Goal: Communication & Community: Answer question/provide support

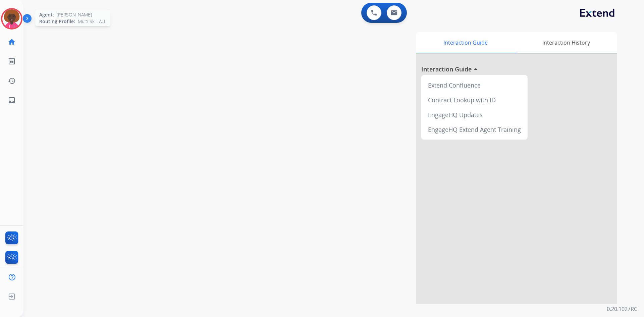
click at [7, 12] on img at bounding box center [11, 18] width 19 height 19
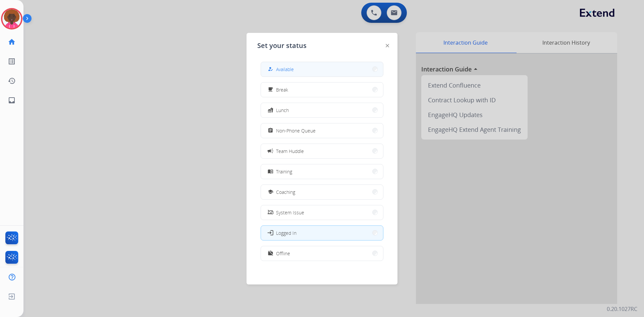
click at [274, 66] on div "how_to_reg" at bounding box center [271, 69] width 10 height 8
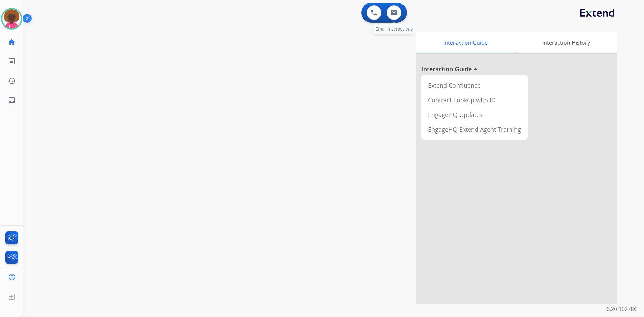
click at [400, 8] on div "0 Email Interactions" at bounding box center [394, 12] width 20 height 15
click at [396, 13] on img at bounding box center [394, 12] width 7 height 5
select select "**********"
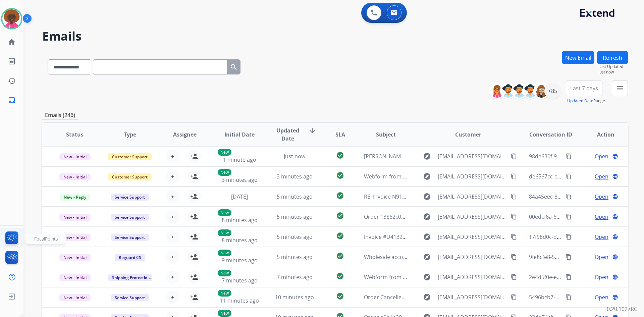
click at [6, 238] on img at bounding box center [12, 238] width 16 height 15
click at [395, 14] on img at bounding box center [394, 12] width 7 height 5
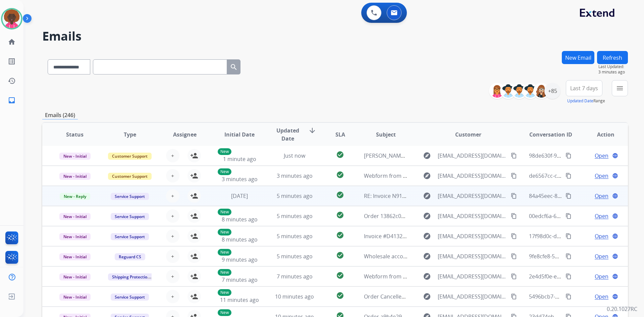
scroll to position [65, 0]
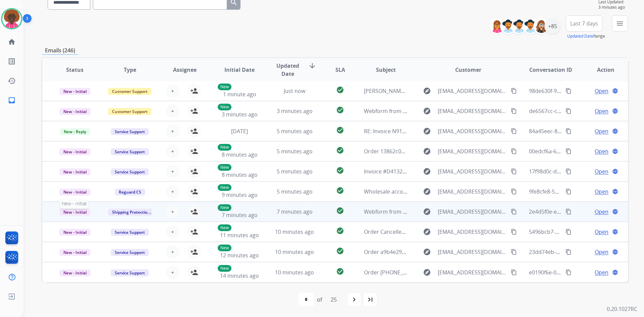
click at [74, 209] on span "New - Initial" at bounding box center [74, 212] width 31 height 7
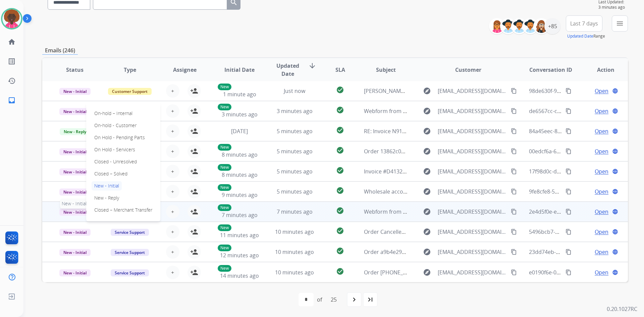
click at [74, 210] on span "New - Initial" at bounding box center [74, 212] width 31 height 7
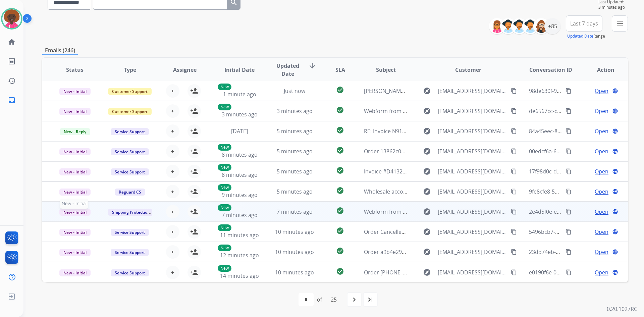
click at [74, 210] on span "New - Initial" at bounding box center [74, 212] width 31 height 7
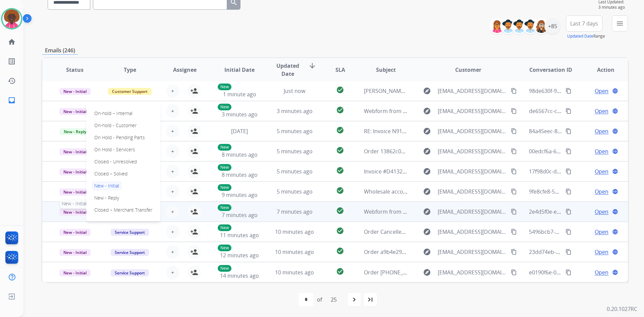
click at [74, 210] on span "New - Initial" at bounding box center [74, 212] width 31 height 7
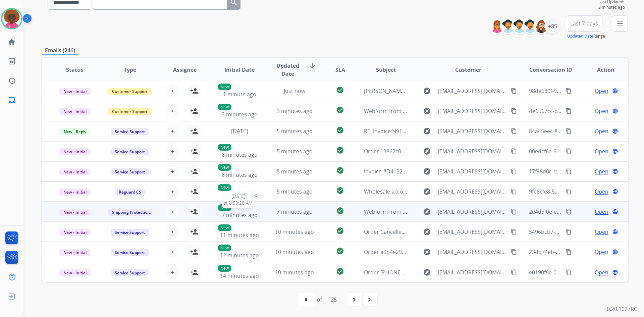
click at [234, 219] on div "New 7 minutes ago" at bounding box center [240, 211] width 44 height 15
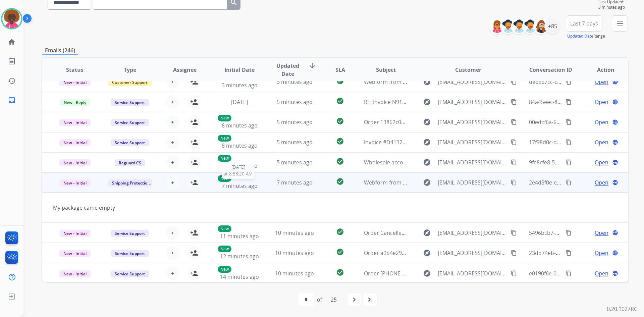
scroll to position [31, 0]
click at [191, 180] on mat-icon "person_add" at bounding box center [194, 181] width 8 height 8
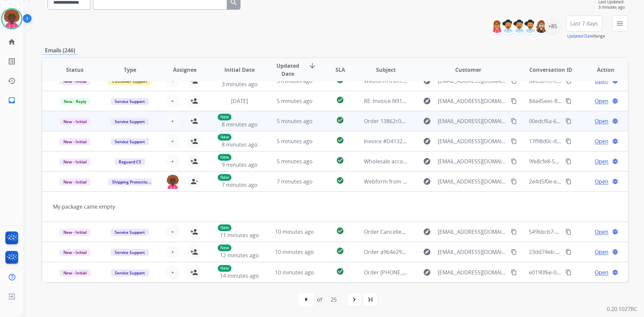
scroll to position [0, 0]
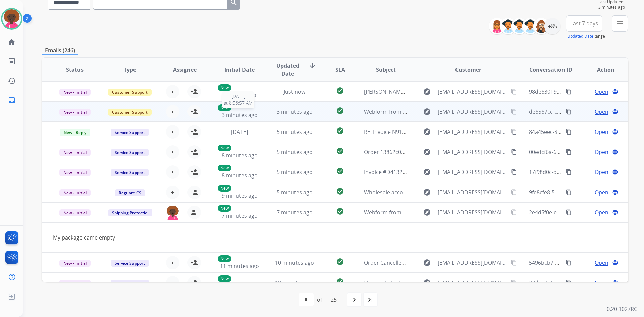
click at [222, 111] on span "3 minutes ago" at bounding box center [240, 114] width 36 height 7
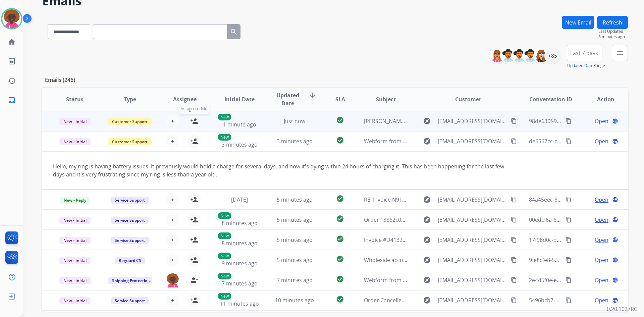
scroll to position [31, 0]
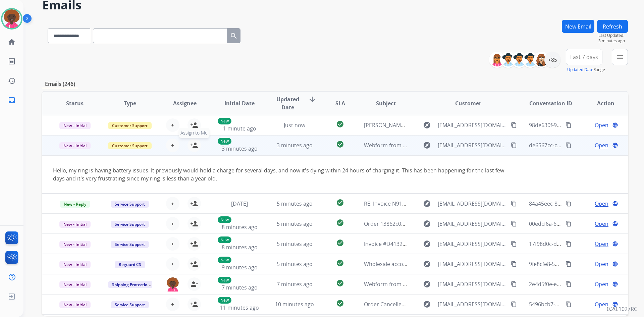
click at [195, 149] on mat-icon "person_add" at bounding box center [194, 145] width 8 height 8
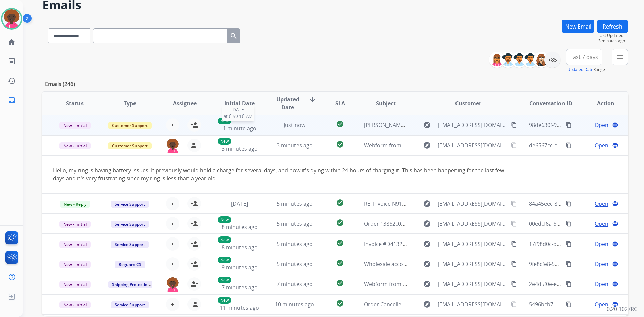
click at [239, 124] on div "New 1 minute ago" at bounding box center [240, 125] width 44 height 15
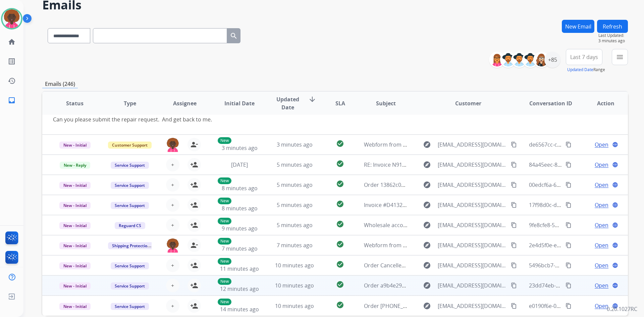
scroll to position [65, 0]
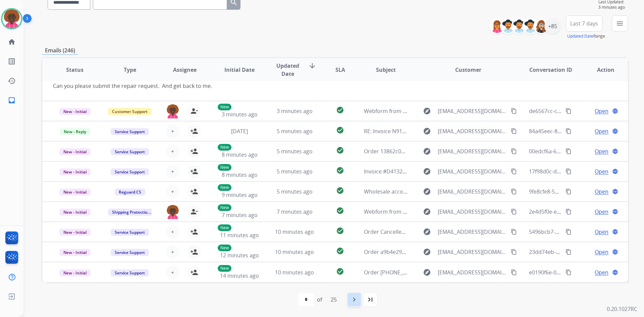
click at [351, 301] on div "navigate_next" at bounding box center [354, 299] width 15 height 15
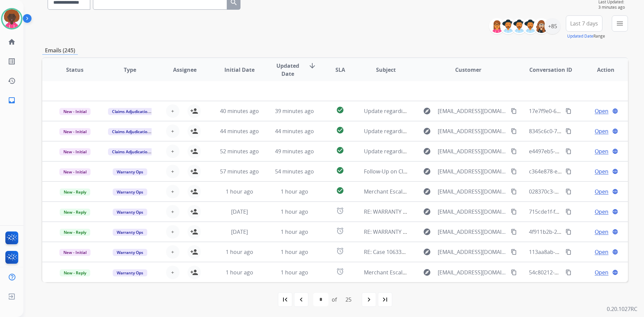
click at [373, 303] on mat-icon "navigate_next" at bounding box center [369, 300] width 8 height 8
select select "*"
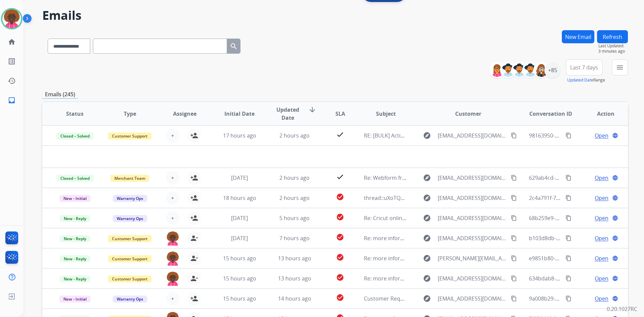
scroll to position [0, 0]
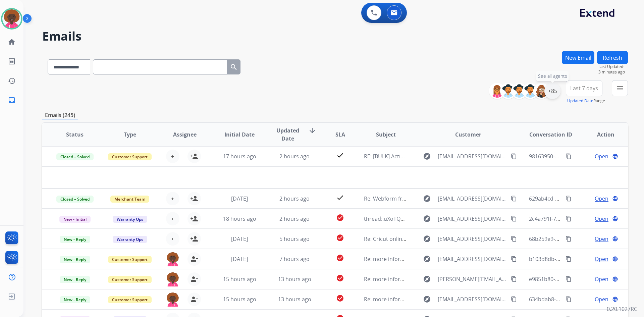
click at [556, 93] on div "+85" at bounding box center [552, 91] width 16 height 16
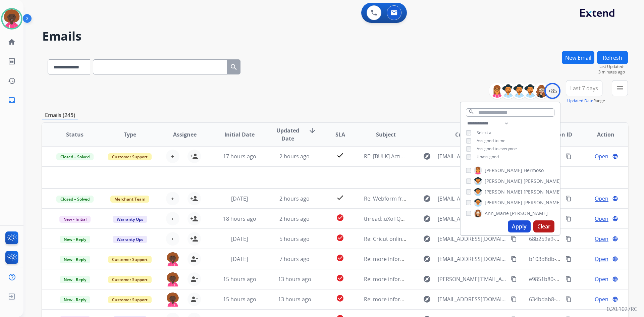
click at [515, 227] on button "Apply" at bounding box center [519, 226] width 23 height 12
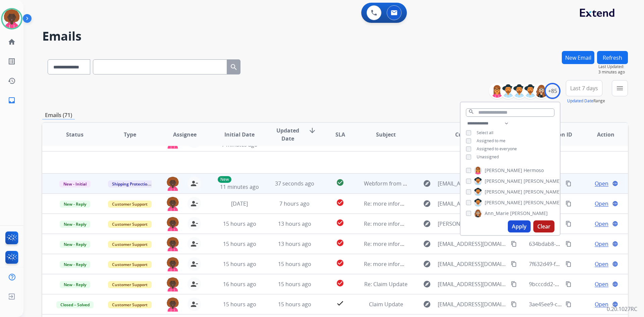
scroll to position [23, 0]
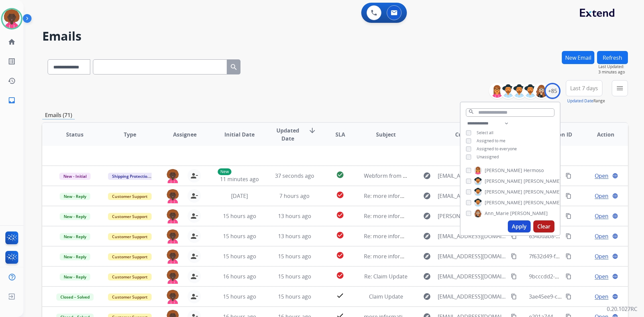
click at [317, 52] on div "**********" at bounding box center [335, 65] width 586 height 29
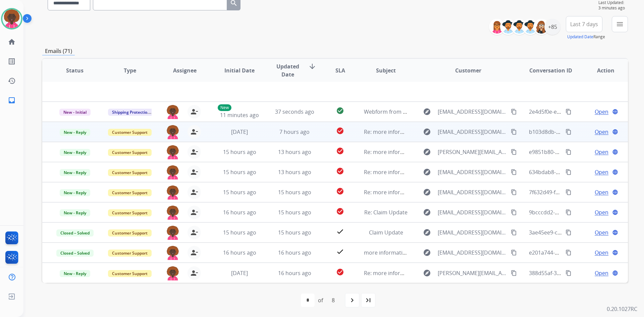
scroll to position [65, 0]
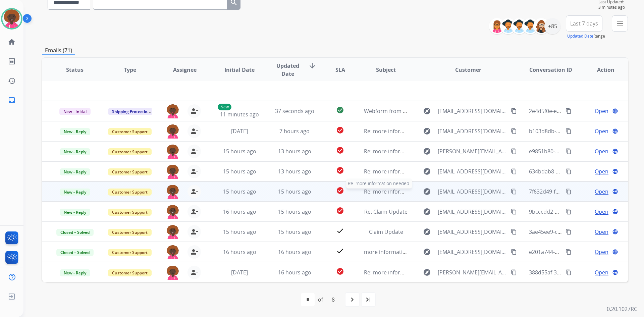
click at [391, 195] on span "Re: more information needed." at bounding box center [402, 191] width 76 height 7
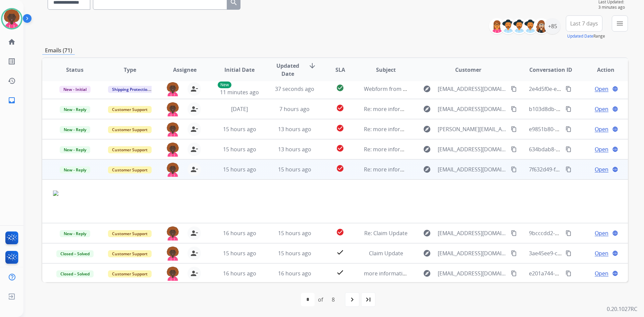
scroll to position [44, 0]
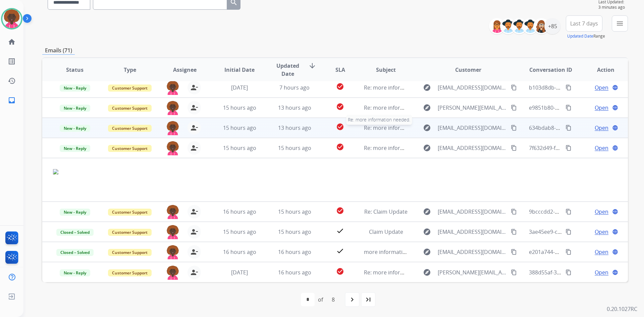
click at [369, 131] on span "Re: more information needed." at bounding box center [402, 127] width 76 height 7
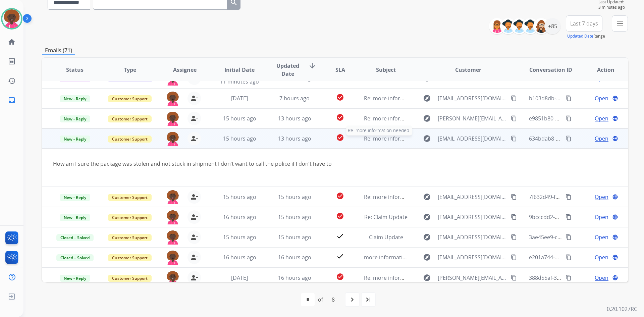
scroll to position [39, 0]
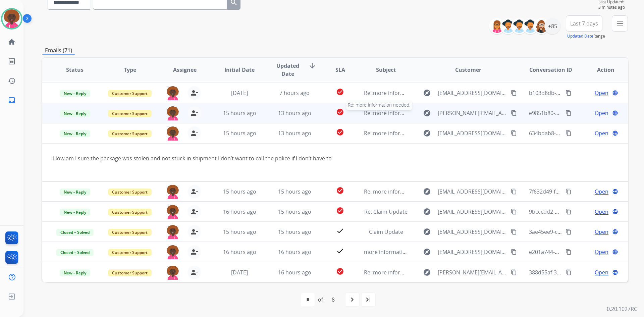
click at [390, 114] on span "Re: more information needed." at bounding box center [402, 112] width 76 height 7
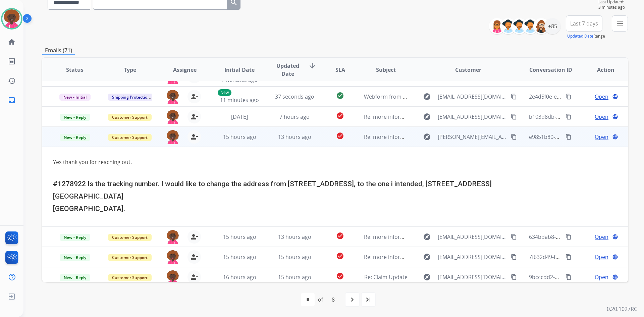
scroll to position [0, 0]
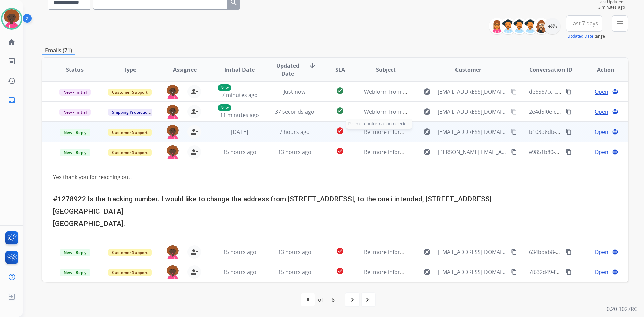
click at [373, 130] on span "Re: more information needed." at bounding box center [402, 131] width 76 height 7
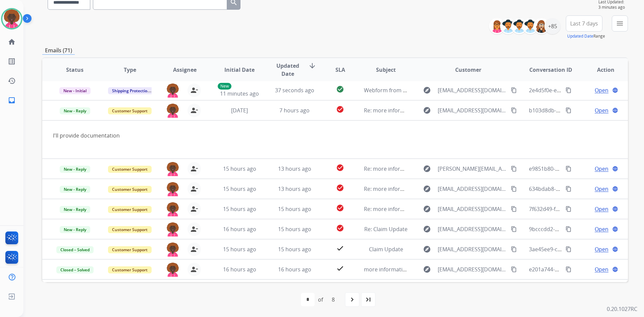
scroll to position [5, 0]
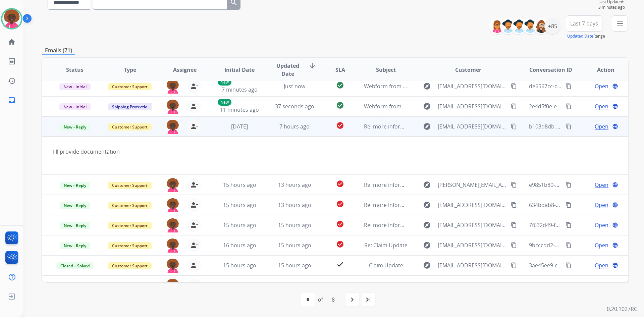
click at [600, 128] on span "Open" at bounding box center [602, 126] width 14 height 8
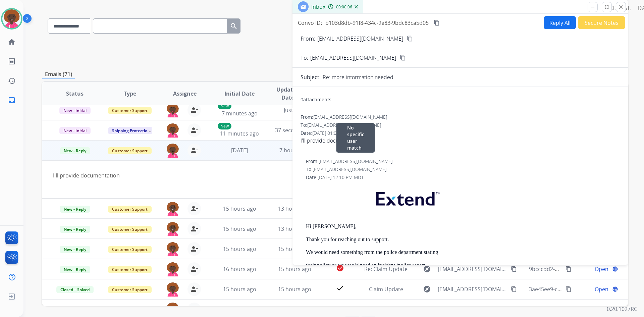
scroll to position [0, 0]
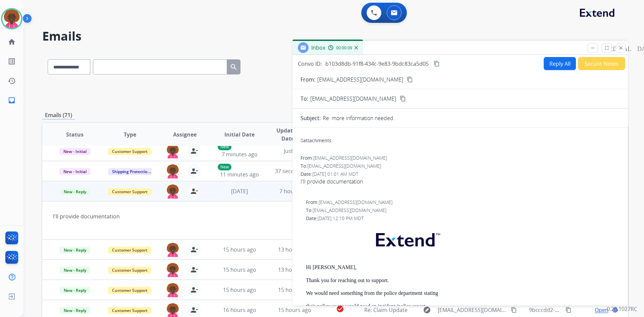
click at [553, 63] on button "Reply All" at bounding box center [560, 63] width 32 height 13
select select "**********"
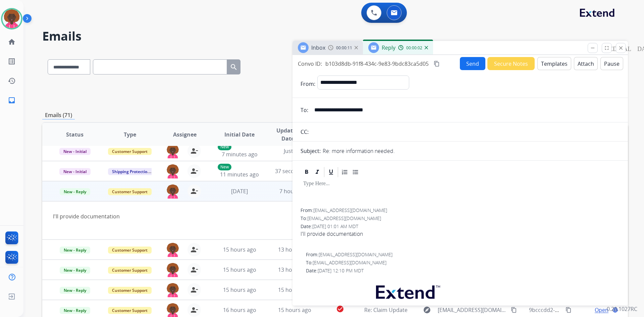
click at [546, 66] on button "Templates" at bounding box center [554, 63] width 34 height 13
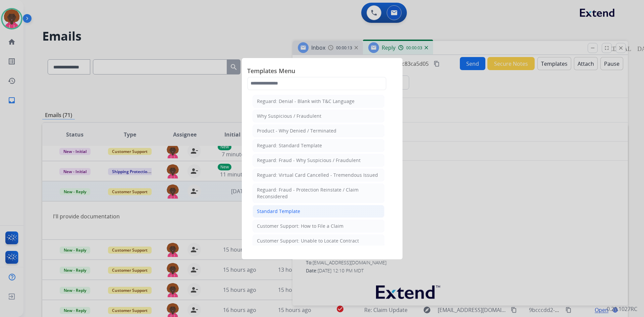
click at [306, 213] on li "Standard Template" at bounding box center [319, 211] width 132 height 13
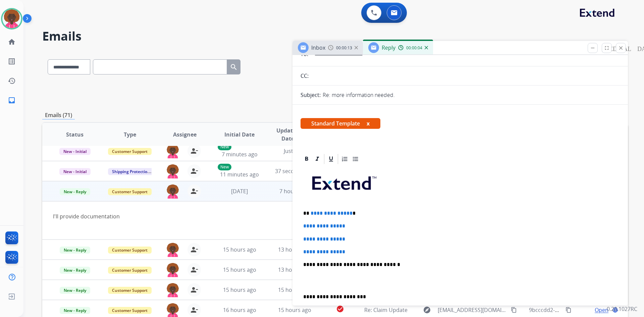
scroll to position [101, 0]
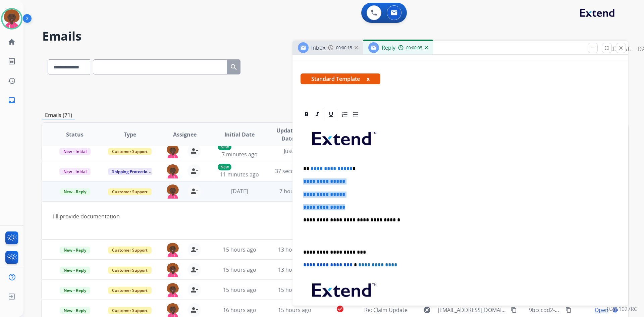
drag, startPoint x: 353, startPoint y: 205, endPoint x: 300, endPoint y: 178, distance: 59.4
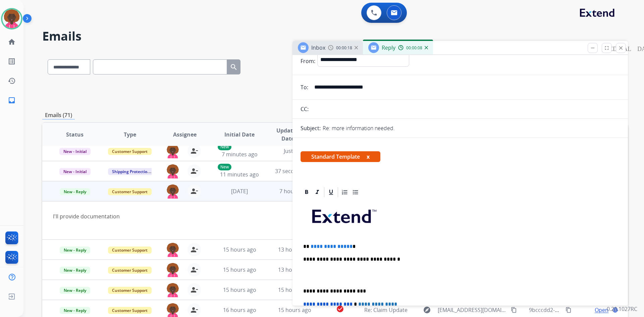
scroll to position [0, 0]
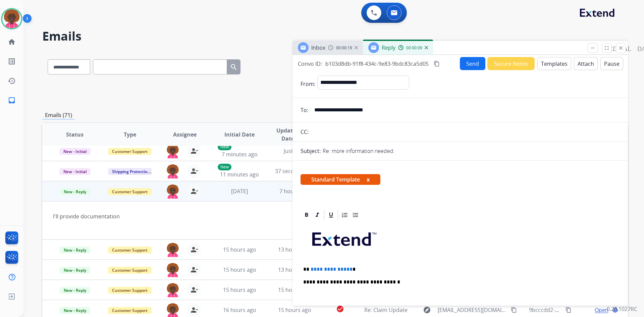
click at [496, 62] on button "Secure Notes" at bounding box center [510, 63] width 47 height 13
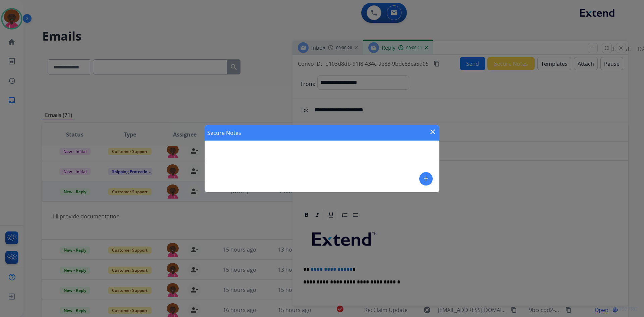
click at [429, 182] on button "add" at bounding box center [425, 178] width 13 height 13
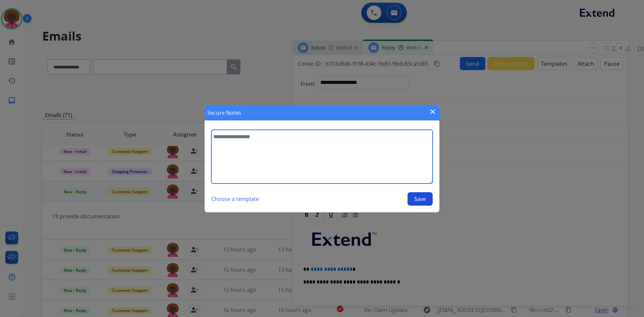
click at [334, 159] on textarea at bounding box center [321, 157] width 221 height 54
type textarea "**********"
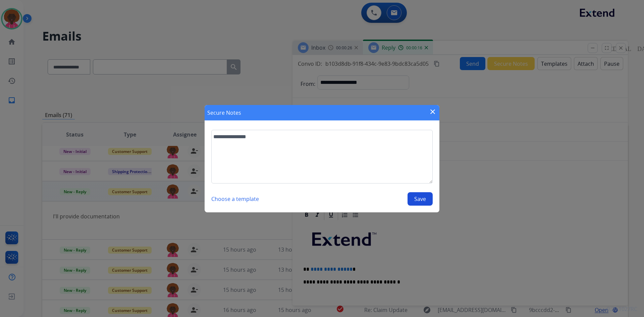
click at [410, 196] on button "Save" at bounding box center [420, 198] width 25 height 13
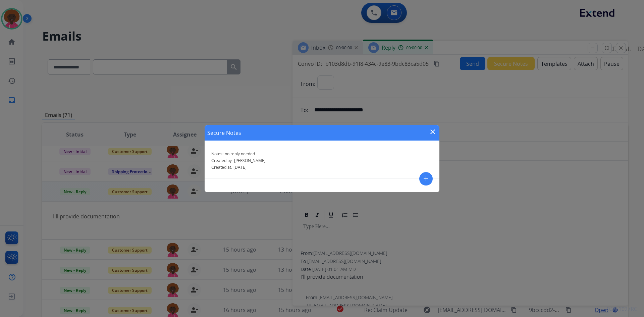
select select "**********"
drag, startPoint x: 618, startPoint y: 47, endPoint x: 477, endPoint y: 115, distance: 156.3
click at [618, 47] on div "Secure Notes close Notes: no reply needed Created by: [PERSON_NAME] Created at:…" at bounding box center [322, 158] width 644 height 317
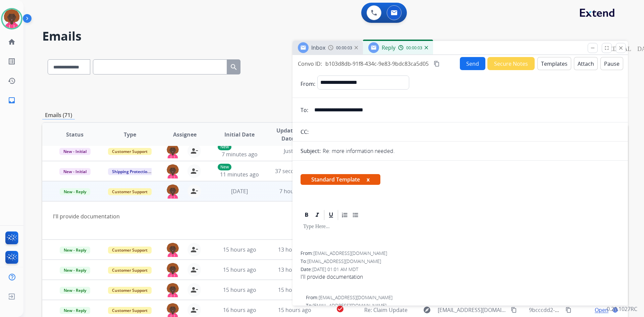
click at [621, 47] on mat-icon "close" at bounding box center [621, 48] width 6 height 6
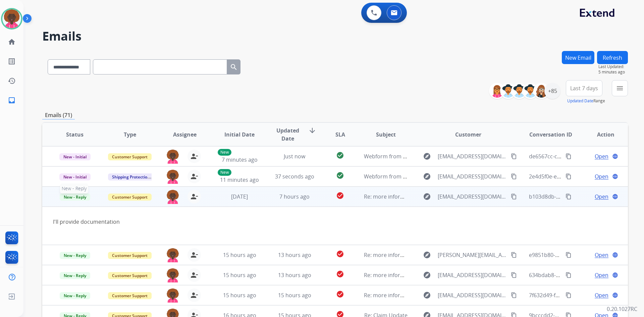
click at [70, 197] on span "New - Reply" at bounding box center [75, 197] width 31 height 7
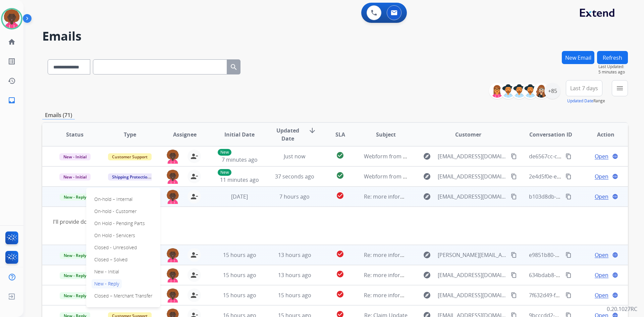
click at [118, 258] on p "Closed – Solved" at bounding box center [111, 259] width 39 height 9
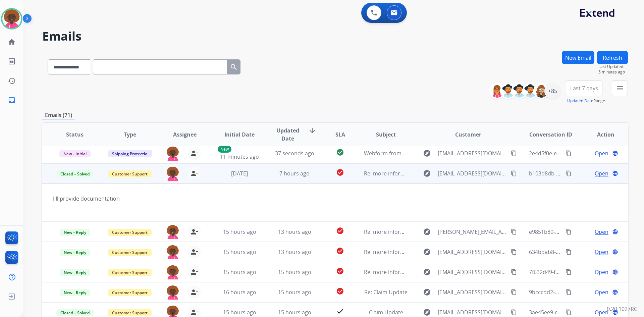
scroll to position [34, 0]
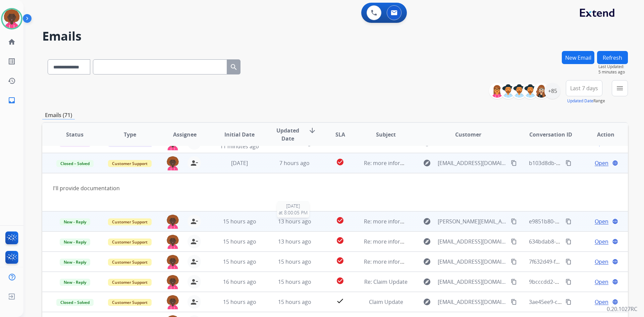
click at [278, 223] on span "13 hours ago" at bounding box center [294, 221] width 33 height 7
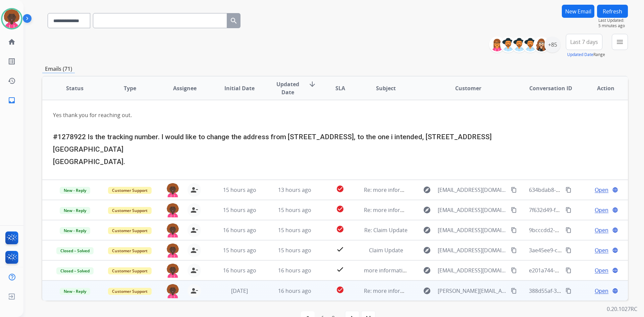
scroll to position [65, 0]
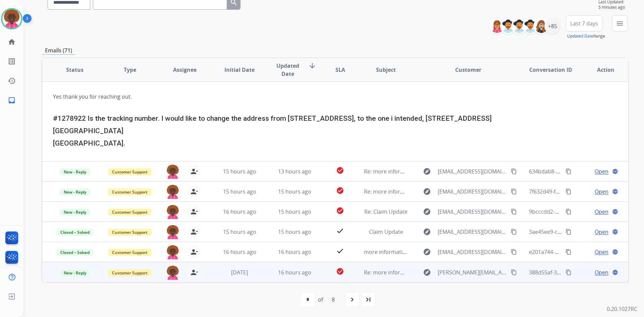
click at [298, 265] on td "16 hours ago" at bounding box center [289, 272] width 55 height 20
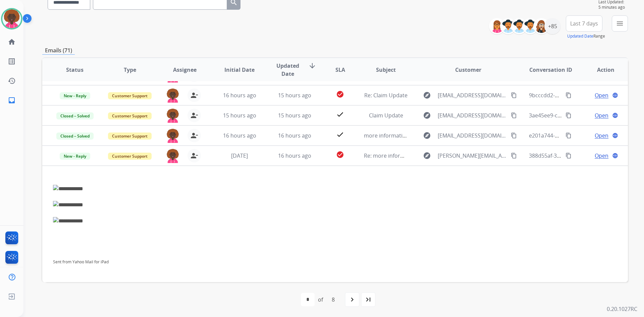
scroll to position [119, 0]
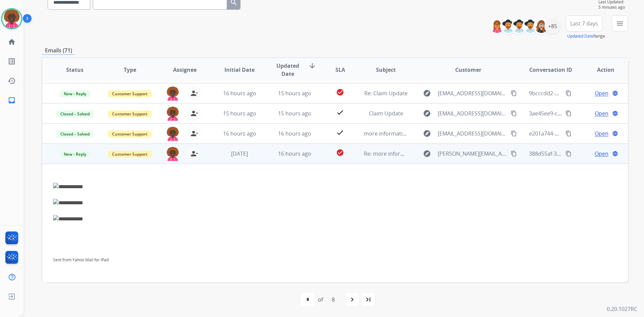
click at [596, 155] on span "Open" at bounding box center [602, 154] width 14 height 8
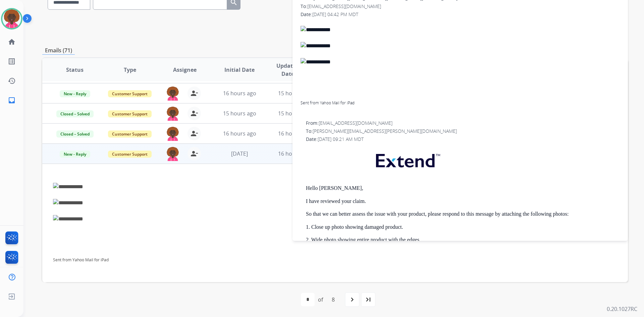
scroll to position [67, 0]
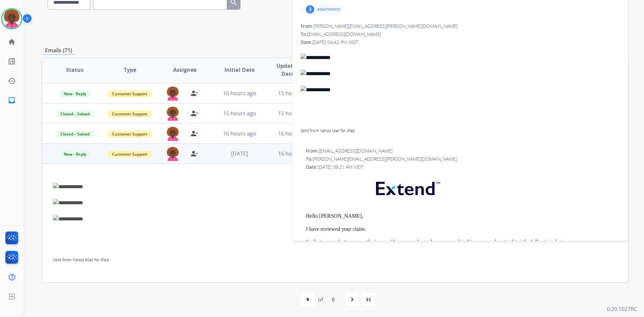
click at [324, 12] on div "3 attachments" at bounding box center [323, 9] width 43 height 11
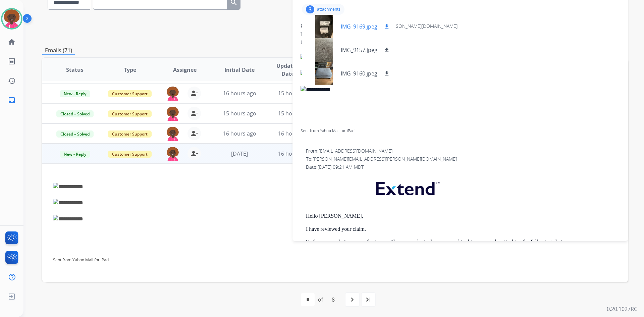
drag, startPoint x: 387, startPoint y: 26, endPoint x: 385, endPoint y: 35, distance: 9.8
click at [387, 26] on mat-icon "download" at bounding box center [387, 26] width 6 height 6
drag, startPoint x: 385, startPoint y: 48, endPoint x: 385, endPoint y: 68, distance: 20.1
click at [385, 48] on mat-icon "download" at bounding box center [387, 50] width 6 height 6
drag, startPoint x: 387, startPoint y: 76, endPoint x: 396, endPoint y: 76, distance: 9.1
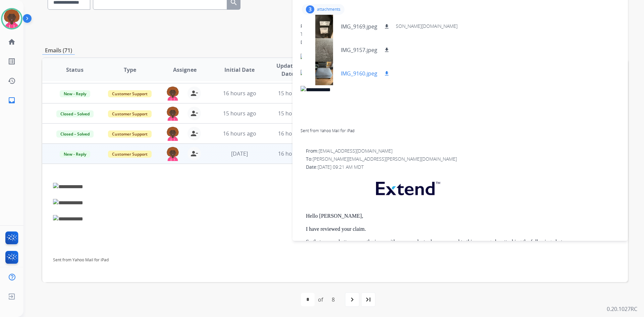
click at [387, 76] on button "download" at bounding box center [387, 73] width 8 height 8
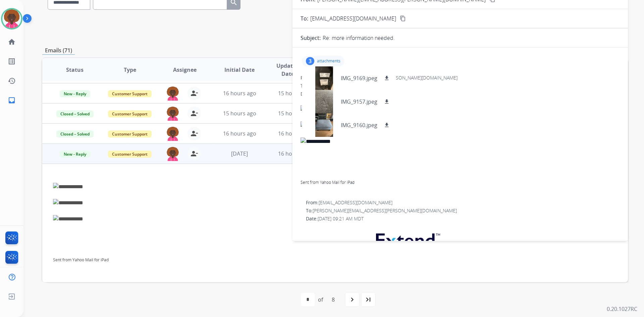
scroll to position [0, 0]
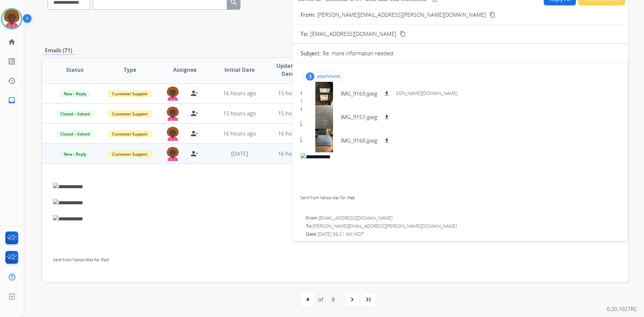
click at [489, 16] on mat-icon "content_copy" at bounding box center [492, 15] width 6 height 6
click at [324, 123] on div at bounding box center [324, 116] width 34 height 23
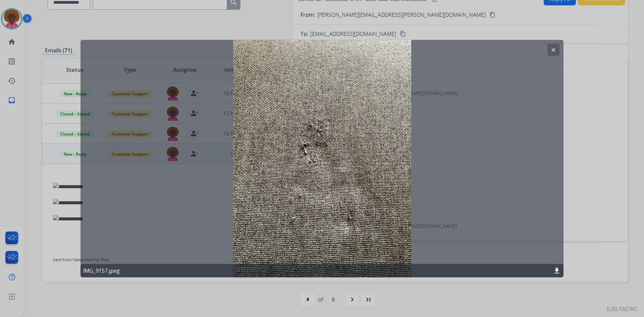
click at [557, 46] on button "clear" at bounding box center [553, 50] width 12 height 12
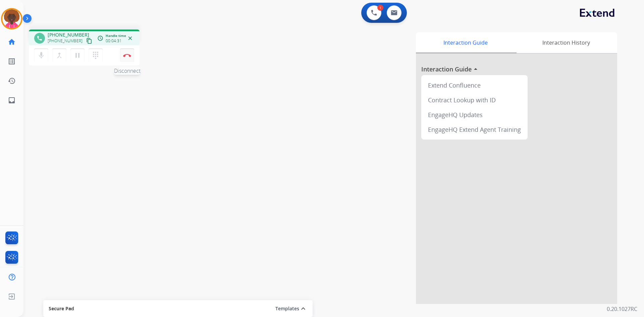
click at [132, 58] on button "Disconnect" at bounding box center [127, 55] width 14 height 14
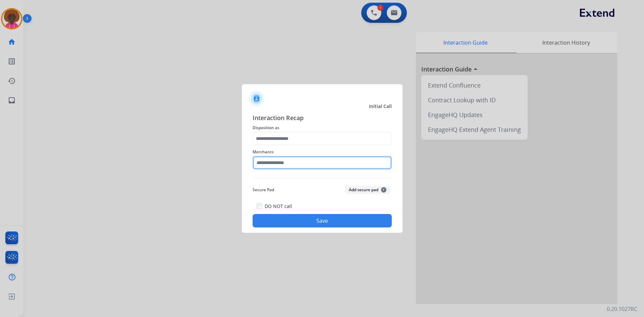
click at [285, 165] on input "text" at bounding box center [322, 162] width 139 height 13
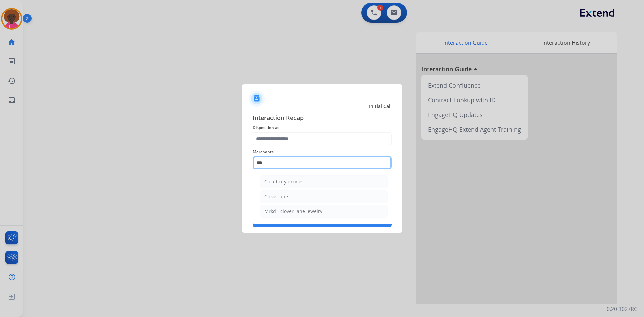
click at [284, 166] on input "***" at bounding box center [322, 162] width 139 height 13
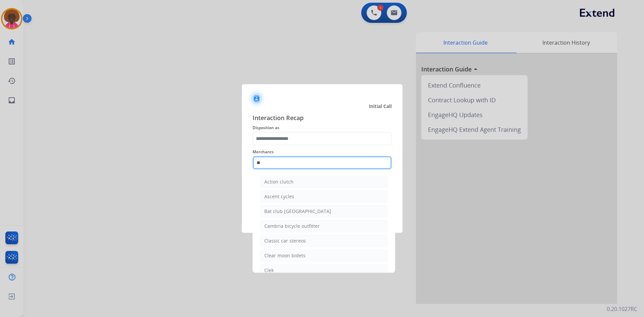
type input "*"
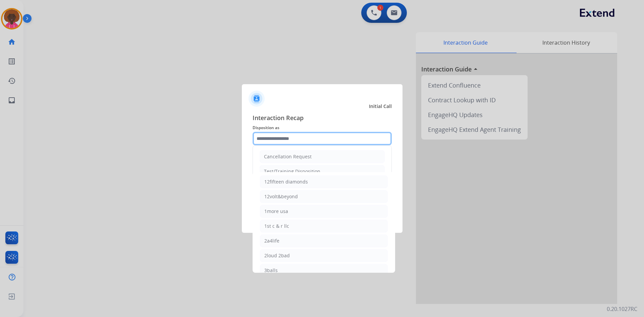
click at [305, 139] on input "text" at bounding box center [322, 138] width 139 height 13
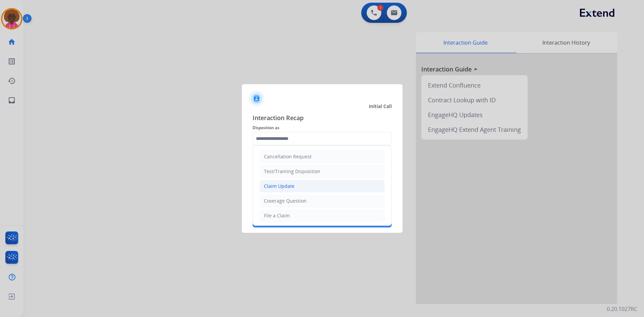
click at [288, 185] on div "Claim Update" at bounding box center [279, 186] width 31 height 7
type input "**********"
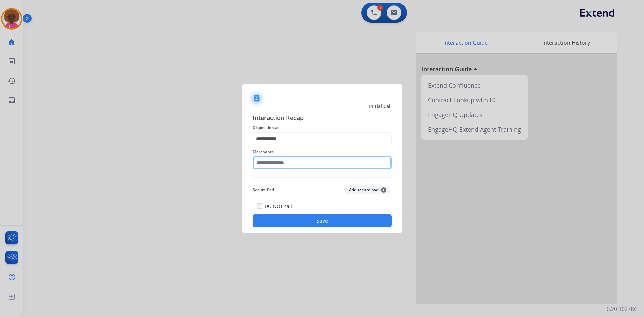
click at [294, 161] on input "text" at bounding box center [322, 162] width 139 height 13
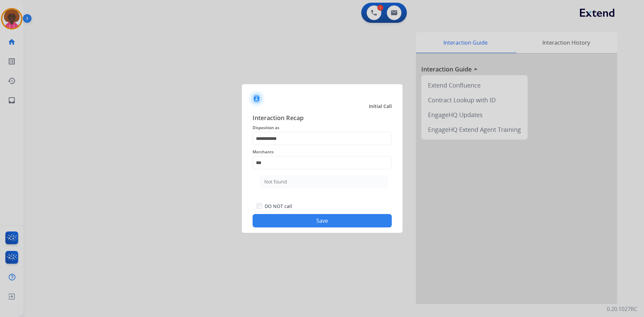
click at [290, 183] on li "Not found" at bounding box center [324, 181] width 128 height 13
type input "*********"
click at [294, 230] on div "**********" at bounding box center [322, 170] width 161 height 125
click at [302, 223] on button "Save" at bounding box center [322, 220] width 139 height 13
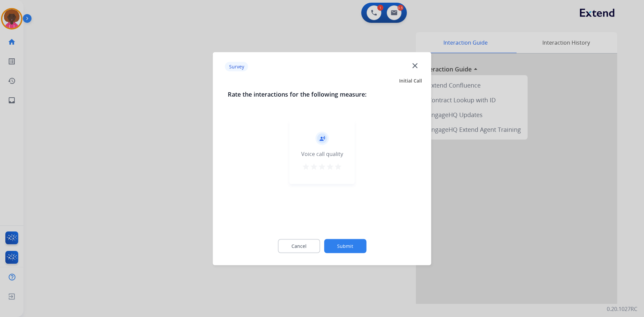
click at [334, 169] on mat-icon "star" at bounding box center [330, 166] width 8 height 8
click at [338, 176] on div "record_voice_over Voice call quality star star star star star" at bounding box center [321, 152] width 65 height 64
click at [340, 171] on button "star" at bounding box center [338, 167] width 8 height 10
click at [340, 247] on button "Submit" at bounding box center [345, 246] width 42 height 14
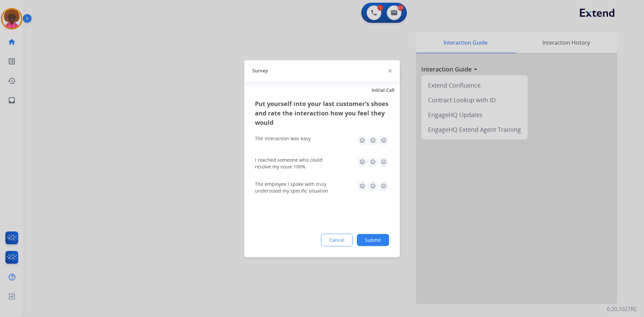
click at [388, 139] on div "Put yourself into your last customer’s shoes and rate the interaction how you f…" at bounding box center [322, 178] width 156 height 158
click at [385, 142] on img at bounding box center [383, 140] width 11 height 11
click at [377, 168] on div "I reached someone who could resolve my issue 100%" at bounding box center [322, 162] width 134 height 13
click at [380, 164] on img at bounding box center [383, 161] width 11 height 11
click at [380, 185] on img at bounding box center [383, 185] width 11 height 11
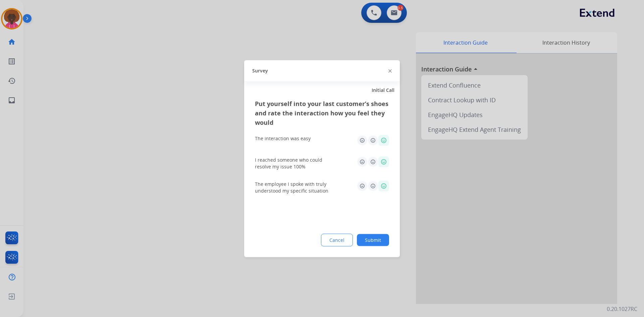
click at [368, 247] on div "Put yourself into your last customer’s shoes and rate the interaction how you f…" at bounding box center [322, 178] width 156 height 158
click at [371, 238] on button "Submit" at bounding box center [373, 240] width 32 height 12
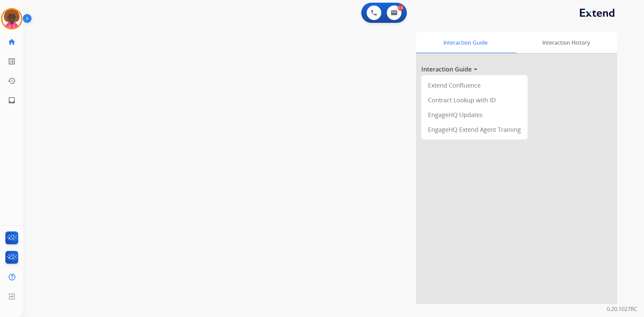
click at [24, 18] on img at bounding box center [28, 19] width 11 height 13
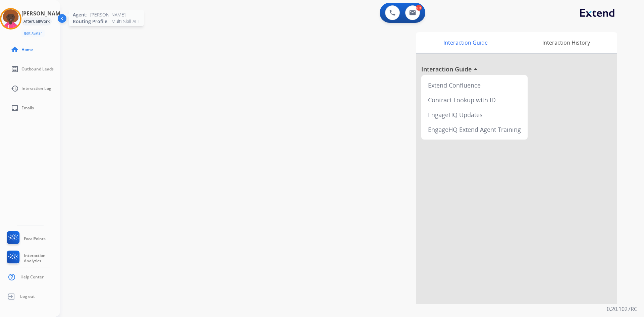
click at [20, 19] on img at bounding box center [10, 18] width 19 height 19
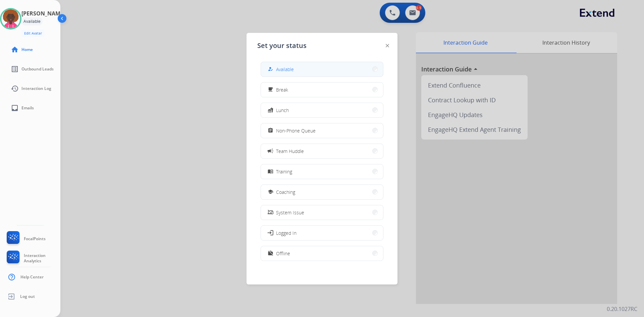
click at [336, 65] on button "how_to_reg Available" at bounding box center [322, 69] width 122 height 14
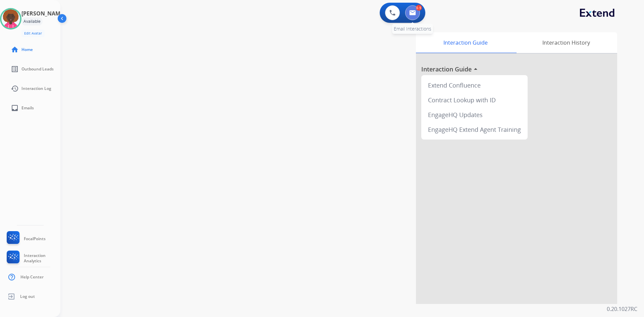
click at [412, 13] on img at bounding box center [412, 12] width 7 height 5
select select "**********"
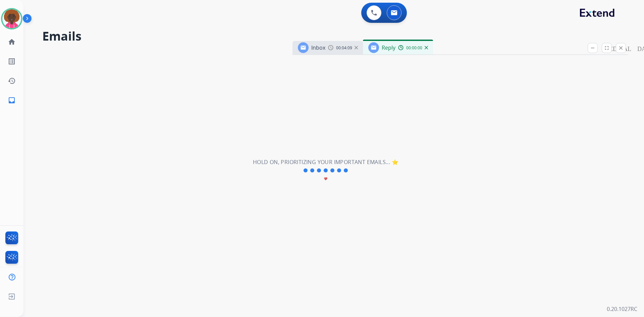
select select "**********"
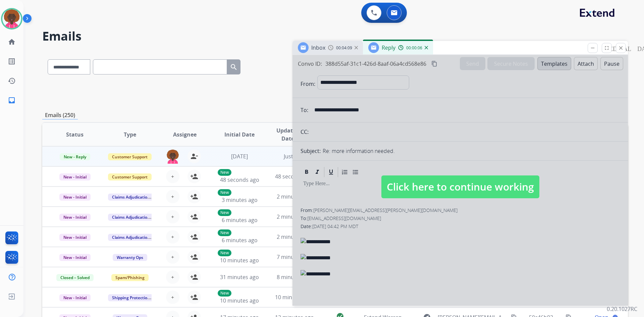
click at [484, 194] on span "Click here to continue working" at bounding box center [460, 186] width 158 height 23
select select
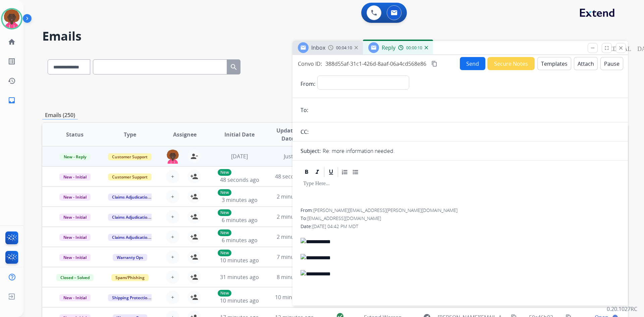
click at [555, 64] on button "Templates" at bounding box center [554, 63] width 34 height 13
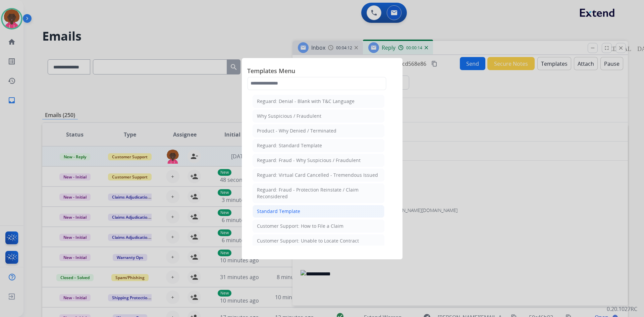
click at [292, 214] on div "Standard Template" at bounding box center [278, 211] width 43 height 7
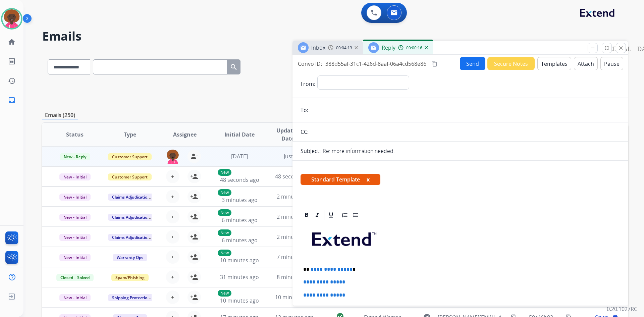
scroll to position [168, 0]
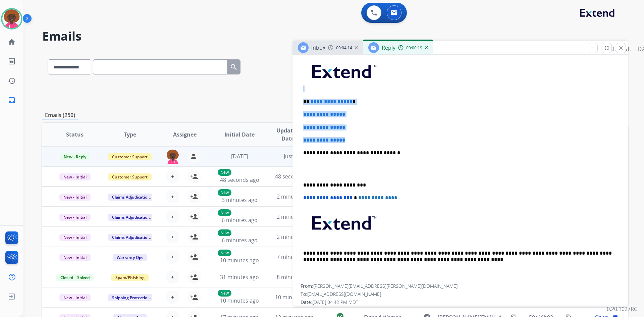
drag, startPoint x: 355, startPoint y: 142, endPoint x: 286, endPoint y: 88, distance: 87.7
click at [286, 88] on div "**********" at bounding box center [335, 216] width 586 height 331
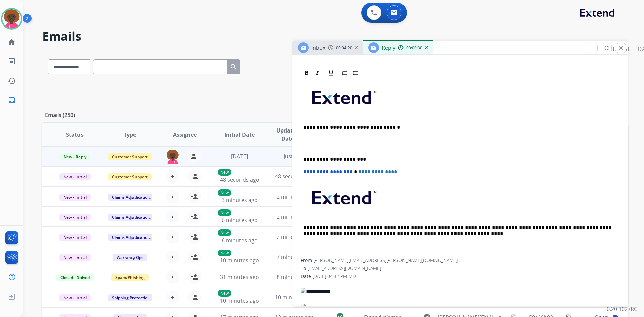
scroll to position [101, 0]
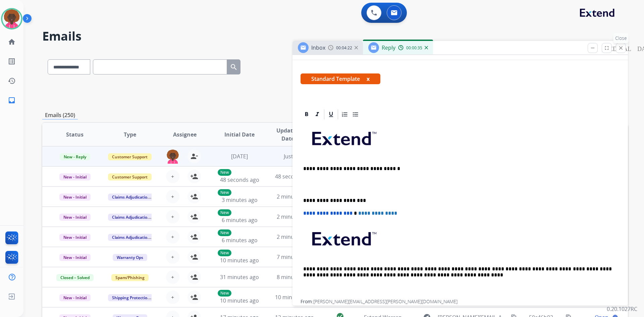
click at [620, 47] on mat-icon "close" at bounding box center [621, 48] width 6 height 6
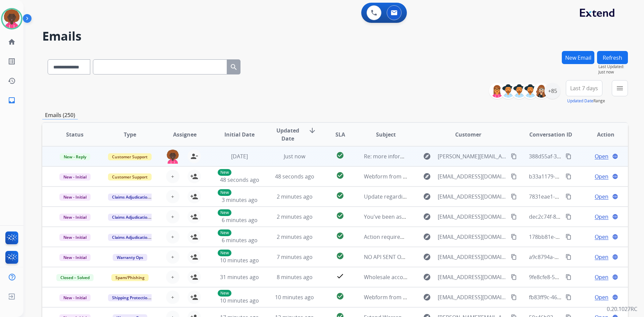
click at [600, 158] on span "Open" at bounding box center [602, 156] width 14 height 8
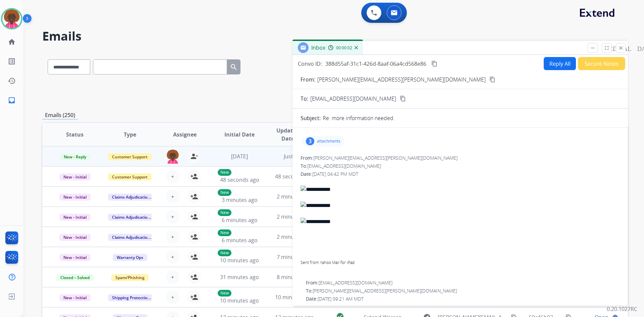
click at [544, 61] on button "Reply All" at bounding box center [560, 63] width 32 height 13
select select "**********"
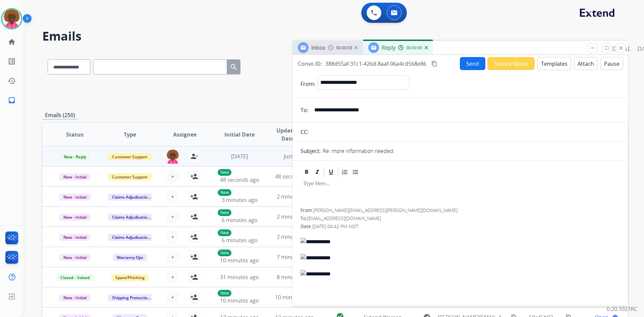
click at [550, 59] on button "Templates" at bounding box center [554, 63] width 34 height 13
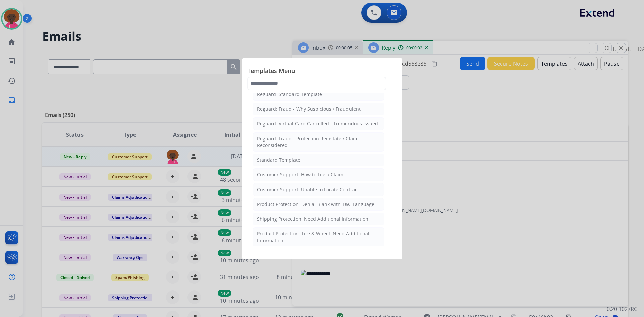
scroll to position [67, 0]
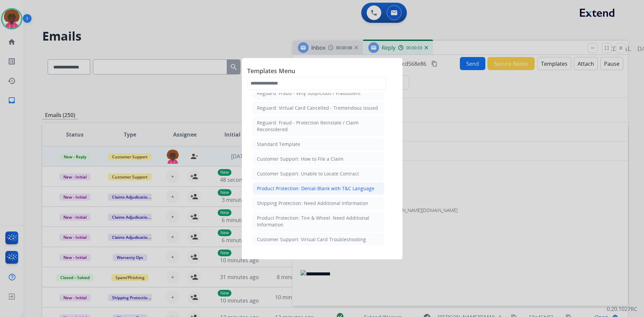
click at [354, 189] on div "Product Protection: Denial-Blank with T&C Language" at bounding box center [315, 188] width 117 height 7
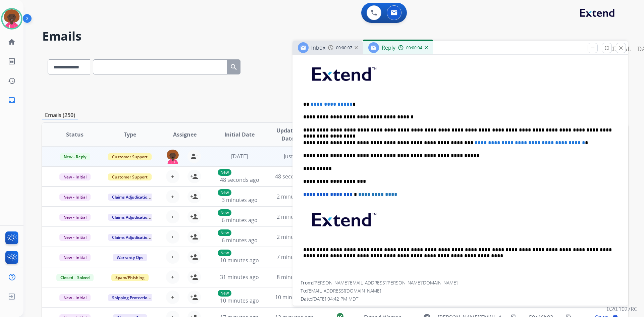
scroll to position [168, 0]
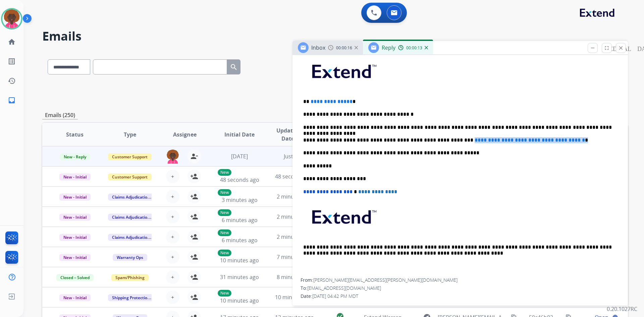
drag, startPoint x: 574, startPoint y: 140, endPoint x: 443, endPoint y: 136, distance: 130.5
click at [440, 137] on p "**********" at bounding box center [457, 140] width 309 height 6
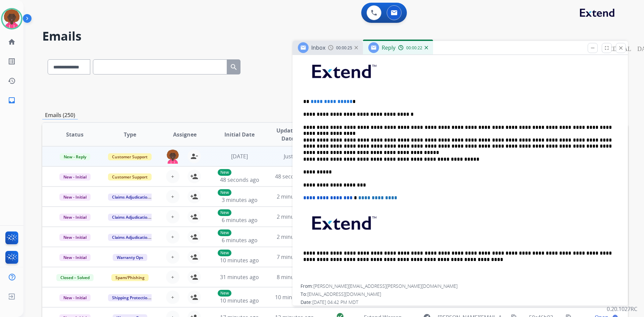
click at [348, 102] on span "**********" at bounding box center [332, 101] width 42 height 5
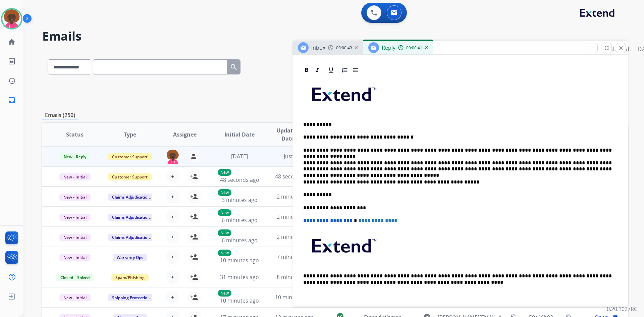
scroll to position [134, 0]
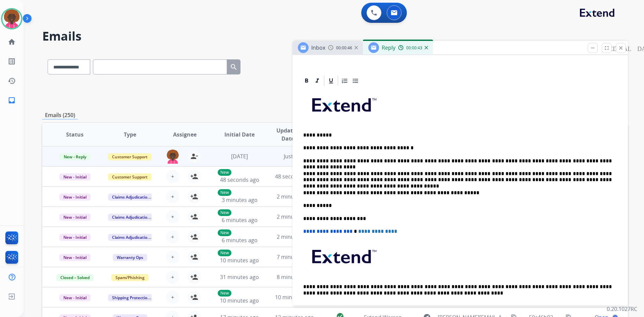
click at [469, 117] on p at bounding box center [460, 108] width 314 height 36
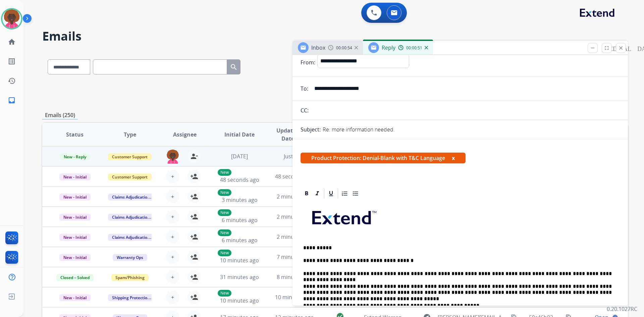
scroll to position [0, 0]
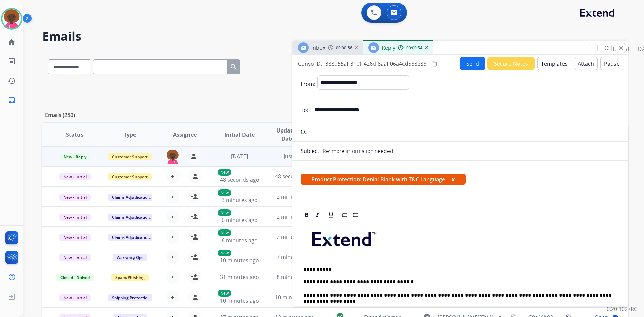
click at [467, 62] on button "Send" at bounding box center [472, 63] width 25 height 13
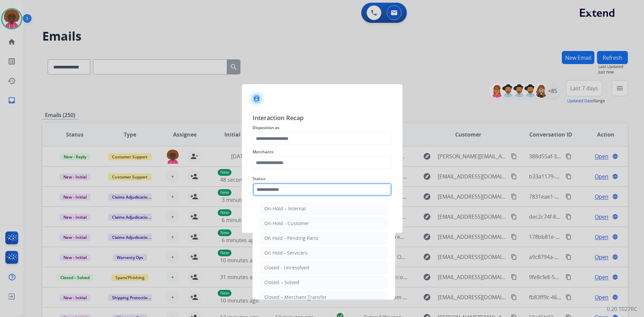
drag, startPoint x: 284, startPoint y: 190, endPoint x: 291, endPoint y: 225, distance: 36.0
click at [283, 190] on input "text" at bounding box center [322, 189] width 139 height 13
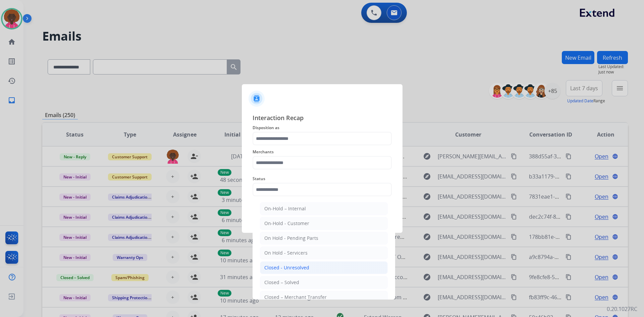
drag, startPoint x: 292, startPoint y: 280, endPoint x: 286, endPoint y: 267, distance: 14.7
click at [290, 274] on ul "On-Hold – Internal On-Hold - Customer On Hold - Pending Parts On Hold - Service…" at bounding box center [324, 269] width 132 height 141
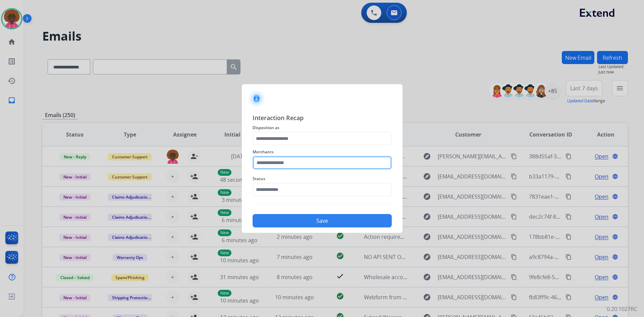
click at [292, 163] on input "text" at bounding box center [322, 162] width 139 height 13
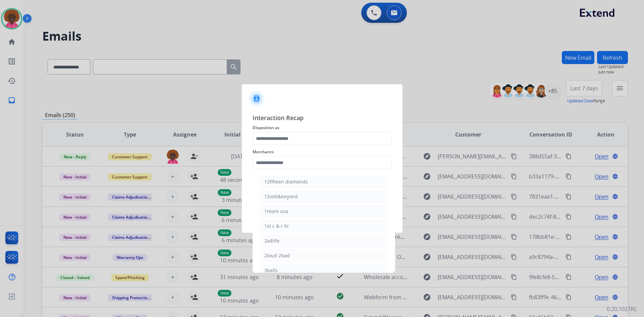
drag, startPoint x: 336, startPoint y: 99, endPoint x: 337, endPoint y: 104, distance: 4.7
click at [336, 101] on div at bounding box center [322, 95] width 161 height 23
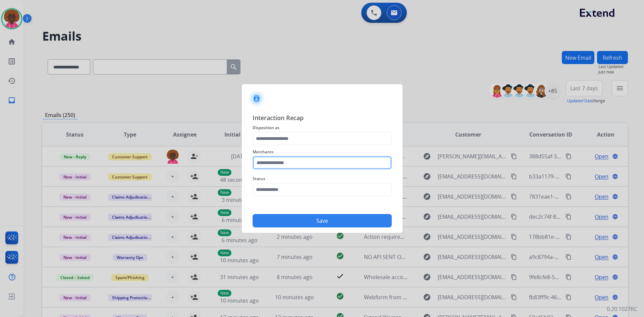
click at [304, 166] on input "text" at bounding box center [322, 162] width 139 height 13
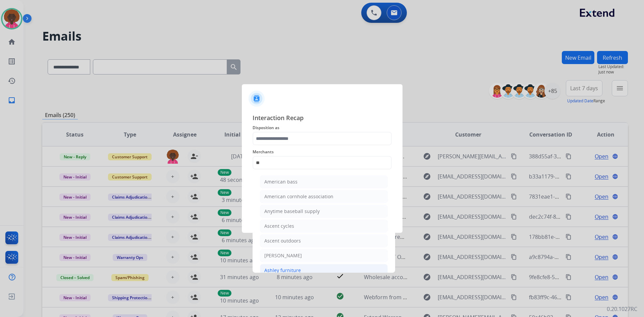
click at [277, 272] on div "Ashley furniture" at bounding box center [282, 270] width 37 height 7
type input "**********"
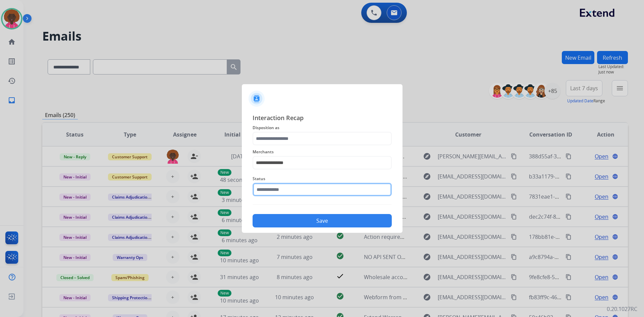
click at [305, 187] on input "text" at bounding box center [322, 189] width 139 height 13
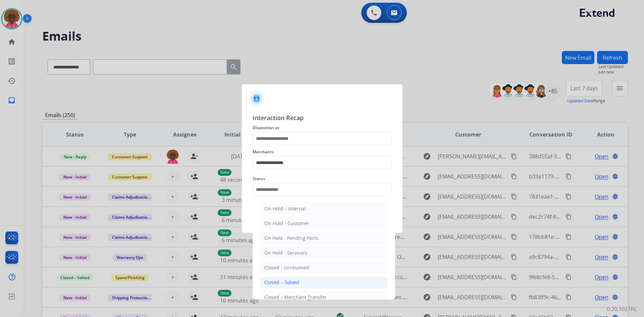
click at [299, 282] on li "Closed – Solved" at bounding box center [324, 282] width 128 height 13
type input "**********"
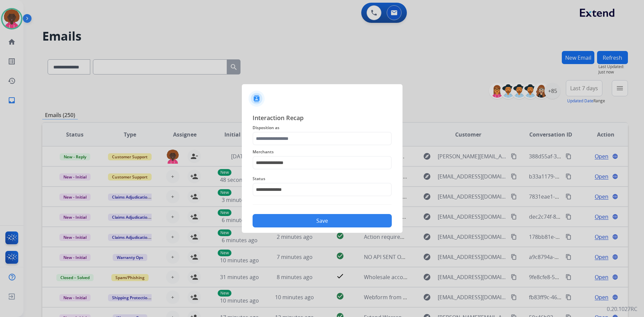
drag, startPoint x: 279, startPoint y: 131, endPoint x: 277, endPoint y: 135, distance: 3.8
click at [278, 132] on div "**********" at bounding box center [322, 170] width 139 height 114
click at [276, 136] on input "text" at bounding box center [322, 138] width 139 height 13
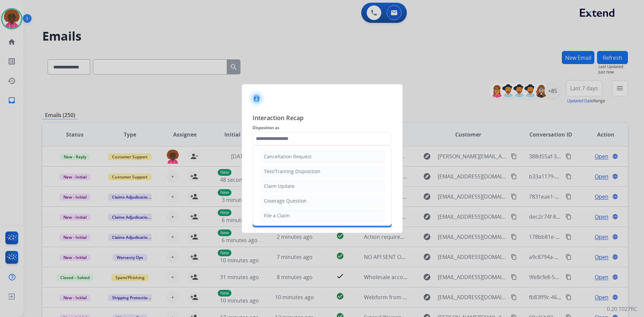
drag, startPoint x: 286, startPoint y: 215, endPoint x: 334, endPoint y: 225, distance: 49.3
click at [286, 215] on div "File a Claim" at bounding box center [277, 215] width 26 height 7
type input "**********"
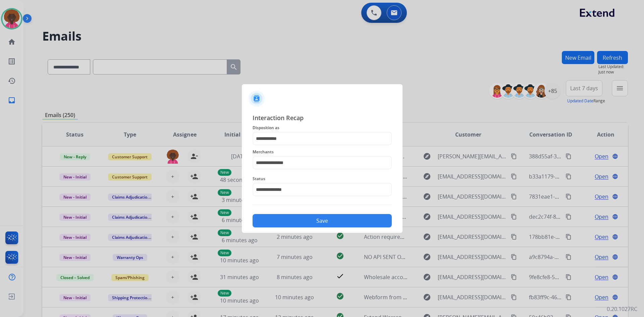
click at [334, 225] on button "Save" at bounding box center [322, 220] width 139 height 13
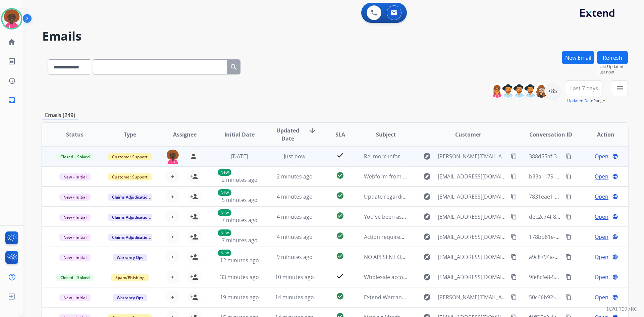
click at [565, 156] on button "content_copy" at bounding box center [569, 156] width 8 height 8
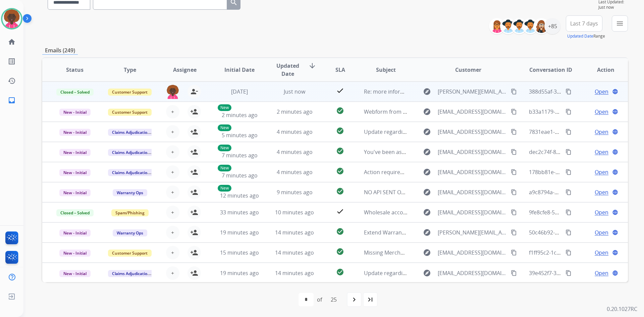
scroll to position [1, 0]
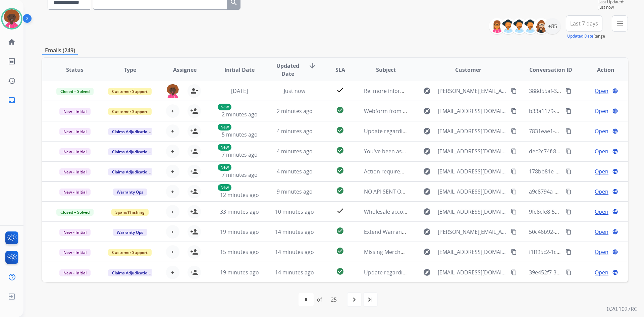
drag, startPoint x: 366, startPoint y: 117, endPoint x: 398, endPoint y: 34, distance: 89.6
click at [398, 33] on div "**********" at bounding box center [335, 27] width 586 height 24
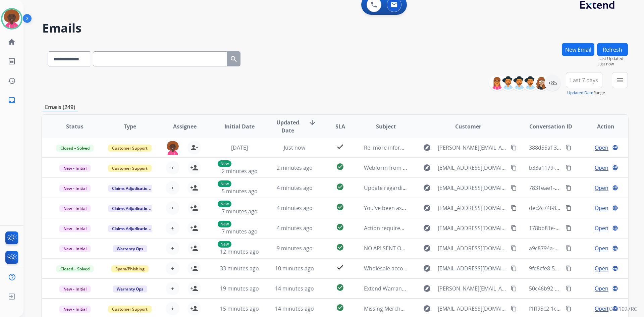
scroll to position [0, 0]
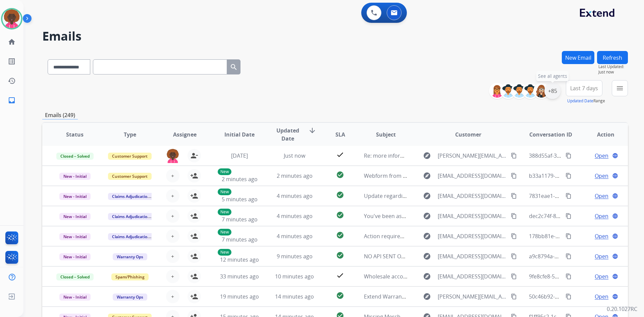
click at [555, 97] on div "+85" at bounding box center [552, 91] width 16 height 16
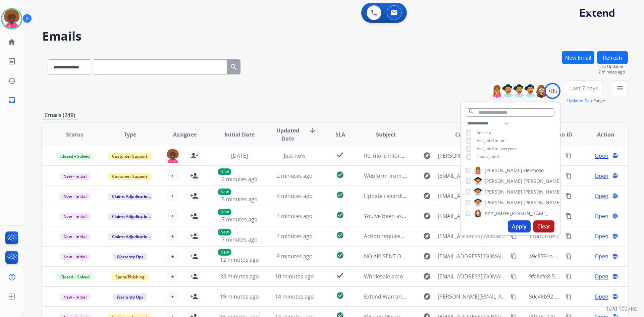
click at [524, 226] on button "Apply" at bounding box center [519, 226] width 23 height 12
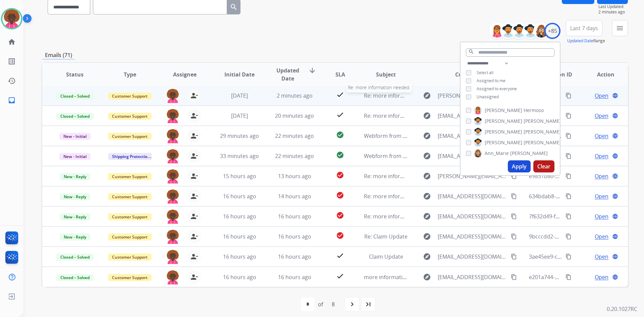
scroll to position [65, 0]
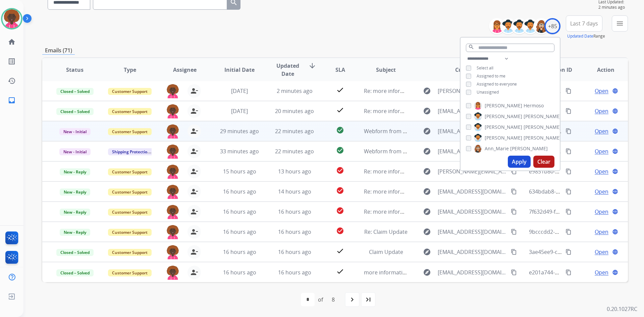
click at [382, 139] on td "Webform from [EMAIL_ADDRESS][DOMAIN_NAME] on [DATE]" at bounding box center [380, 131] width 55 height 20
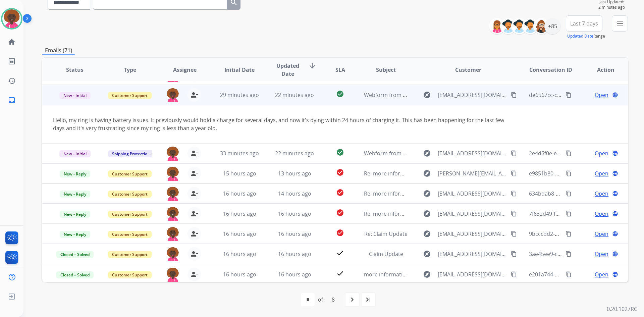
scroll to position [39, 0]
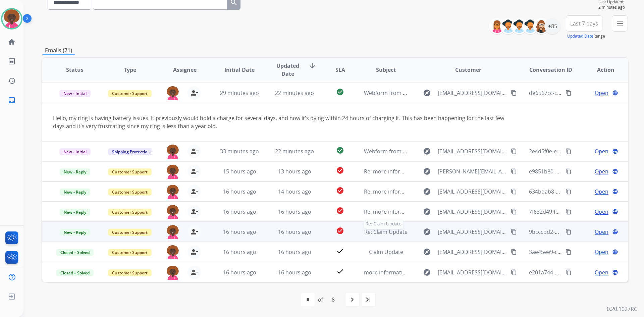
click at [371, 229] on span "Re: Claim Update" at bounding box center [385, 231] width 43 height 7
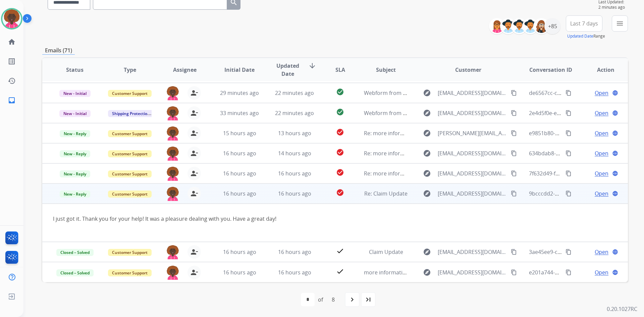
click at [597, 195] on span "Open" at bounding box center [602, 194] width 14 height 8
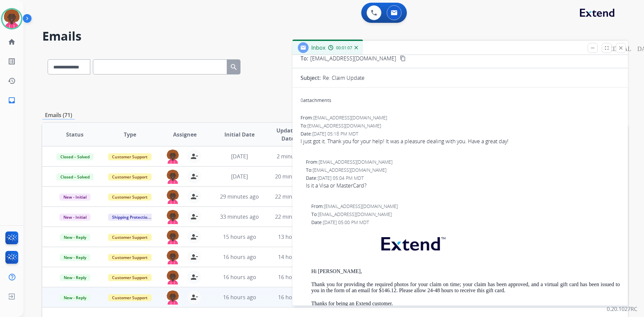
scroll to position [0, 0]
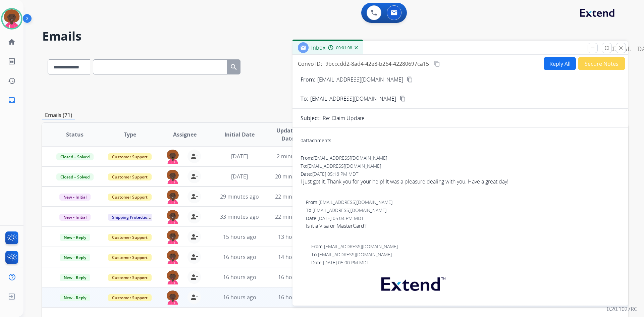
click at [594, 62] on button "Secure Notes" at bounding box center [601, 63] width 47 height 13
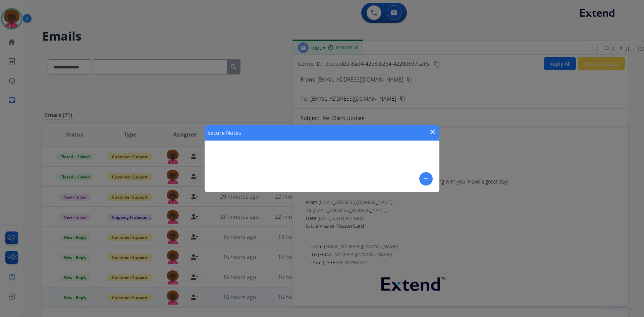
click at [427, 183] on button "add" at bounding box center [425, 178] width 13 height 13
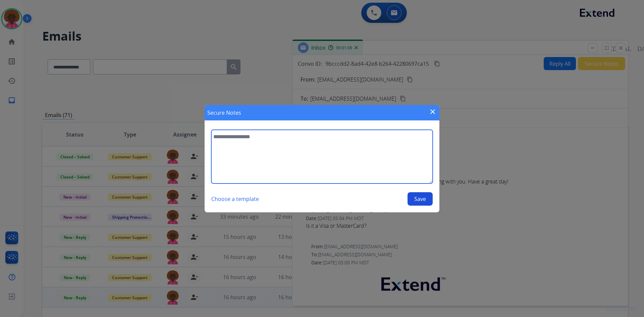
click at [251, 150] on textarea at bounding box center [321, 157] width 221 height 54
type textarea "**********"
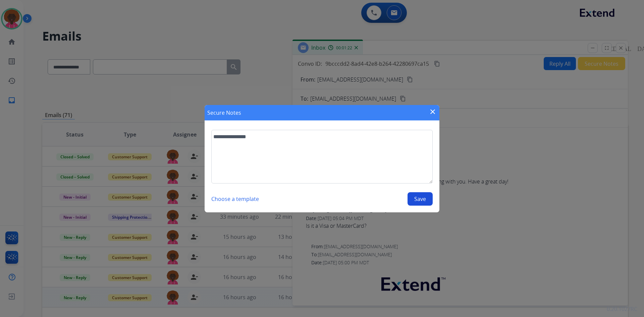
click at [406, 200] on div "Choose a template Save" at bounding box center [321, 198] width 221 height 13
click at [413, 198] on button "Save" at bounding box center [420, 198] width 25 height 13
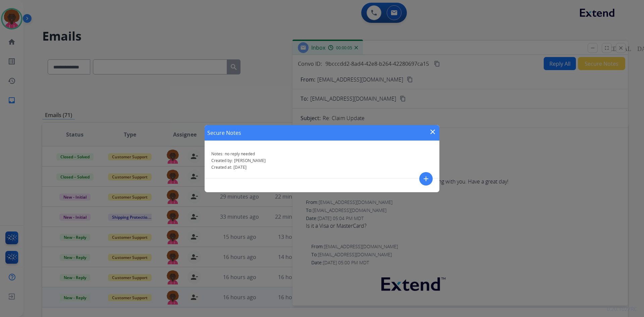
click at [432, 133] on mat-icon "close" at bounding box center [433, 132] width 8 height 8
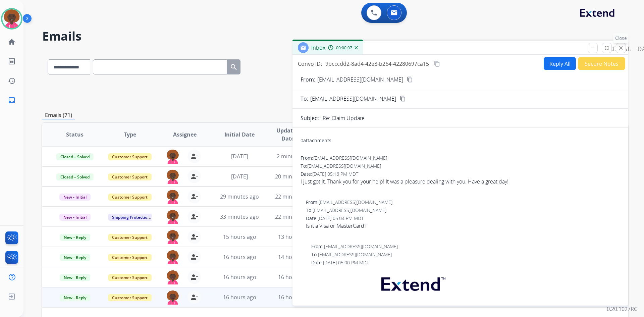
click at [623, 47] on mat-icon "close" at bounding box center [621, 48] width 6 height 6
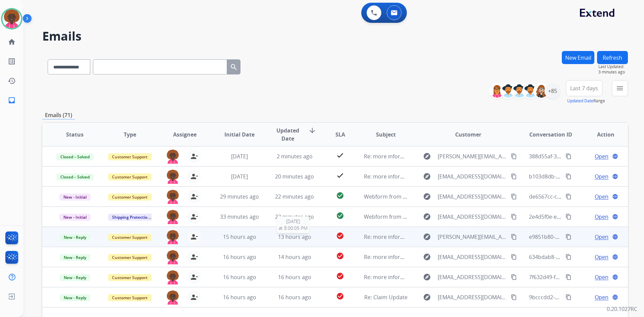
click at [297, 233] on span "13 hours ago" at bounding box center [294, 236] width 33 height 7
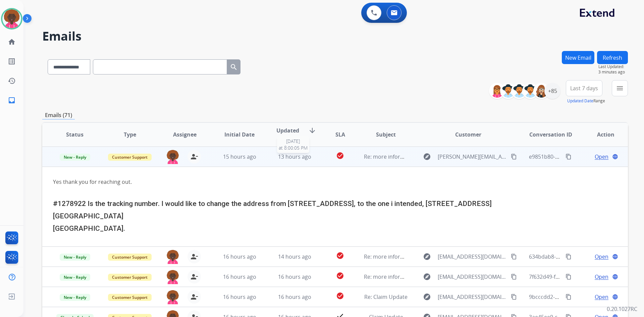
scroll to position [80, 0]
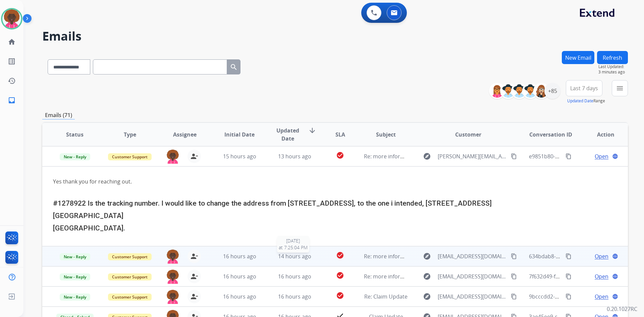
click at [308, 255] on span "14 hours ago" at bounding box center [294, 256] width 33 height 7
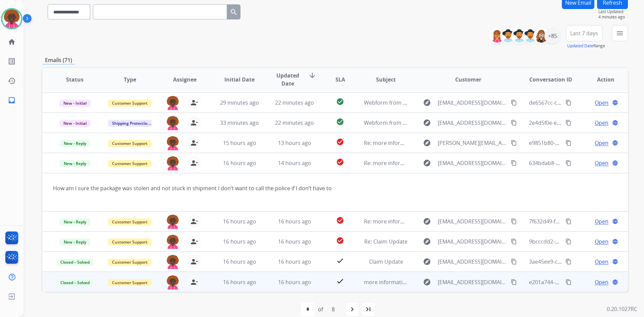
scroll to position [65, 0]
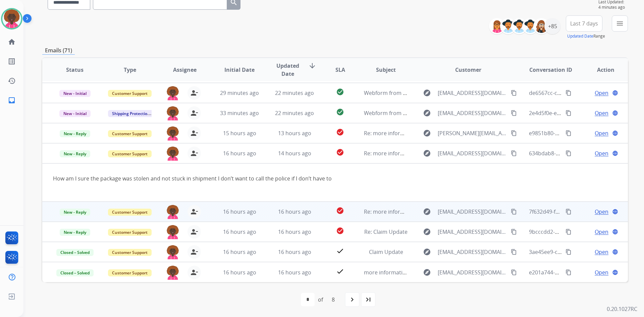
click at [286, 207] on td "16 hours ago" at bounding box center [289, 212] width 55 height 20
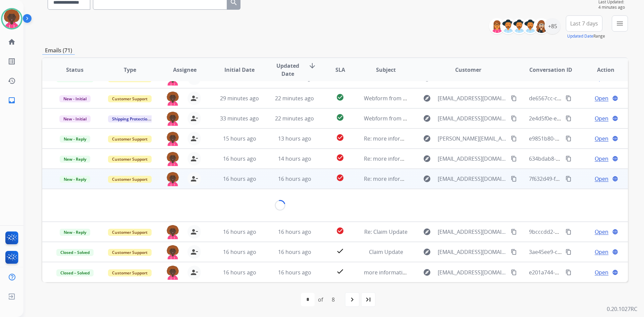
scroll to position [44, 0]
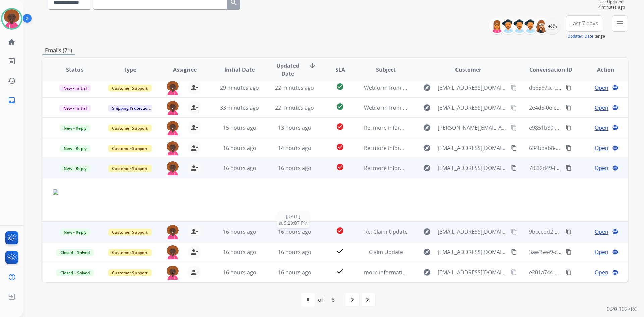
click at [280, 231] on span "16 hours ago" at bounding box center [294, 231] width 33 height 7
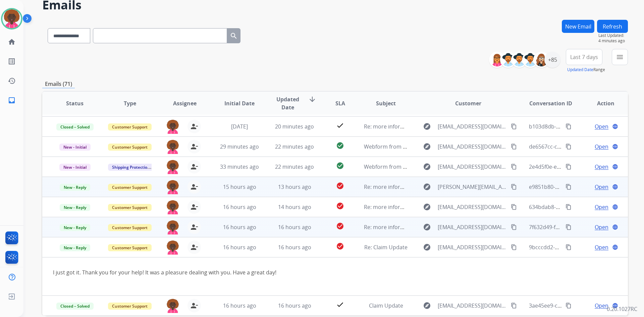
scroll to position [34, 0]
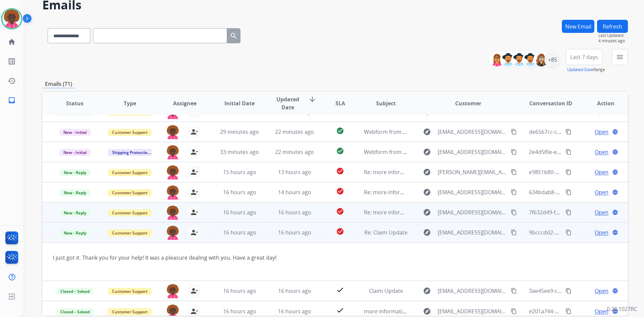
click at [595, 234] on span "Open" at bounding box center [602, 232] width 14 height 8
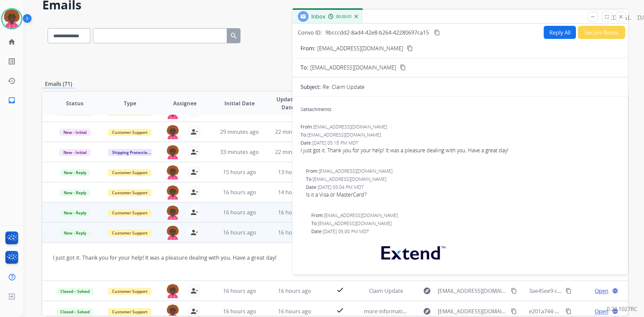
click at [600, 34] on button "Secure Notes" at bounding box center [601, 32] width 47 height 13
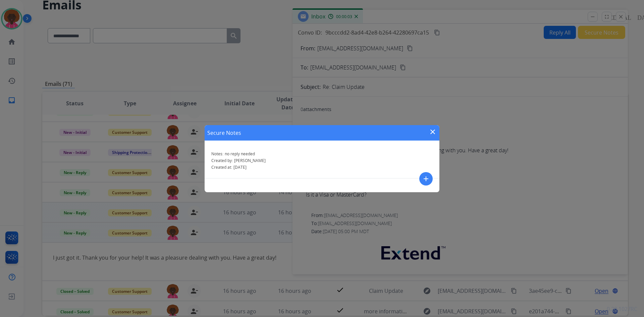
drag, startPoint x: 604, startPoint y: 52, endPoint x: 608, endPoint y: 43, distance: 9.5
click at [605, 51] on div "Secure Notes close Notes: no reply needed Created by: [PERSON_NAME] Created at:…" at bounding box center [322, 158] width 644 height 317
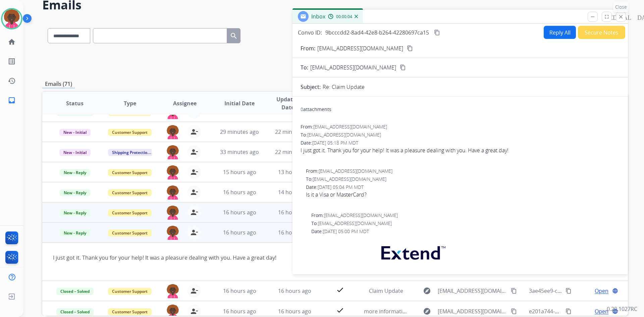
click at [621, 15] on mat-icon "close" at bounding box center [621, 17] width 6 height 6
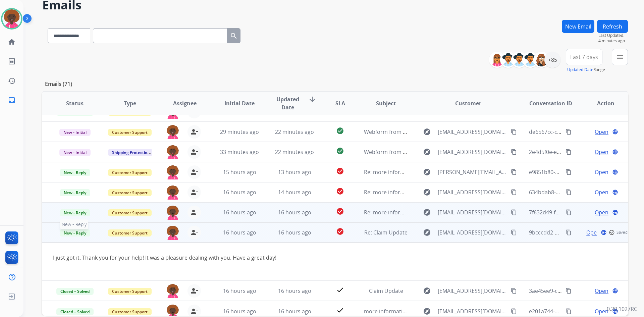
click at [67, 233] on span "New - Reply" at bounding box center [75, 232] width 31 height 7
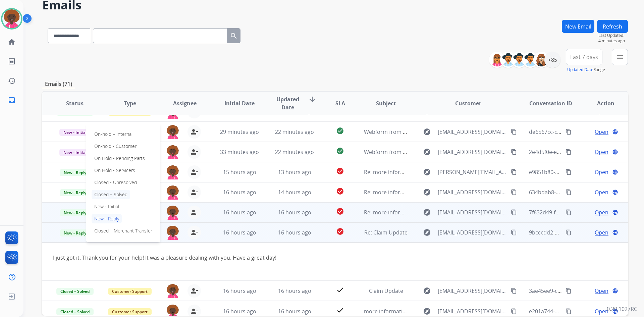
click at [128, 196] on p "Closed – Solved" at bounding box center [111, 194] width 39 height 9
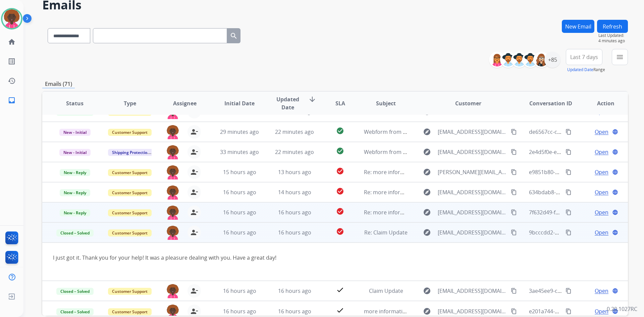
click at [598, 212] on span "Open" at bounding box center [602, 212] width 14 height 8
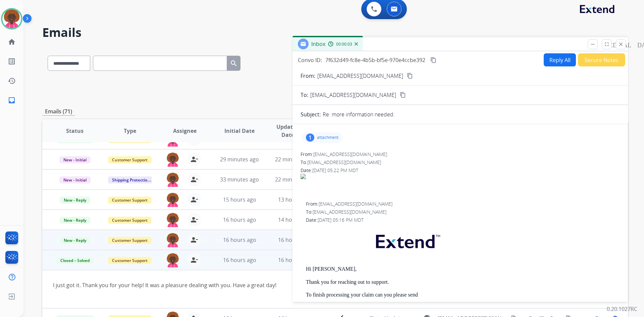
scroll to position [0, 0]
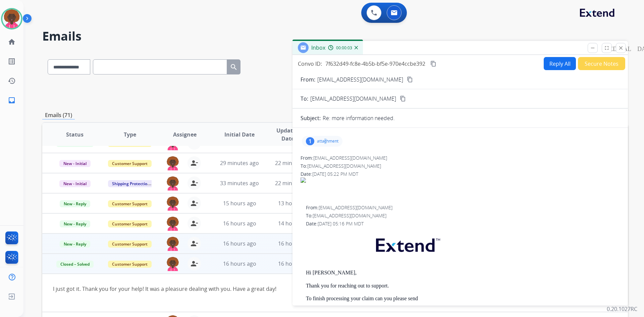
click at [325, 143] on p "attachment" at bounding box center [327, 141] width 21 height 5
click at [323, 156] on div at bounding box center [324, 158] width 34 height 23
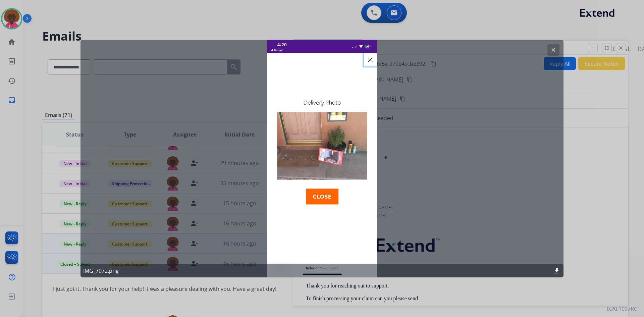
click at [547, 176] on div "clear IMG_7072.png download" at bounding box center [321, 159] width 483 height 238
click at [371, 60] on div "clear IMG_7072.png download" at bounding box center [321, 159] width 483 height 238
click at [368, 58] on div "clear IMG_7072.png download" at bounding box center [321, 159] width 483 height 238
click at [586, 154] on div at bounding box center [322, 158] width 644 height 317
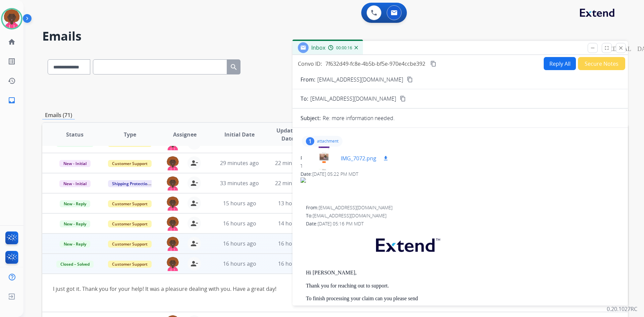
click at [344, 159] on p "IMG_7072.png" at bounding box center [359, 158] width 36 height 8
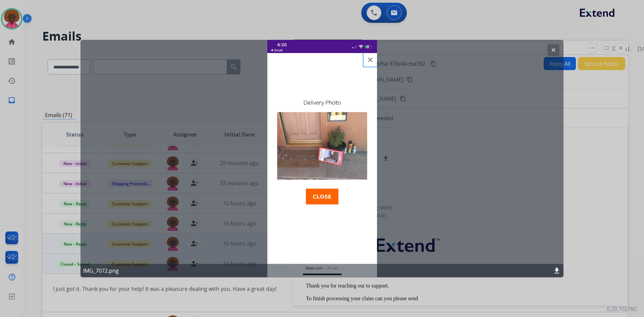
click at [642, 236] on div at bounding box center [322, 158] width 644 height 317
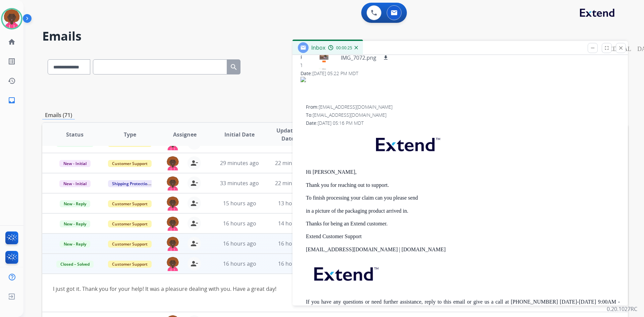
scroll to position [127, 0]
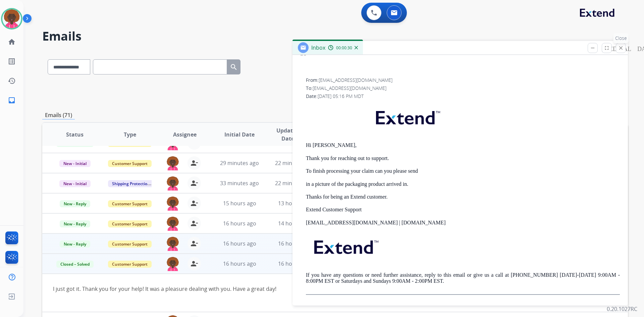
click at [622, 46] on mat-icon "close" at bounding box center [621, 48] width 6 height 6
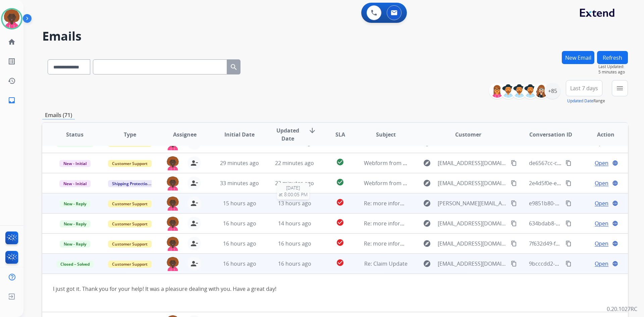
click at [297, 203] on span "13 hours ago" at bounding box center [294, 203] width 33 height 7
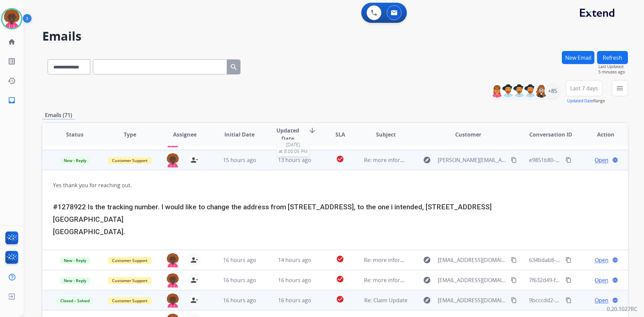
scroll to position [80, 0]
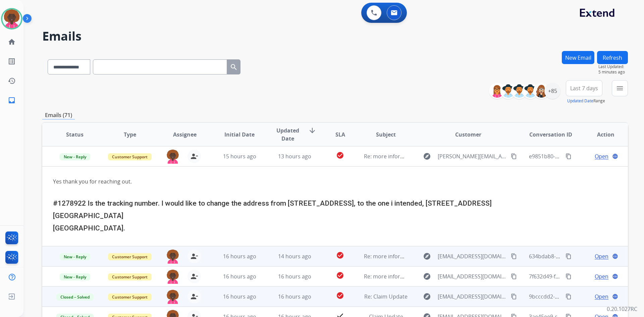
click at [274, 253] on div "14 hours ago" at bounding box center [295, 256] width 44 height 8
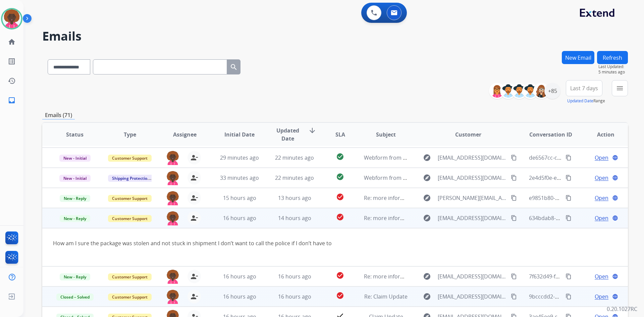
scroll to position [39, 0]
click at [512, 217] on mat-icon "content_copy" at bounding box center [514, 218] width 6 height 6
click at [600, 221] on span "Open" at bounding box center [602, 218] width 14 height 8
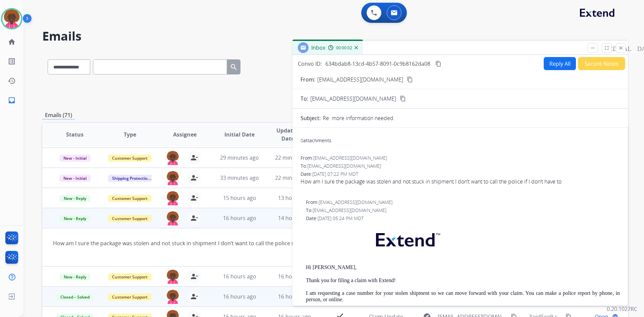
click at [545, 65] on button "Reply All" at bounding box center [560, 63] width 32 height 13
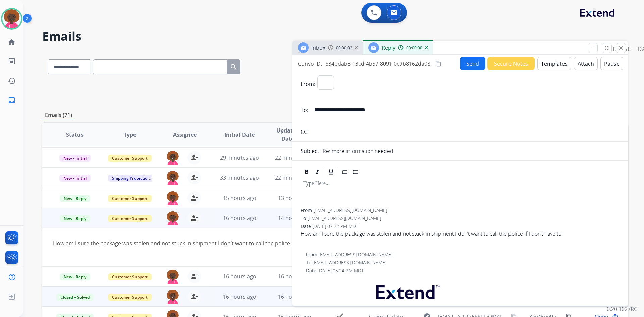
select select "**********"
click at [533, 67] on div "Send Secure Notes Templates Attach Pause" at bounding box center [541, 63] width 163 height 13
click at [552, 67] on button "Templates" at bounding box center [554, 63] width 34 height 13
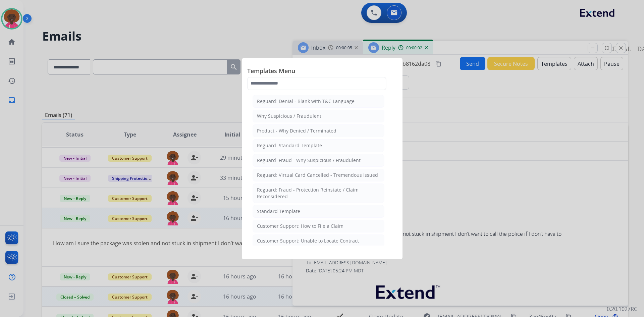
click at [342, 212] on li "Standard Template" at bounding box center [319, 211] width 132 height 13
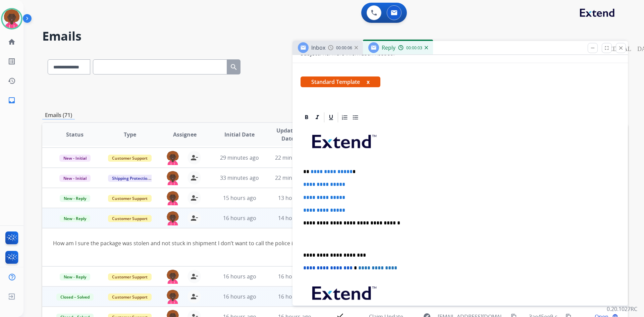
scroll to position [101, 0]
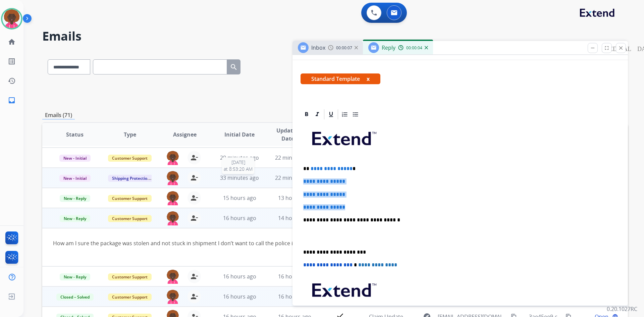
drag, startPoint x: 352, startPoint y: 209, endPoint x: 249, endPoint y: 178, distance: 107.7
click at [249, 178] on div "**********" at bounding box center [335, 216] width 586 height 331
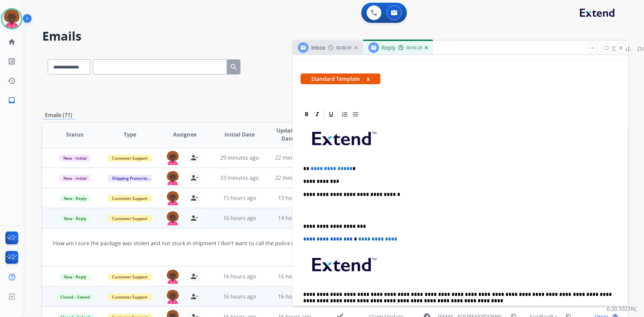
click at [365, 182] on p "**********" at bounding box center [457, 181] width 309 height 6
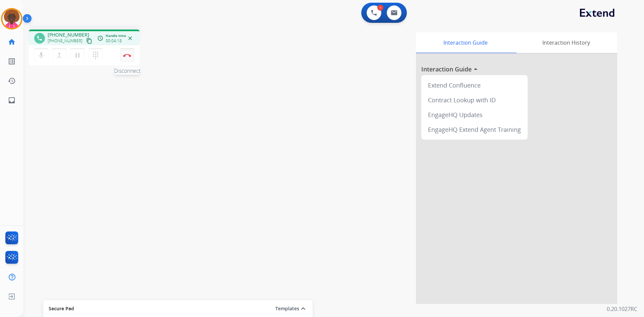
click at [130, 57] on button "Disconnect" at bounding box center [127, 55] width 14 height 14
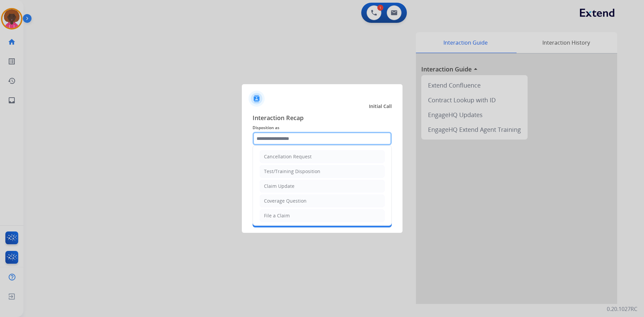
click at [277, 143] on input "text" at bounding box center [322, 138] width 139 height 13
click at [264, 212] on li "File a Claim" at bounding box center [322, 215] width 125 height 13
type input "**********"
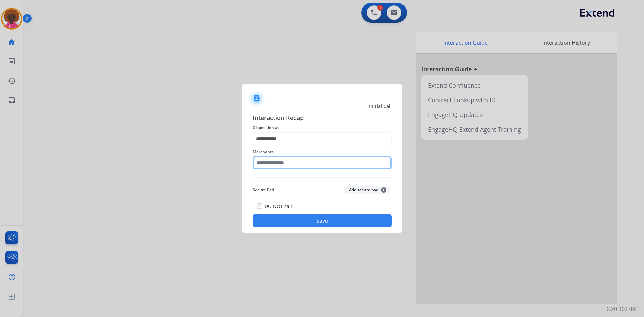
click at [283, 164] on input "text" at bounding box center [322, 162] width 139 height 13
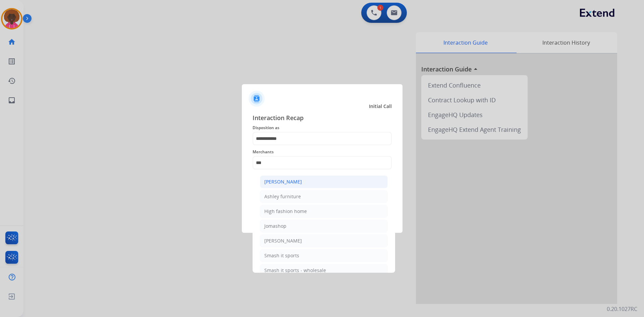
click at [292, 180] on div "[PERSON_NAME]" at bounding box center [283, 181] width 38 height 7
type input "**********"
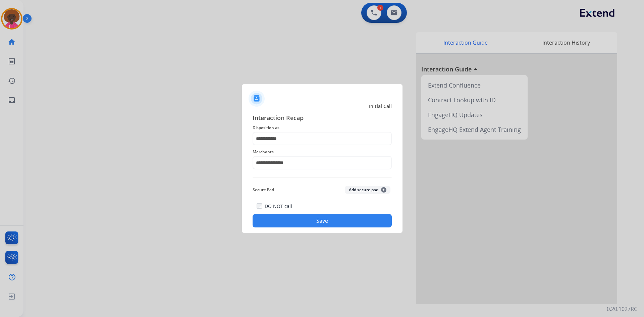
click at [307, 214] on div "DO NOT call Save" at bounding box center [322, 214] width 139 height 25
click at [314, 219] on button "Save" at bounding box center [322, 220] width 139 height 13
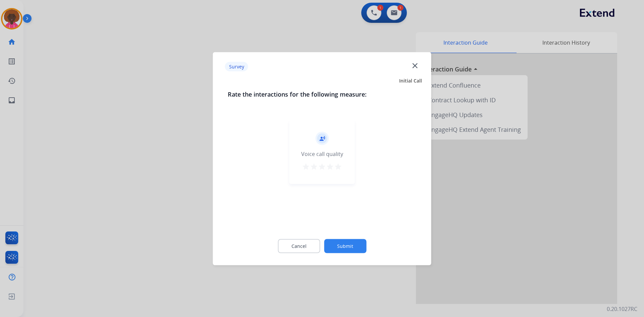
click at [339, 160] on div "record_voice_over Voice call quality star star star star star" at bounding box center [321, 152] width 65 height 64
click at [338, 164] on mat-icon "star" at bounding box center [338, 166] width 8 height 8
click at [351, 255] on div "Cancel Submit" at bounding box center [322, 246] width 189 height 30
click at [350, 243] on button "Submit" at bounding box center [345, 246] width 42 height 14
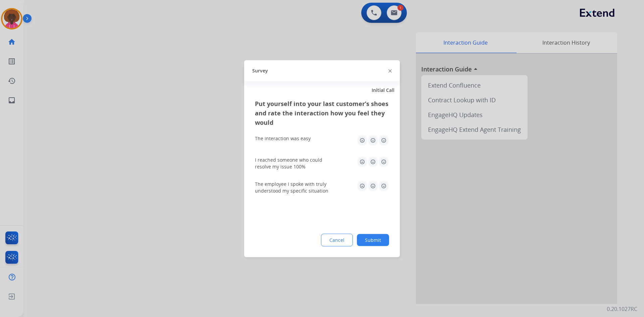
drag, startPoint x: 382, startPoint y: 137, endPoint x: 383, endPoint y: 153, distance: 15.8
click at [382, 138] on img at bounding box center [383, 140] width 11 height 11
click at [379, 156] on div "I reached someone who could resolve my issue 100%" at bounding box center [322, 163] width 134 height 24
click at [381, 163] on img at bounding box center [383, 161] width 11 height 11
click at [382, 192] on div "The employee I spoke with truly understood my specific situation" at bounding box center [322, 186] width 134 height 13
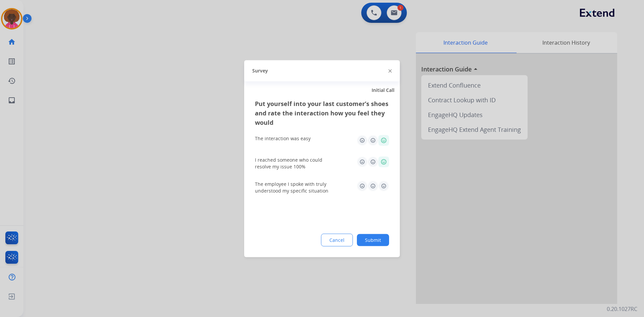
click at [381, 186] on img at bounding box center [383, 185] width 11 height 11
drag, startPoint x: 384, startPoint y: 232, endPoint x: 380, endPoint y: 236, distance: 5.5
click at [383, 232] on div "Put yourself into your last customer’s shoes and rate the interaction how you f…" at bounding box center [322, 178] width 156 height 158
click at [379, 235] on button "Submit" at bounding box center [373, 240] width 32 height 12
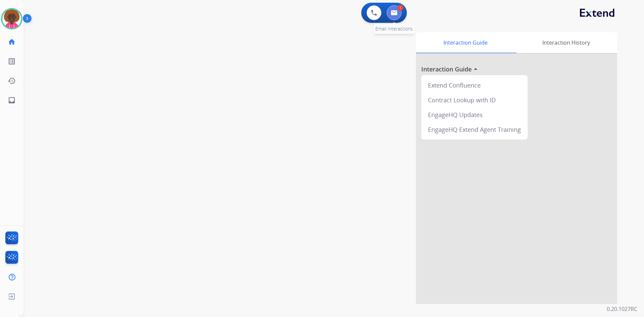
click at [391, 16] on button at bounding box center [394, 12] width 15 height 15
select select "**********"
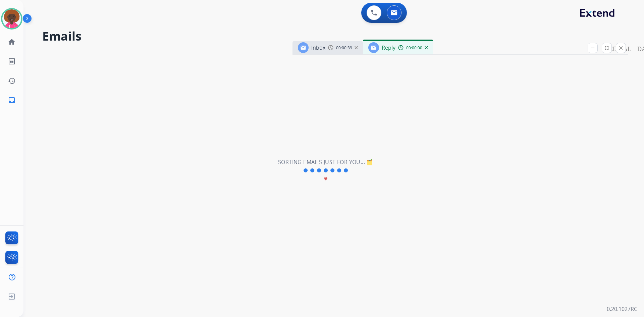
select select "**********"
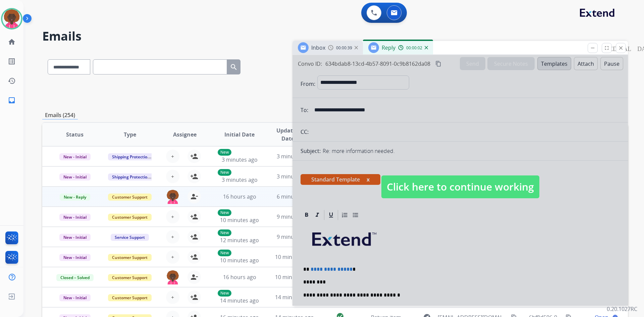
click at [457, 191] on span "Click here to continue working" at bounding box center [460, 186] width 158 height 23
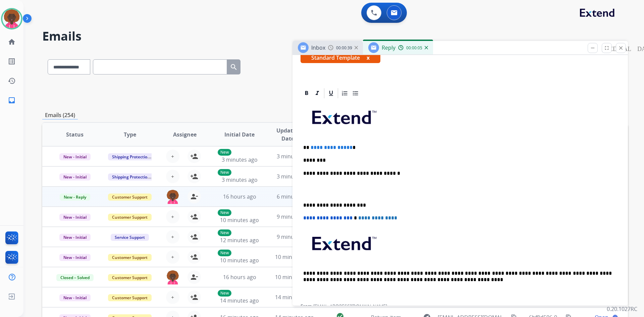
scroll to position [134, 0]
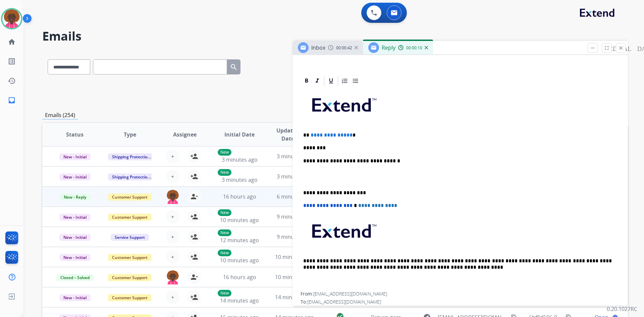
click at [331, 147] on p "********" at bounding box center [457, 148] width 309 height 6
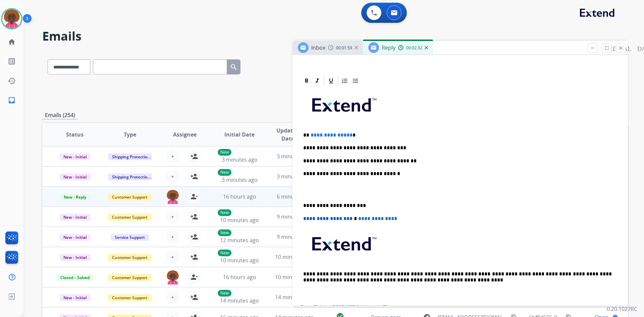
click at [407, 160] on p "**********" at bounding box center [457, 161] width 309 height 6
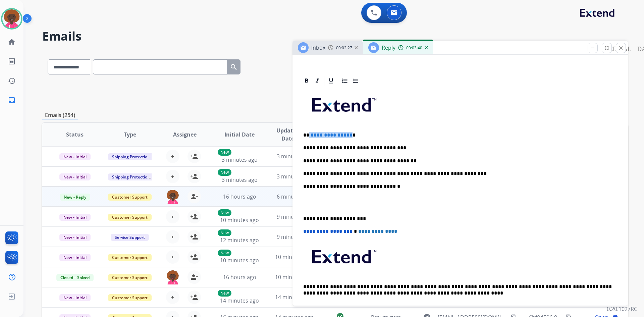
drag, startPoint x: 349, startPoint y: 134, endPoint x: 315, endPoint y: 130, distance: 33.8
click at [308, 130] on div "**********" at bounding box center [460, 202] width 319 height 231
drag, startPoint x: 324, startPoint y: 196, endPoint x: 316, endPoint y: 201, distance: 9.6
click at [322, 198] on p at bounding box center [460, 203] width 314 height 12
click at [316, 201] on p at bounding box center [460, 203] width 314 height 12
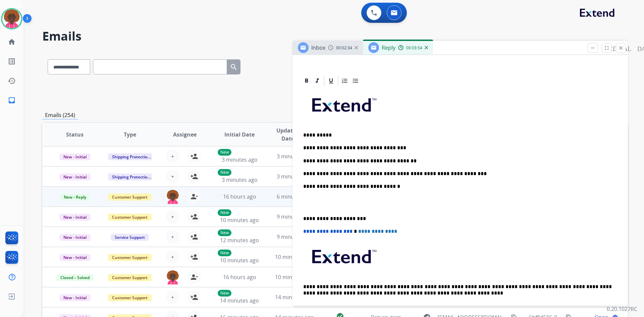
click at [316, 205] on p at bounding box center [460, 203] width 314 height 12
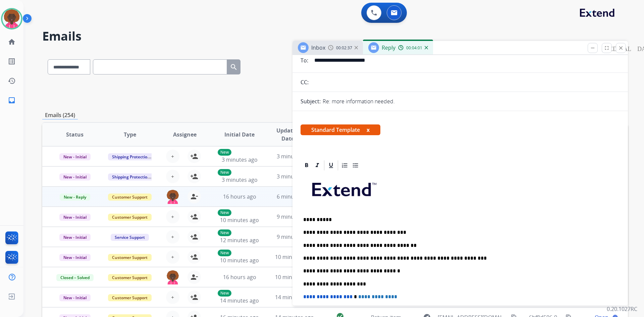
scroll to position [0, 0]
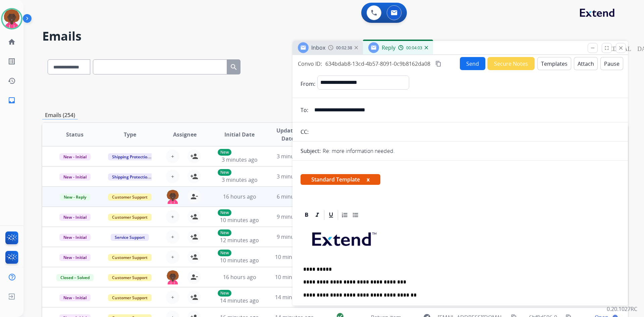
click at [472, 68] on button "Send" at bounding box center [472, 63] width 25 height 13
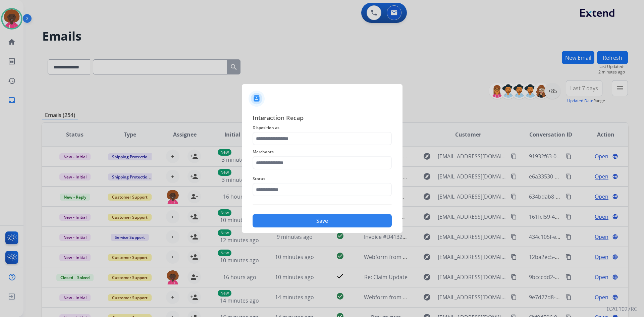
click at [280, 182] on span "Status" at bounding box center [322, 179] width 139 height 8
drag, startPoint x: 276, startPoint y: 187, endPoint x: 271, endPoint y: 187, distance: 5.0
click at [275, 187] on input "text" at bounding box center [322, 189] width 139 height 13
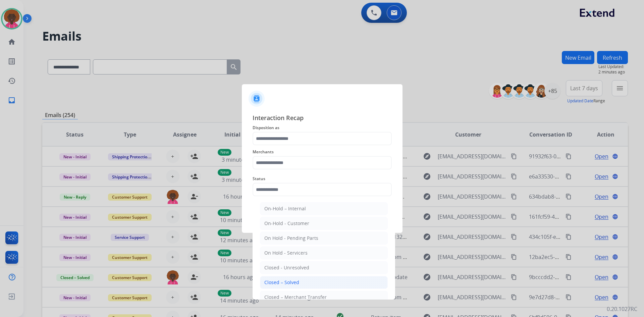
click at [268, 285] on div "Closed – Solved" at bounding box center [281, 282] width 35 height 7
type input "**********"
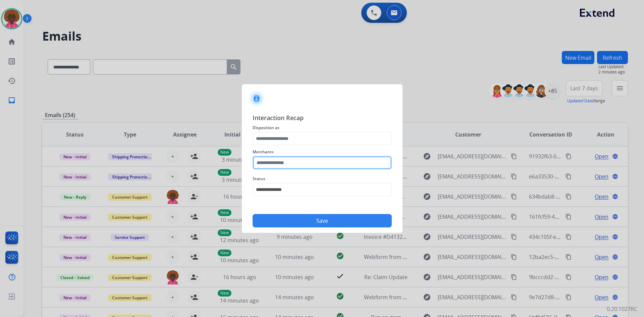
click at [283, 160] on input "text" at bounding box center [322, 162] width 139 height 13
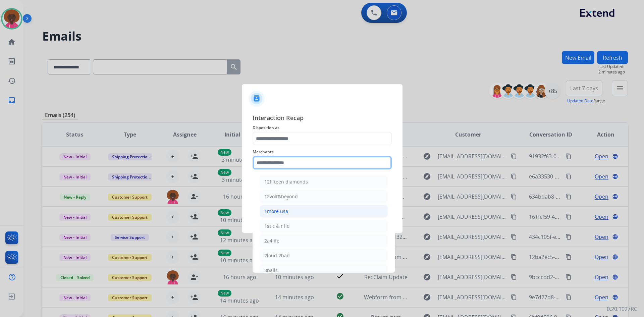
type input "*"
click at [395, 96] on div at bounding box center [322, 95] width 161 height 23
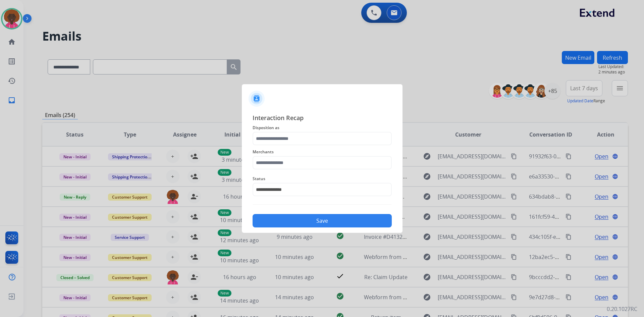
click at [419, 93] on div at bounding box center [322, 158] width 644 height 317
click at [318, 163] on input "text" at bounding box center [322, 162] width 139 height 13
click at [284, 189] on ul "Not found" at bounding box center [324, 183] width 132 height 23
click at [285, 180] on div "Not found" at bounding box center [275, 181] width 23 height 7
type input "*********"
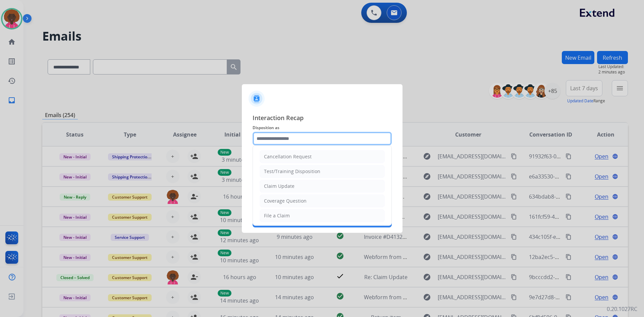
click at [287, 132] on input "text" at bounding box center [322, 138] width 139 height 13
click at [273, 222] on li "File a Claim" at bounding box center [322, 215] width 125 height 13
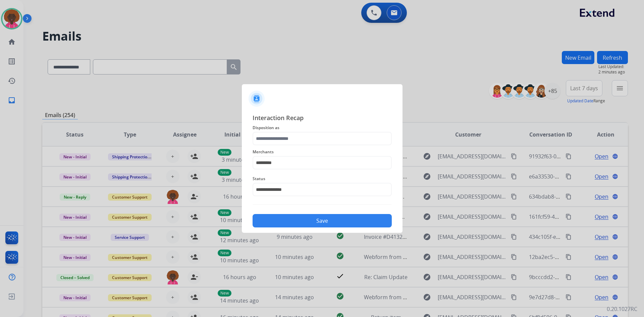
type input "**********"
click at [333, 213] on div "Save" at bounding box center [322, 218] width 139 height 17
click at [328, 217] on button "Save" at bounding box center [322, 220] width 139 height 13
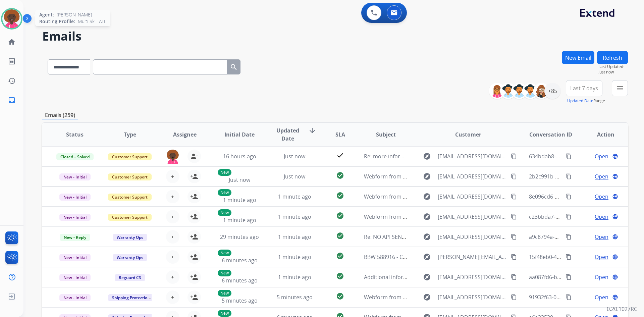
click at [17, 17] on img at bounding box center [11, 18] width 19 height 19
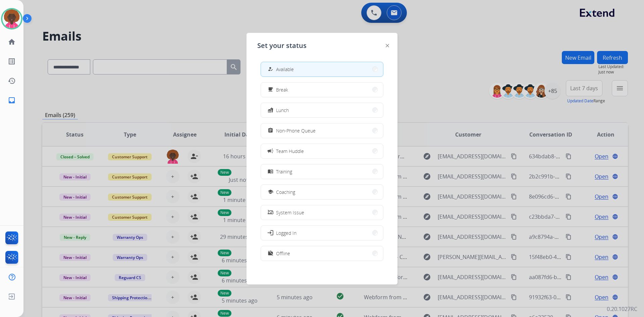
click at [338, 98] on div "how_to_reg Available free_breakfast Break fastfood Lunch assignment Non-Phone Q…" at bounding box center [321, 161] width 129 height 211
click at [331, 87] on button "free_breakfast Break" at bounding box center [322, 90] width 122 height 14
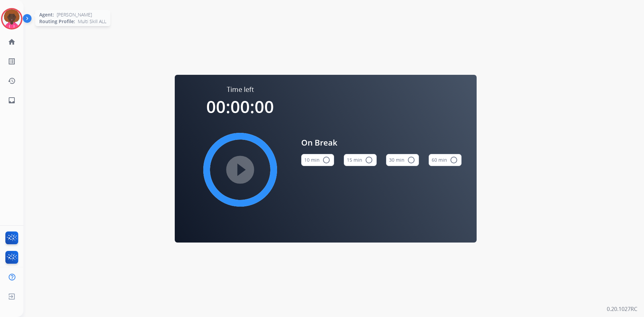
click at [6, 18] on img at bounding box center [11, 18] width 19 height 19
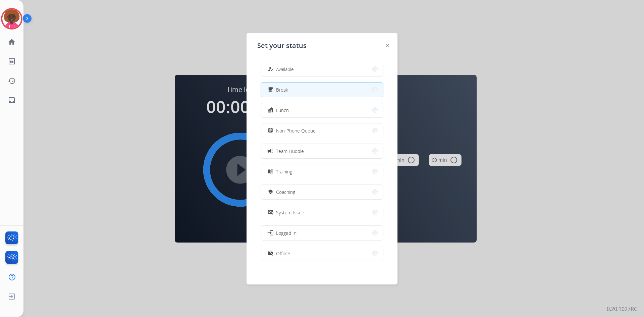
drag, startPoint x: 308, startPoint y: 57, endPoint x: 298, endPoint y: 66, distance: 13.5
click at [307, 58] on div "how_to_reg Available free_breakfast Break fastfood Lunch assignment Non-Phone Q…" at bounding box center [321, 161] width 129 height 211
click at [291, 71] on span "Available" at bounding box center [285, 69] width 18 height 7
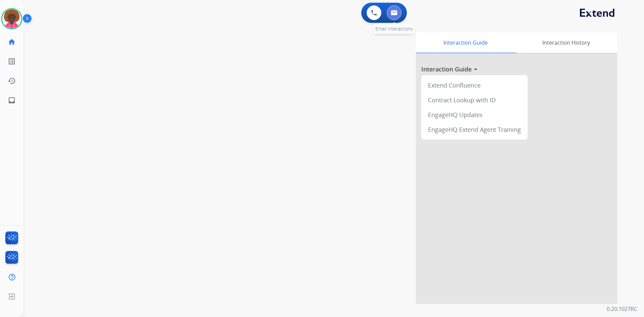
click at [399, 16] on button at bounding box center [394, 12] width 15 height 15
select select "**********"
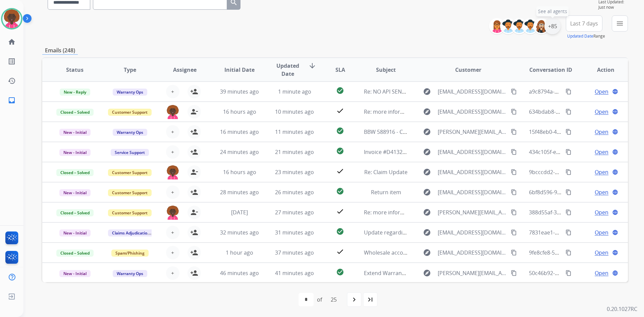
click at [550, 26] on div "+85" at bounding box center [552, 26] width 16 height 16
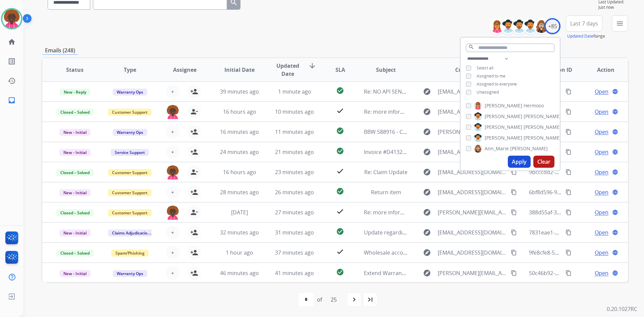
click at [512, 158] on button "Apply" at bounding box center [519, 162] width 23 height 12
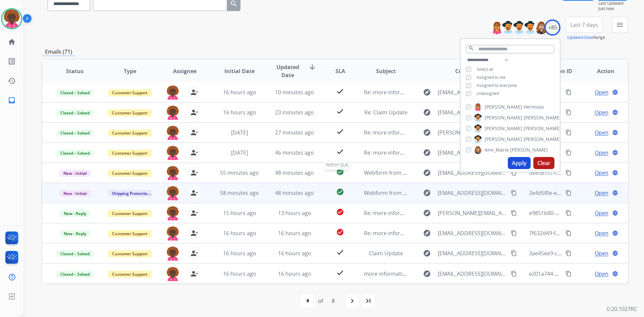
scroll to position [65, 0]
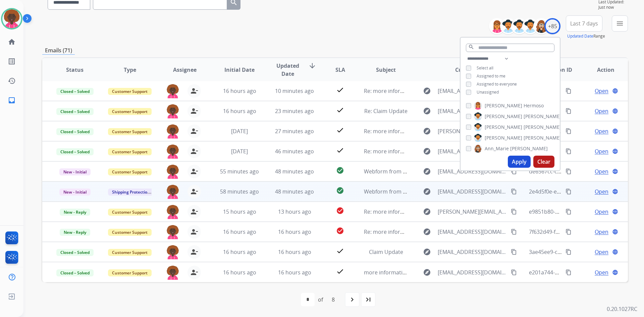
click at [353, 188] on td "Webform from [EMAIL_ADDRESS][DOMAIN_NAME] on [DATE]" at bounding box center [380, 191] width 55 height 20
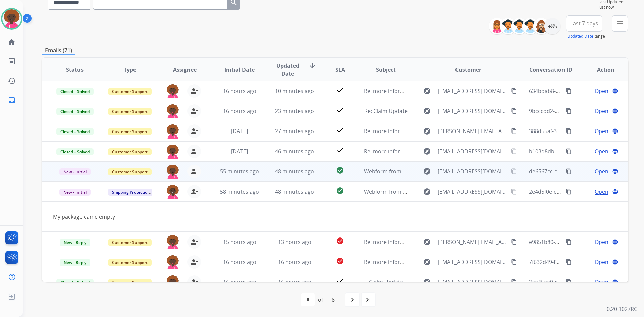
scroll to position [31, 0]
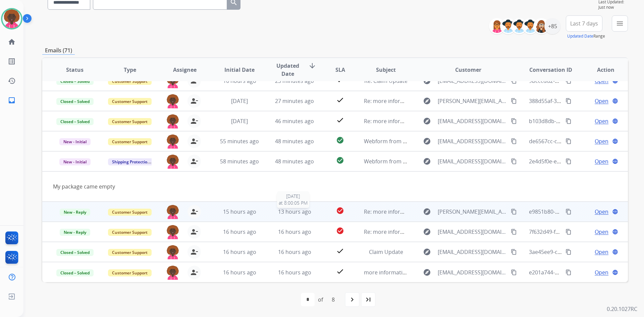
click at [297, 216] on td "13 hours ago [DATE] 8:00:05 PM" at bounding box center [289, 212] width 55 height 20
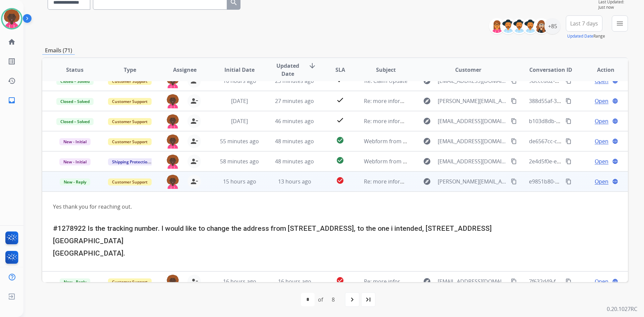
scroll to position [80, 0]
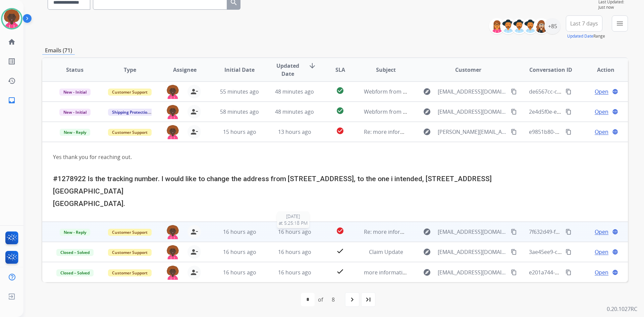
click at [302, 231] on span "16 hours ago" at bounding box center [294, 231] width 33 height 7
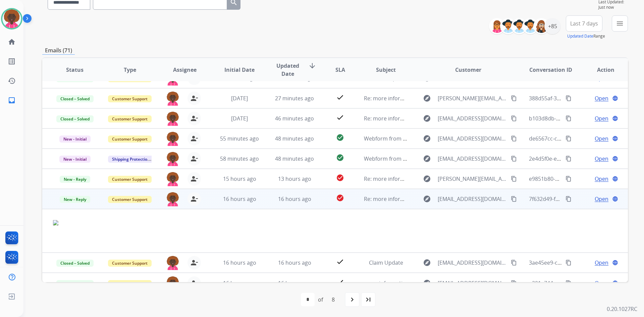
scroll to position [44, 0]
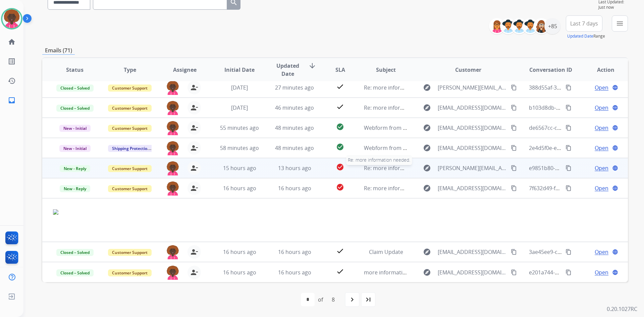
click at [364, 166] on span "Re: more information needed." at bounding box center [402, 167] width 76 height 7
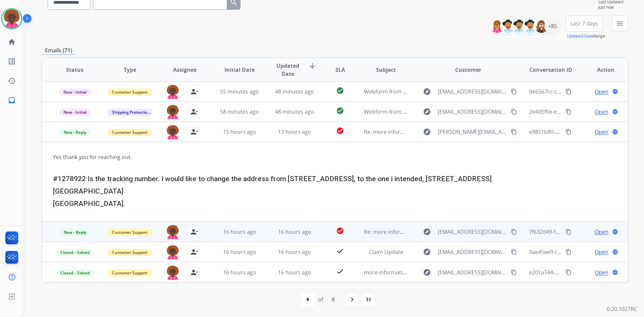
click at [363, 237] on td "Re: more information needed." at bounding box center [380, 232] width 55 height 20
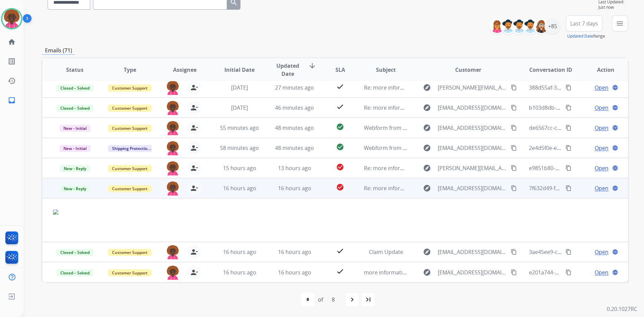
click at [595, 188] on span "Open" at bounding box center [602, 188] width 14 height 8
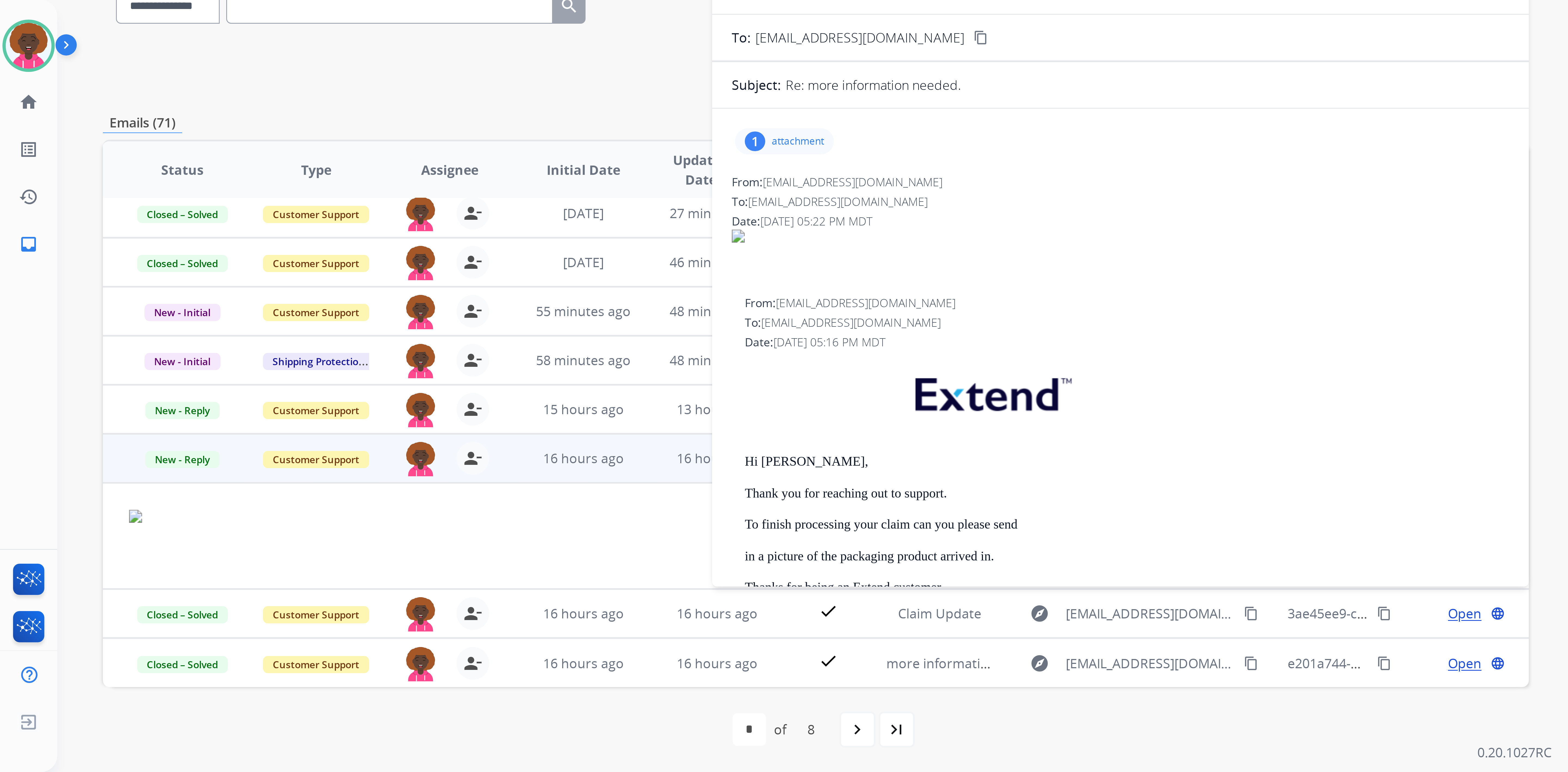
scroll to position [28, 0]
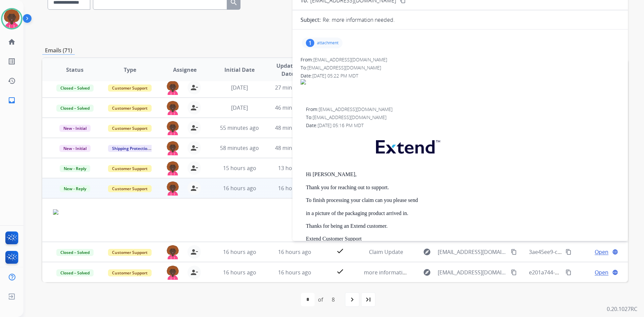
click at [312, 44] on div "1" at bounding box center [310, 43] width 8 height 8
click at [344, 59] on p "IMG_7072.png" at bounding box center [359, 60] width 36 height 8
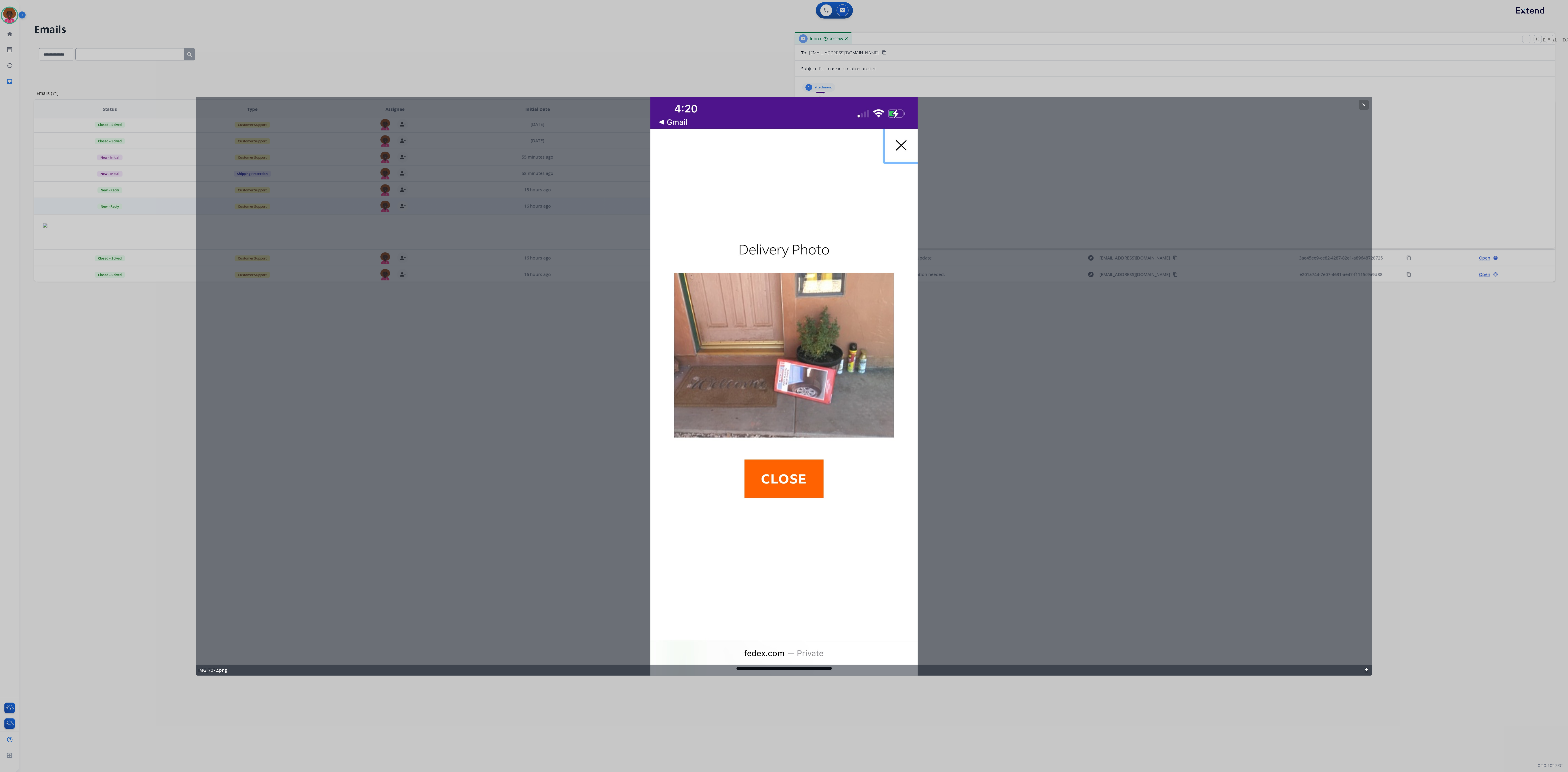
scroll to position [20, 0]
click at [392, 193] on div "clear IMG_7072.png download" at bounding box center [587, 289] width 882 height 434
click at [392, 107] on div "clear IMG_7072.png download" at bounding box center [587, 289] width 882 height 434
drag, startPoint x: 598, startPoint y: 351, endPoint x: 594, endPoint y: 360, distance: 9.8
click at [392, 193] on div "clear IMG_7072.png download" at bounding box center [587, 289] width 882 height 434
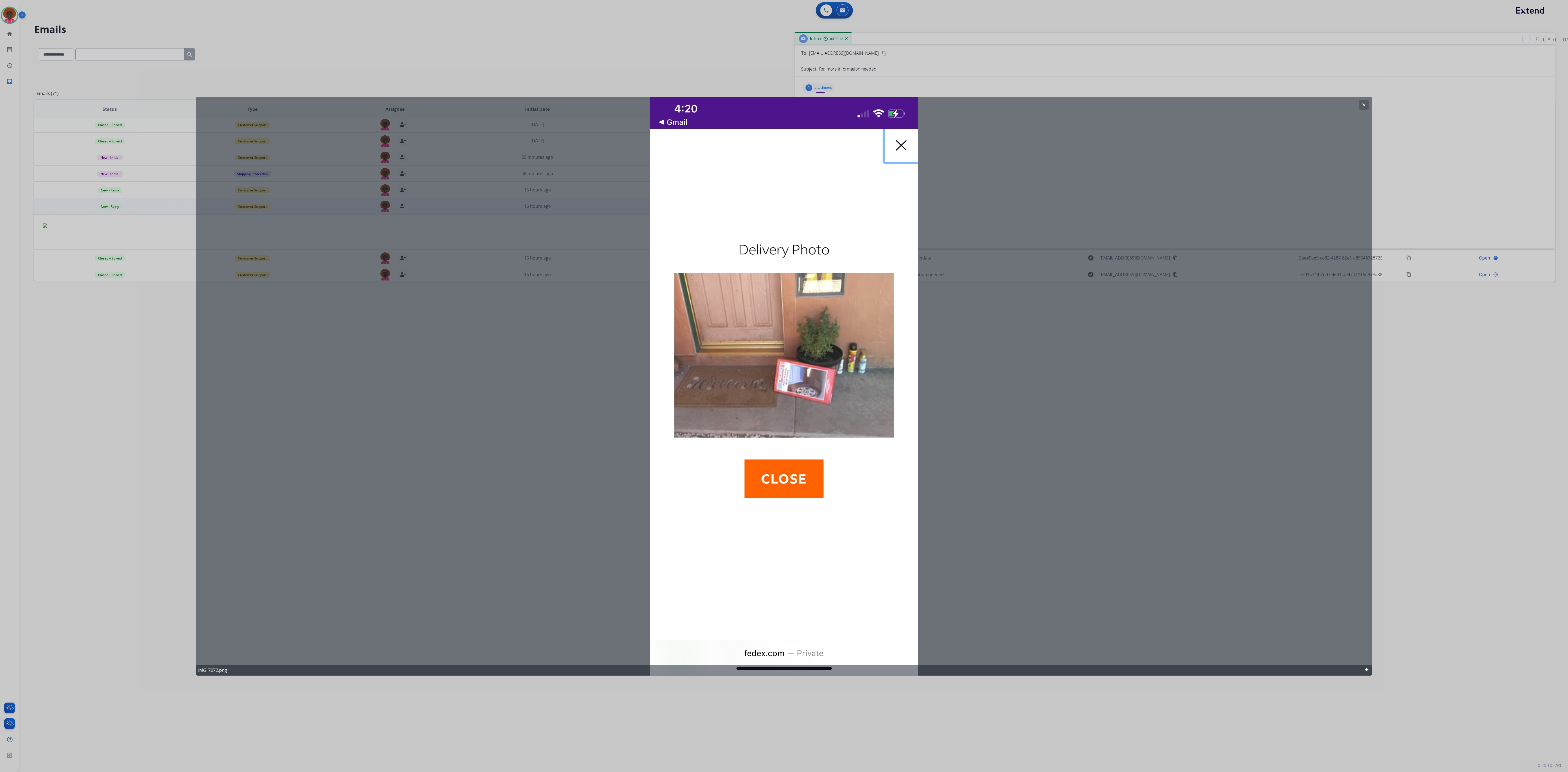
click at [523, 257] on div "clear IMG_7072.png download" at bounding box center [783, 386] width 1176 height 579
click at [523, 257] on div at bounding box center [784, 386] width 1568 height 772
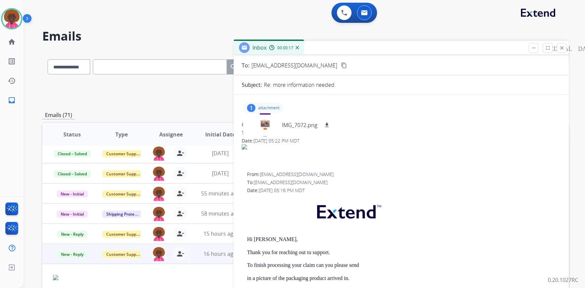
click at [183, 60] on input "text" at bounding box center [160, 66] width 134 height 15
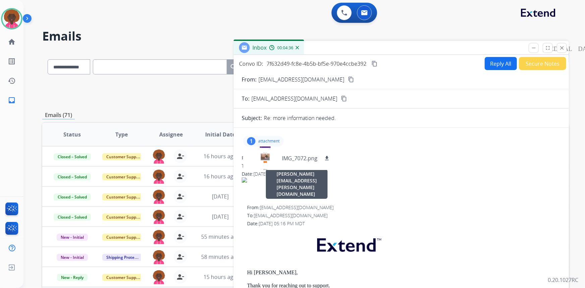
scroll to position [0, 0]
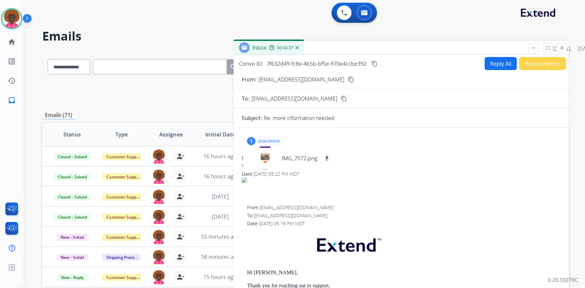
drag, startPoint x: 563, startPoint y: 48, endPoint x: 540, endPoint y: 60, distance: 25.7
click at [563, 48] on mat-icon "close" at bounding box center [562, 48] width 6 height 6
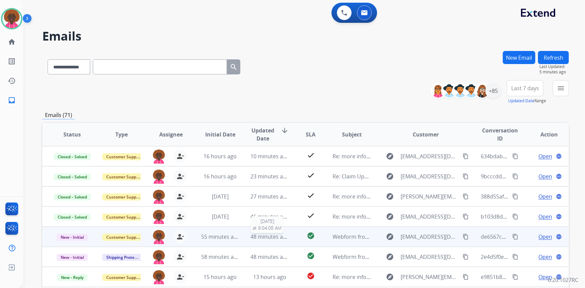
click at [278, 234] on span "48 minutes ago" at bounding box center [270, 236] width 39 height 7
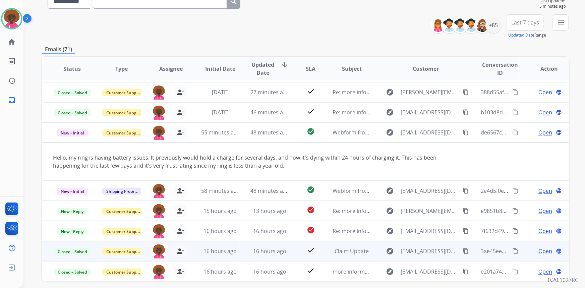
scroll to position [91, 0]
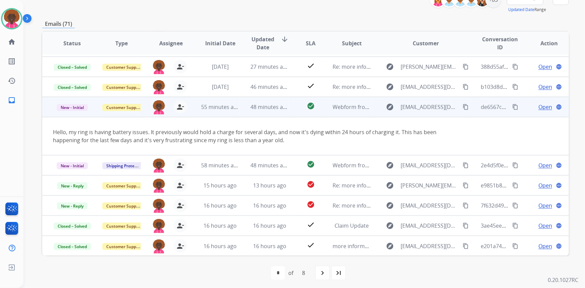
click at [463, 107] on mat-icon "content_copy" at bounding box center [466, 107] width 6 height 6
click at [539, 107] on span "Open" at bounding box center [546, 107] width 14 height 8
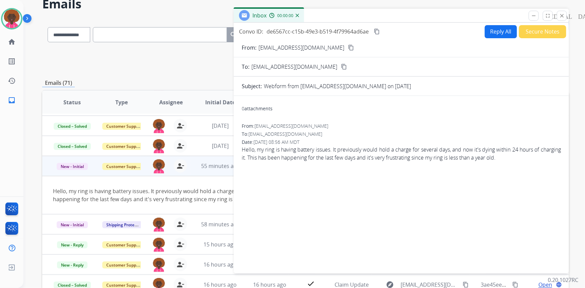
scroll to position [0, 0]
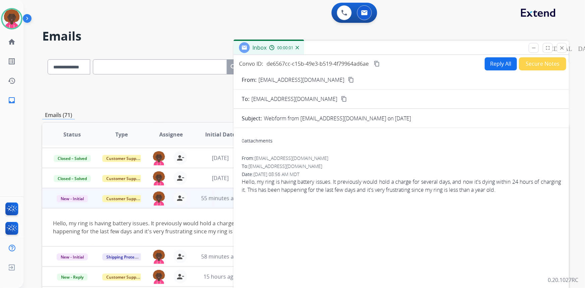
click at [527, 63] on button "Secure Notes" at bounding box center [542, 63] width 47 height 13
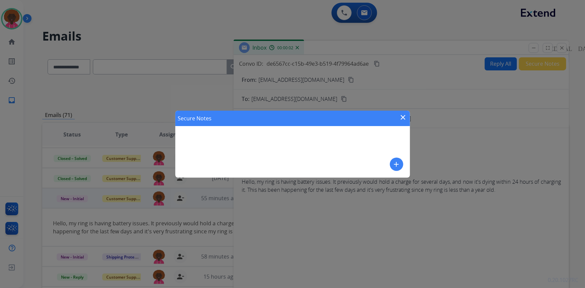
click at [256, 157] on div "Secure Notes close add" at bounding box center [292, 144] width 235 height 67
click at [394, 162] on mat-icon "add" at bounding box center [397, 164] width 8 height 8
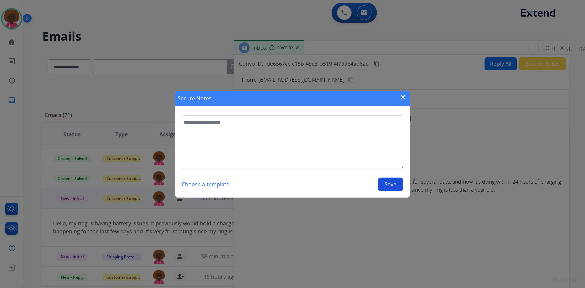
click at [323, 160] on textarea at bounding box center [292, 142] width 221 height 54
type textarea "**********"
click at [390, 185] on button "Save" at bounding box center [390, 184] width 25 height 13
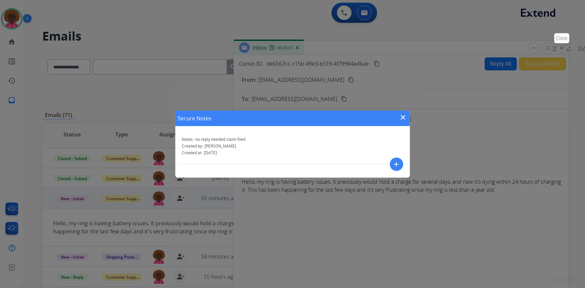
click at [559, 48] on div "Secure Notes close Notes: no reply needed claim filed Created by: [PERSON_NAME]…" at bounding box center [292, 144] width 585 height 288
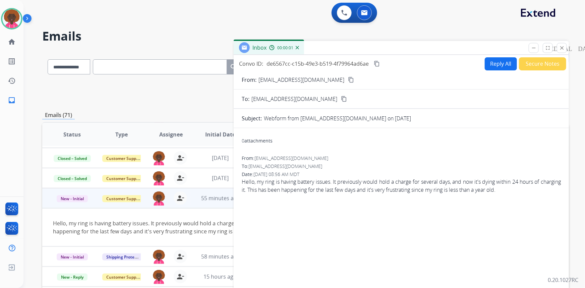
click at [560, 48] on mat-icon "close" at bounding box center [562, 48] width 6 height 6
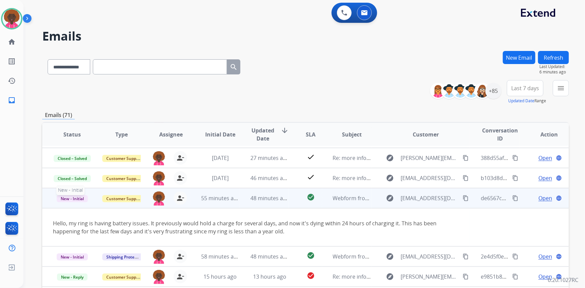
click at [72, 199] on span "New - Initial" at bounding box center [72, 198] width 31 height 7
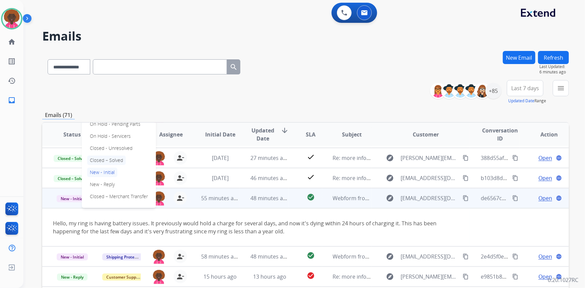
click at [105, 162] on p "Closed – Solved" at bounding box center [106, 160] width 39 height 9
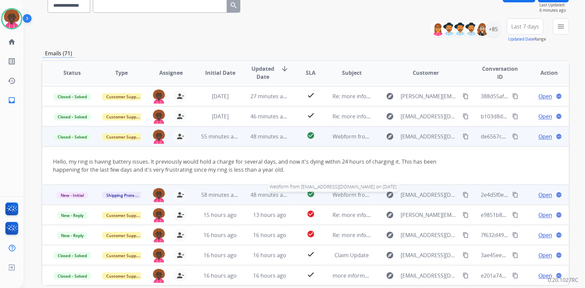
scroll to position [94, 0]
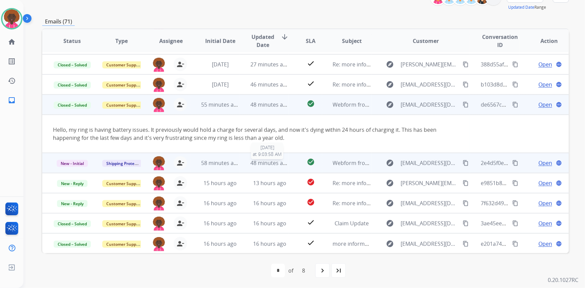
click at [251, 161] on span "48 minutes ago" at bounding box center [270, 162] width 39 height 7
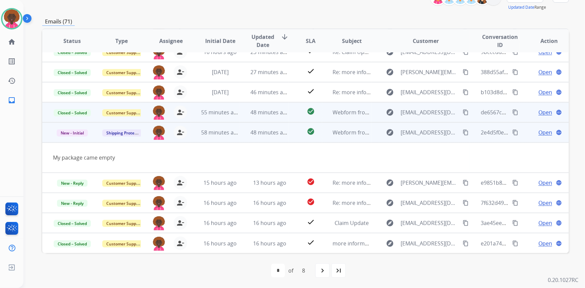
scroll to position [31, 0]
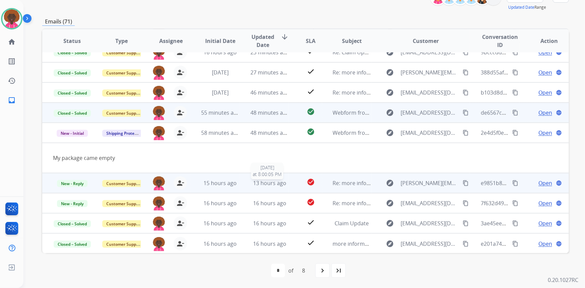
click at [261, 180] on span "13 hours ago" at bounding box center [269, 182] width 33 height 7
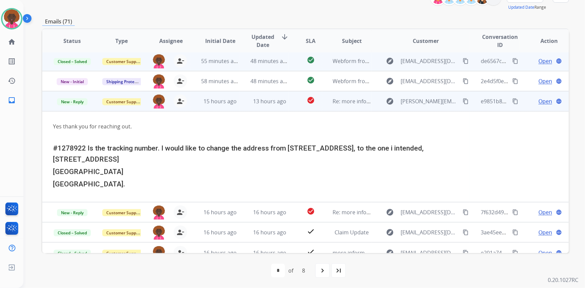
scroll to position [91, 0]
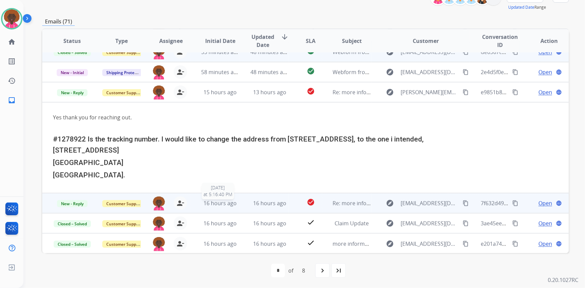
click at [226, 200] on span "16 hours ago" at bounding box center [220, 203] width 33 height 7
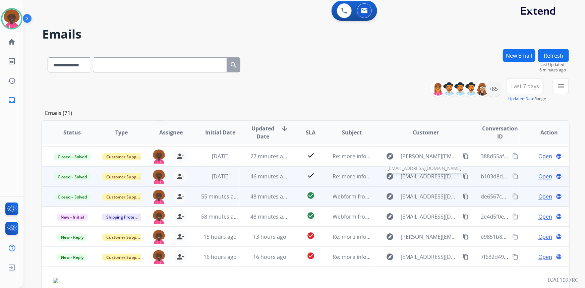
scroll to position [44, 0]
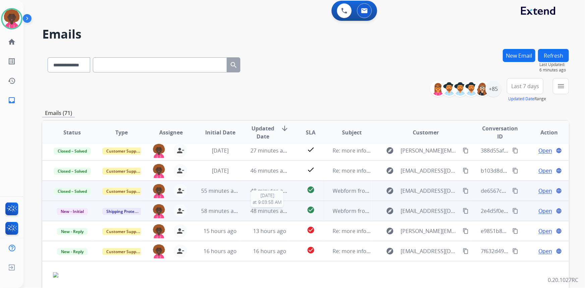
click at [286, 212] on span "48 minutes ago" at bounding box center [270, 210] width 39 height 7
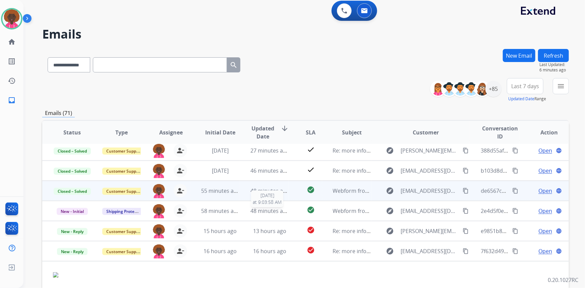
scroll to position [31, 0]
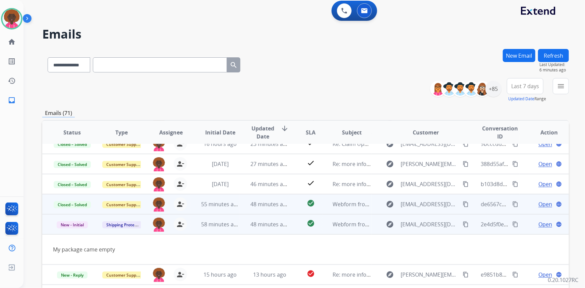
click at [462, 224] on button "content_copy" at bounding box center [466, 224] width 8 height 8
click at [541, 225] on span "Open" at bounding box center [546, 224] width 14 height 8
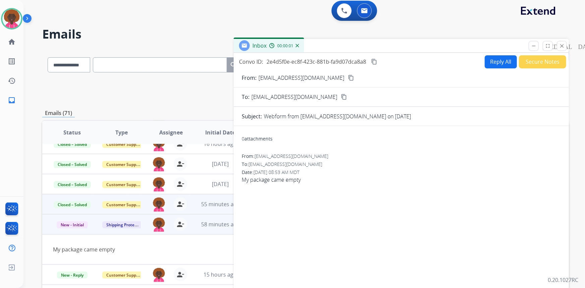
click at [499, 67] on button "Reply All" at bounding box center [501, 61] width 32 height 13
select select "**********"
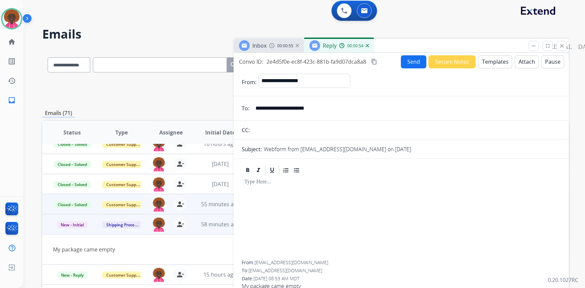
click at [489, 64] on button "Templates" at bounding box center [496, 61] width 34 height 13
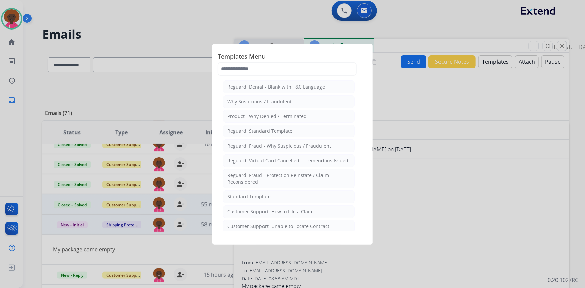
click at [423, 183] on div at bounding box center [292, 144] width 585 height 288
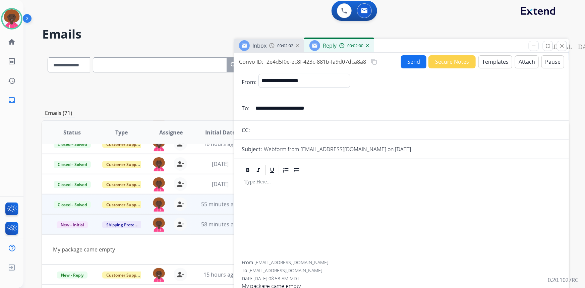
click at [285, 192] on div at bounding box center [401, 218] width 319 height 84
click at [254, 203] on div at bounding box center [401, 218] width 319 height 84
click at [497, 63] on button "Templates" at bounding box center [496, 61] width 34 height 13
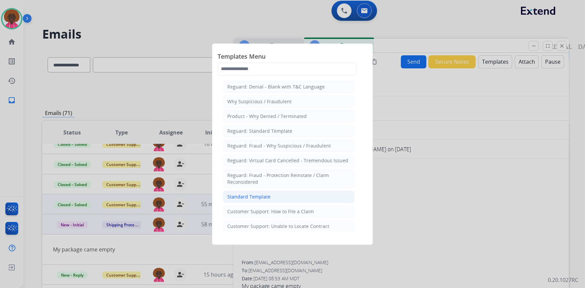
click at [270, 193] on li "Standard Template" at bounding box center [289, 197] width 132 height 13
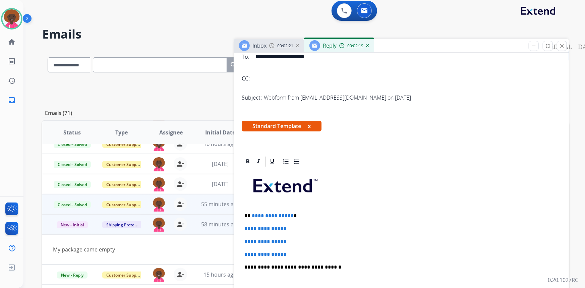
scroll to position [91, 0]
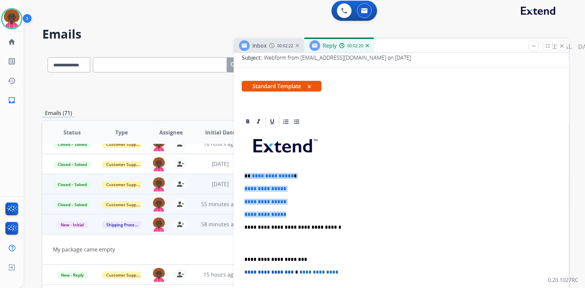
drag, startPoint x: 285, startPoint y: 217, endPoint x: 232, endPoint y: 174, distance: 67.7
click at [232, 174] on div "**********" at bounding box center [305, 214] width 527 height 331
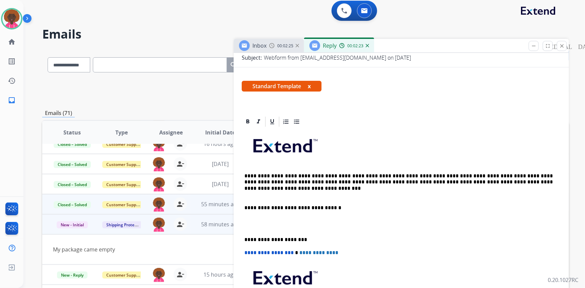
click at [288, 193] on p at bounding box center [399, 195] width 309 height 6
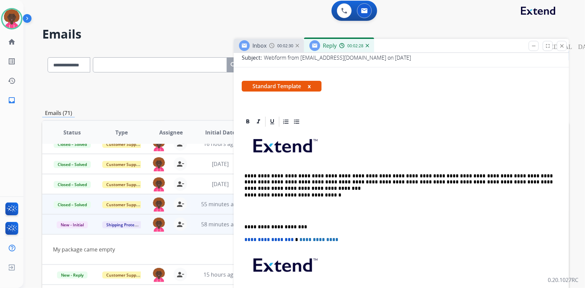
click at [246, 215] on p at bounding box center [402, 211] width 314 height 12
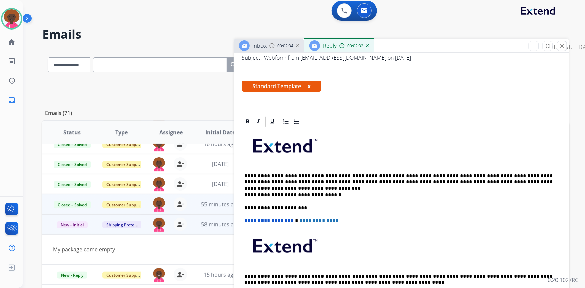
click at [258, 153] on img at bounding box center [284, 144] width 79 height 26
click at [252, 164] on p at bounding box center [402, 148] width 314 height 36
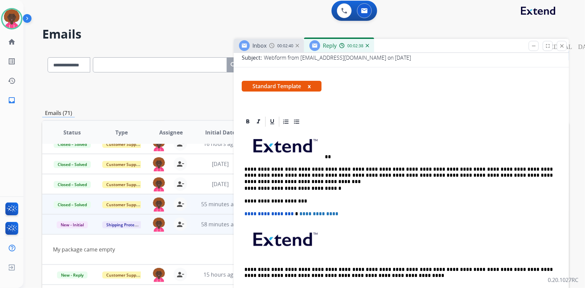
click at [323, 153] on img at bounding box center [284, 144] width 79 height 26
click at [326, 155] on p "**" at bounding box center [399, 144] width 309 height 29
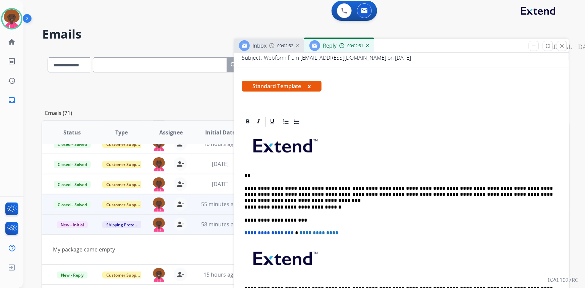
click at [255, 173] on p "**" at bounding box center [399, 175] width 309 height 6
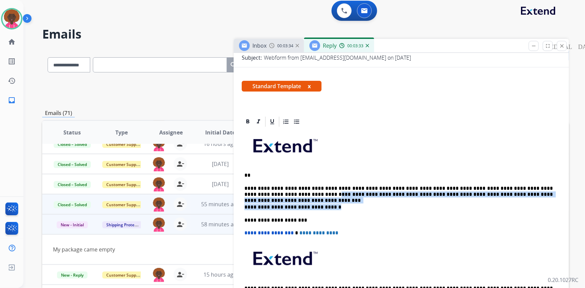
drag, startPoint x: 276, startPoint y: 195, endPoint x: 433, endPoint y: 203, distance: 157.2
click at [434, 203] on div "**********" at bounding box center [401, 224] width 319 height 192
click at [414, 195] on p "**********" at bounding box center [399, 191] width 309 height 12
click at [417, 195] on p "**********" at bounding box center [399, 191] width 309 height 12
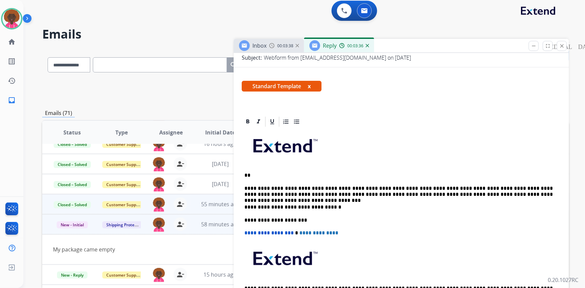
click at [419, 196] on p "**********" at bounding box center [399, 191] width 309 height 12
click at [287, 169] on div "**********" at bounding box center [401, 224] width 319 height 192
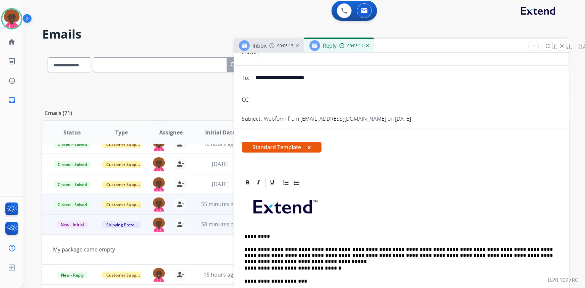
scroll to position [0, 0]
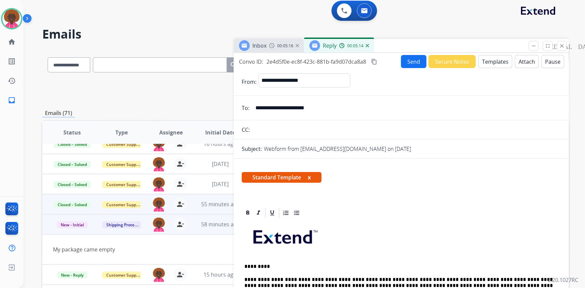
click at [413, 57] on button "Send" at bounding box center [413, 61] width 25 height 13
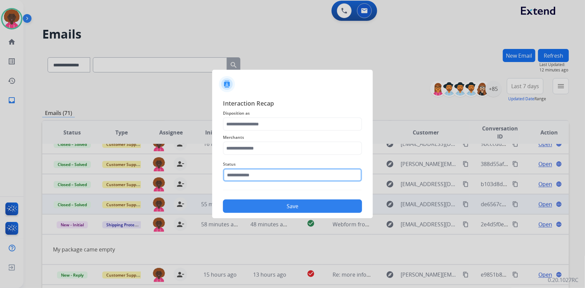
click at [240, 178] on input "text" at bounding box center [292, 174] width 139 height 13
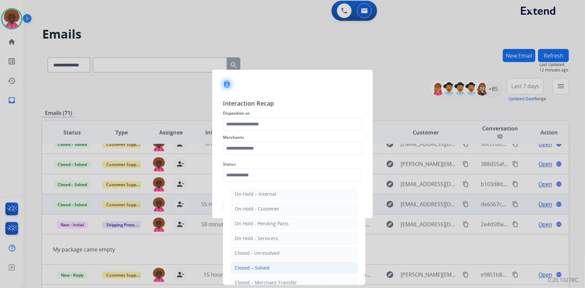
click at [239, 268] on div "Closed – Solved" at bounding box center [252, 268] width 35 height 7
type input "**********"
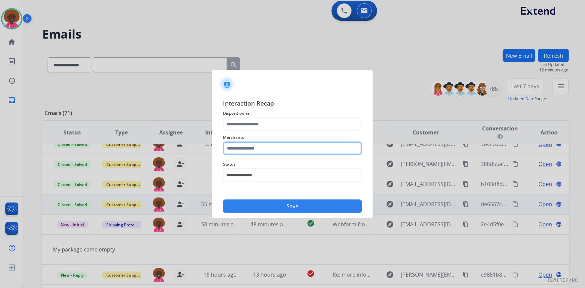
click at [245, 142] on input "text" at bounding box center [292, 148] width 139 height 13
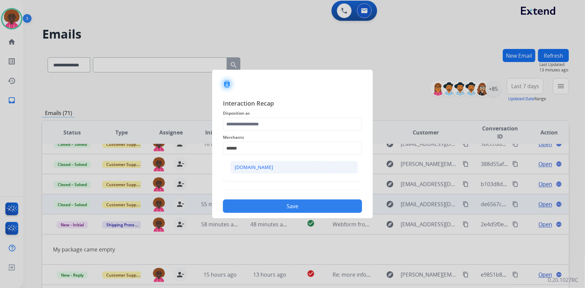
click at [257, 169] on div "[DOMAIN_NAME]" at bounding box center [254, 167] width 39 height 7
type input "**********"
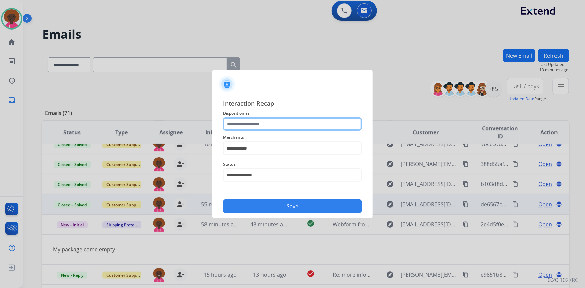
click at [268, 130] on input "text" at bounding box center [292, 123] width 139 height 13
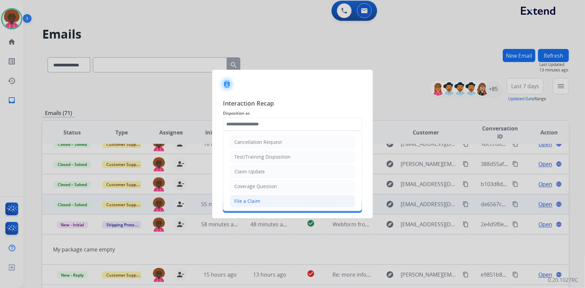
click at [254, 204] on div "File a Claim" at bounding box center [247, 201] width 26 height 7
type input "**********"
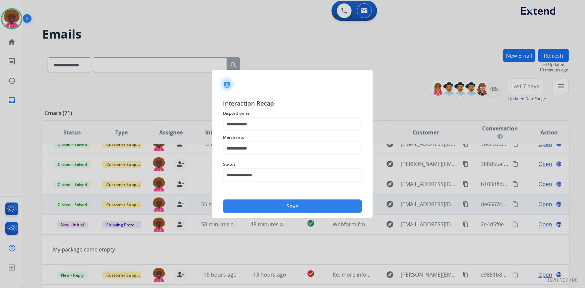
click at [272, 209] on button "Save" at bounding box center [292, 206] width 139 height 13
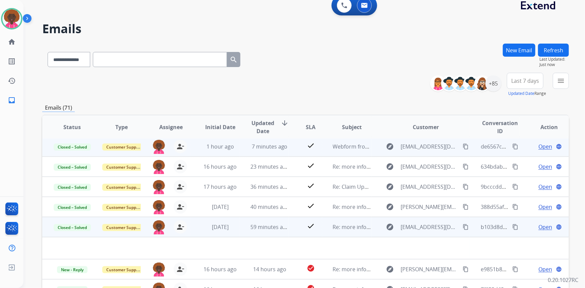
scroll to position [30, 0]
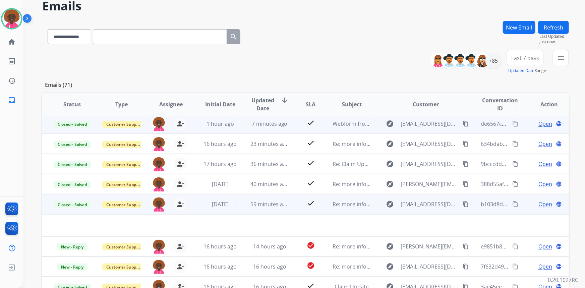
click at [331, 219] on td at bounding box center [256, 225] width 428 height 22
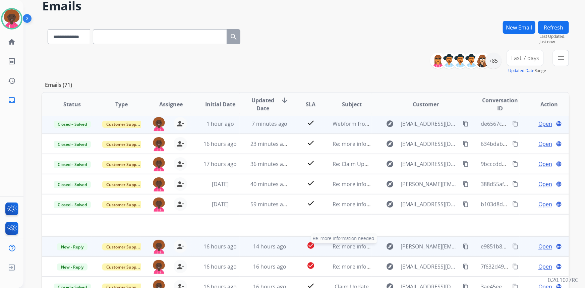
click at [333, 245] on span "Re: more information needed." at bounding box center [371, 246] width 76 height 7
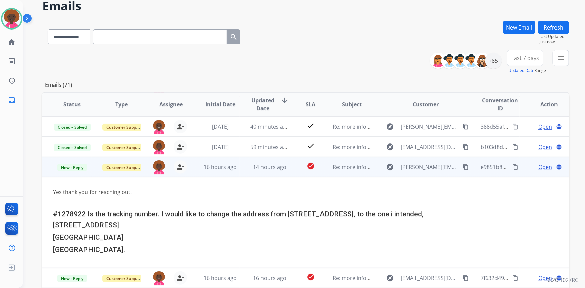
scroll to position [91, 0]
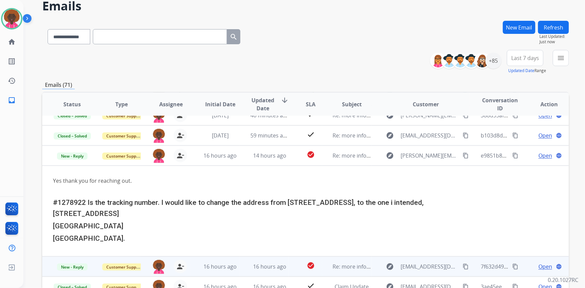
click at [322, 264] on td "Re: more information needed." at bounding box center [346, 267] width 49 height 20
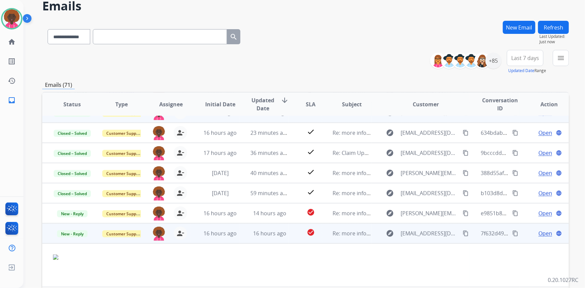
scroll to position [44, 0]
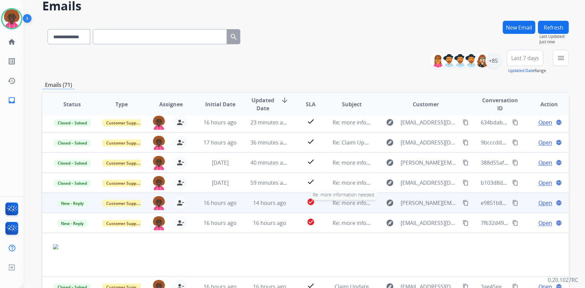
click at [344, 202] on span "Re: more information needed." at bounding box center [371, 202] width 76 height 7
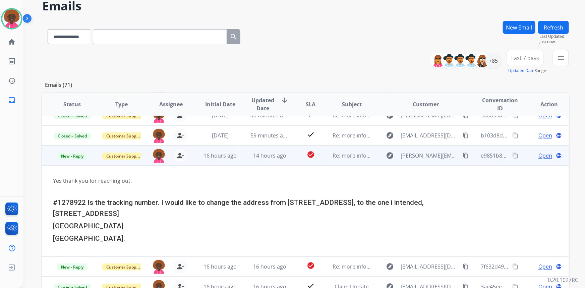
click at [329, 156] on td "Re: more information needed." at bounding box center [346, 156] width 49 height 20
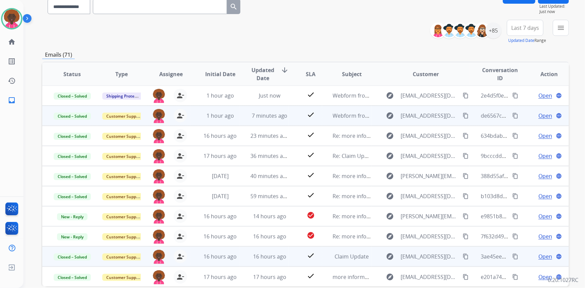
scroll to position [61, 0]
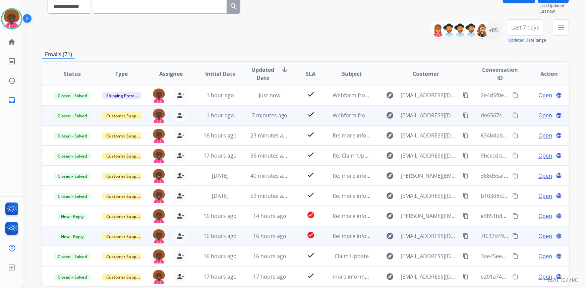
click at [342, 228] on td "Re: more information needed." at bounding box center [346, 236] width 49 height 20
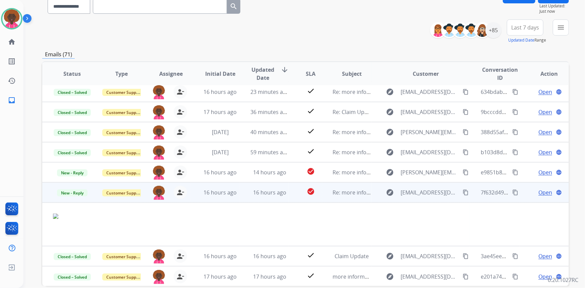
scroll to position [91, 0]
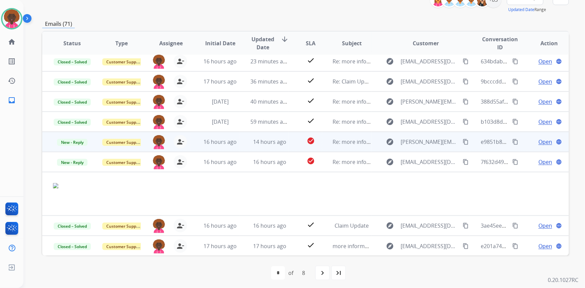
click at [345, 137] on td "Re: more information needed." at bounding box center [346, 142] width 49 height 20
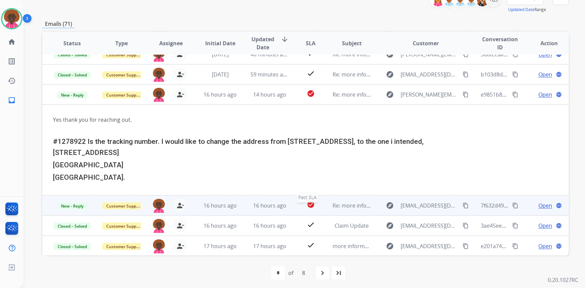
click at [300, 209] on div "check_circle" at bounding box center [311, 206] width 22 height 10
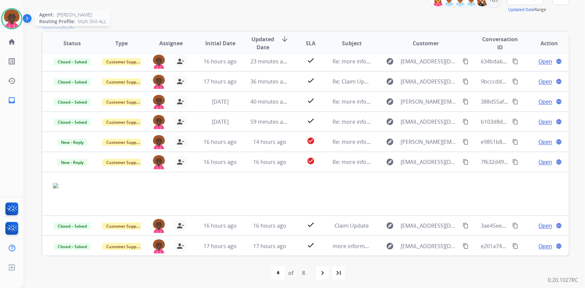
click at [13, 19] on img at bounding box center [11, 18] width 19 height 19
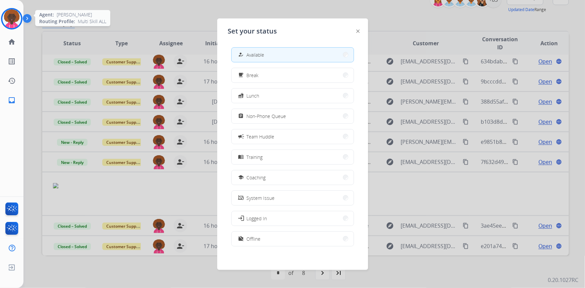
click at [13, 22] on img at bounding box center [11, 18] width 19 height 19
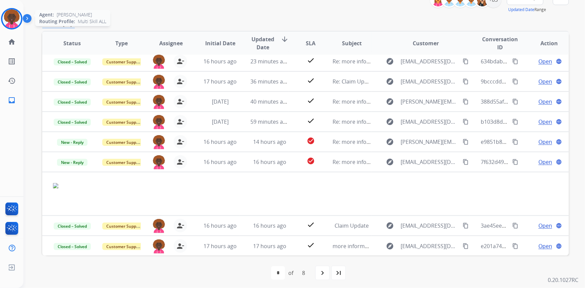
click at [13, 22] on img at bounding box center [11, 18] width 19 height 19
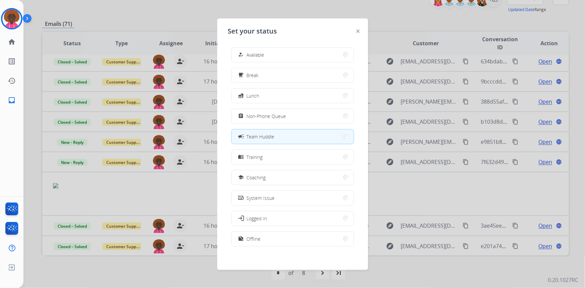
click at [134, 17] on div at bounding box center [292, 144] width 585 height 288
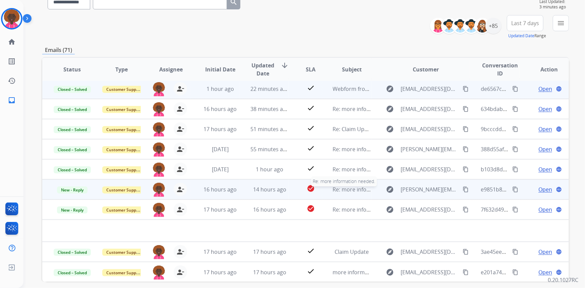
scroll to position [94, 0]
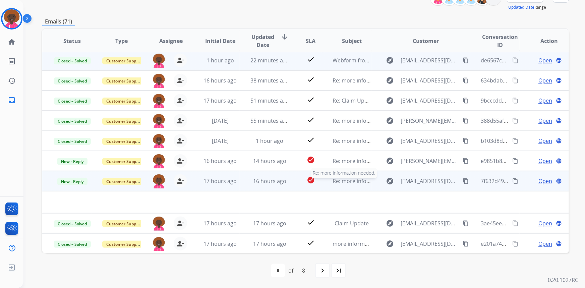
click at [340, 180] on span "Re: more information needed." at bounding box center [371, 180] width 76 height 7
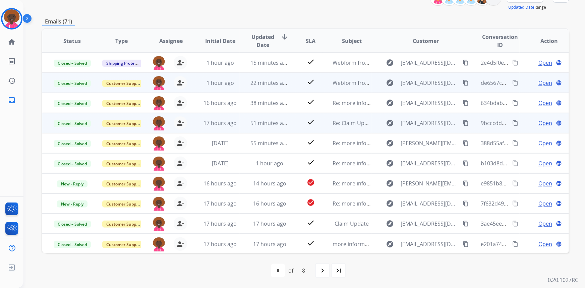
scroll to position [0, 0]
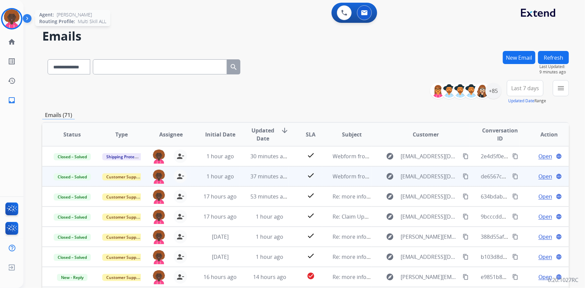
click at [19, 18] on img at bounding box center [11, 18] width 19 height 19
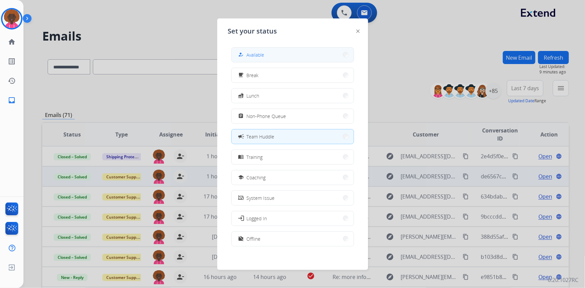
click at [264, 53] on span "Available" at bounding box center [256, 54] width 18 height 7
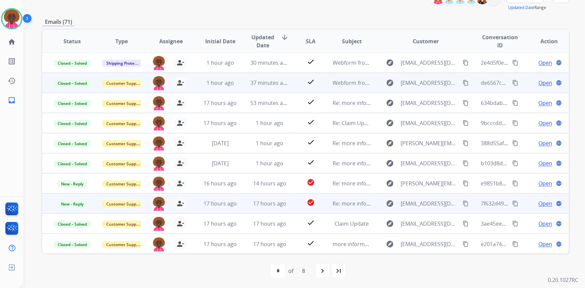
scroll to position [94, 0]
click at [358, 201] on span "Re: more information needed." at bounding box center [371, 203] width 76 height 7
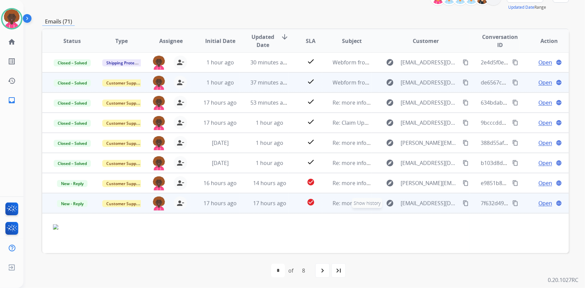
scroll to position [44, 0]
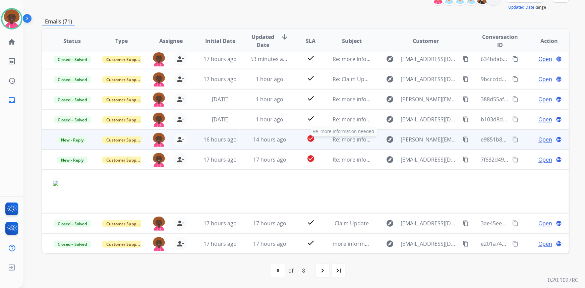
click at [355, 137] on span "Re: more information needed." at bounding box center [371, 139] width 76 height 7
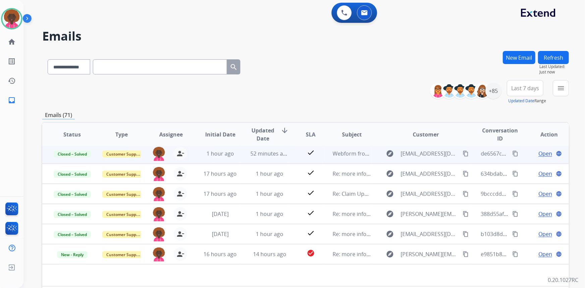
scroll to position [22, 0]
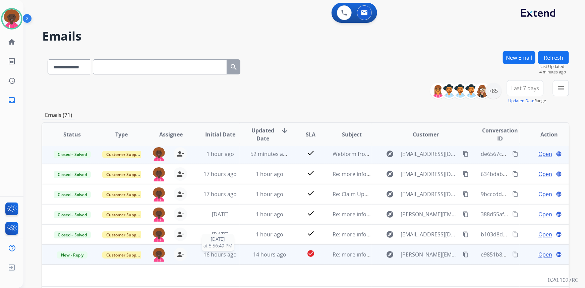
click at [232, 254] on span "16 hours ago" at bounding box center [220, 254] width 33 height 7
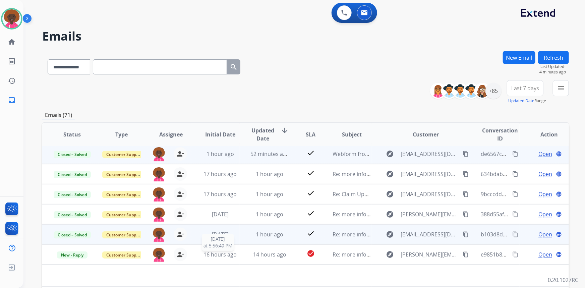
scroll to position [0, 0]
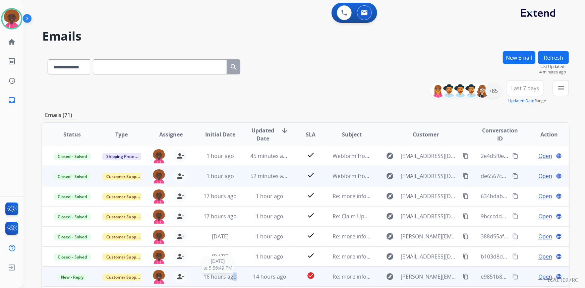
click at [233, 274] on span "16 hours ago" at bounding box center [220, 276] width 33 height 7
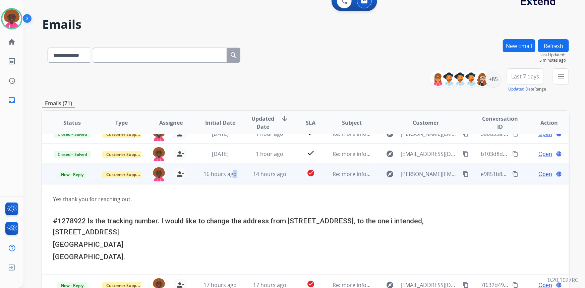
scroll to position [91, 0]
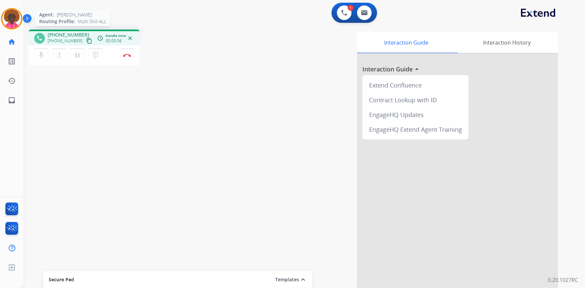
click at [20, 21] on img at bounding box center [11, 18] width 19 height 19
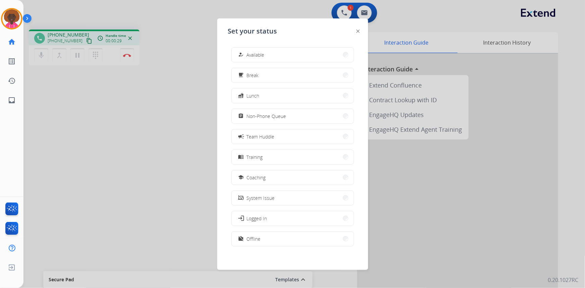
click at [358, 33] on img at bounding box center [358, 31] width 3 height 3
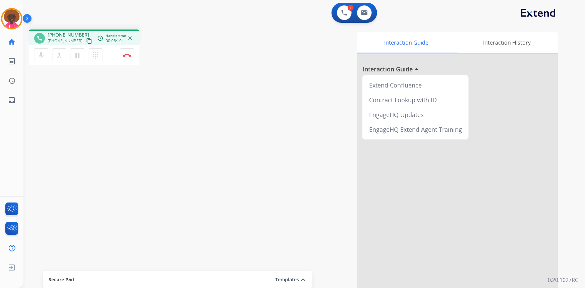
click at [136, 56] on div "mic Mute merge_type Bridge pause Hold dialpad Dialpad Disconnect" at bounding box center [84, 55] width 111 height 20
drag, startPoint x: 124, startPoint y: 56, endPoint x: 167, endPoint y: 60, distance: 43.2
click at [124, 56] on img at bounding box center [127, 55] width 8 height 3
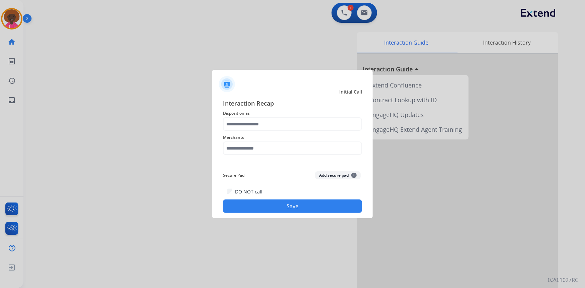
click at [19, 26] on div at bounding box center [292, 144] width 585 height 288
click at [20, 23] on div at bounding box center [292, 144] width 585 height 288
click at [20, 20] on div at bounding box center [292, 144] width 585 height 288
click at [265, 147] on input "text" at bounding box center [292, 148] width 139 height 13
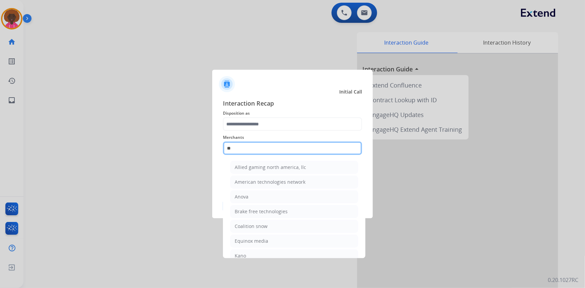
type input "*"
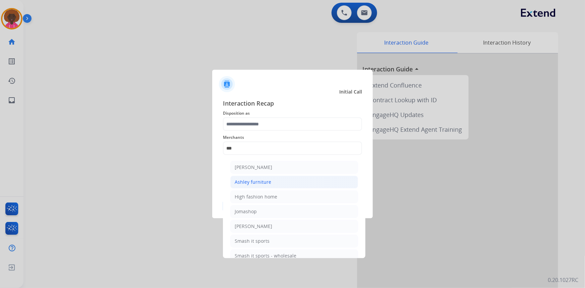
click at [255, 181] on div "Ashley furniture" at bounding box center [253, 182] width 37 height 7
type input "**********"
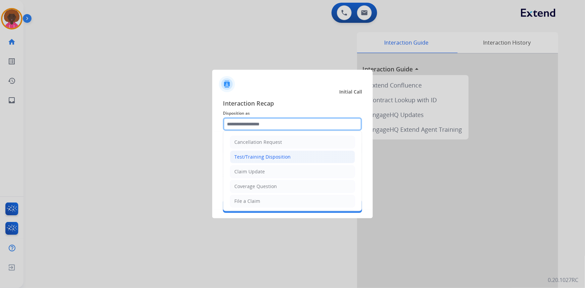
drag, startPoint x: 265, startPoint y: 122, endPoint x: 262, endPoint y: 156, distance: 34.7
click at [265, 123] on input "text" at bounding box center [292, 123] width 139 height 13
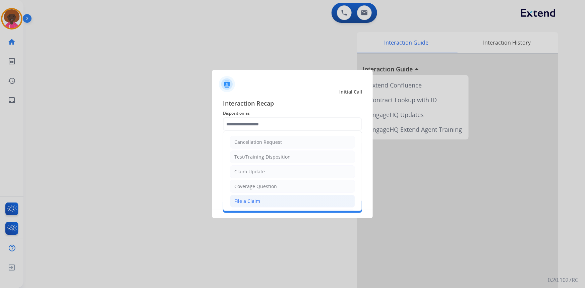
click at [262, 197] on li "File a Claim" at bounding box center [292, 201] width 125 height 13
type input "**********"
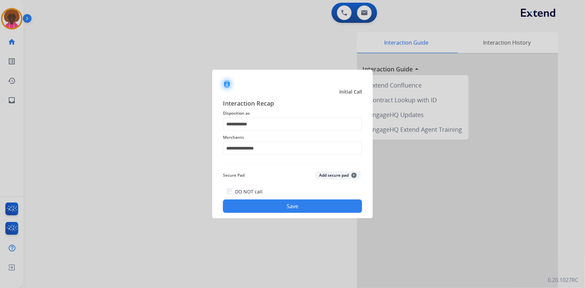
click at [293, 199] on div "DO NOT call Save" at bounding box center [292, 199] width 139 height 25
click at [295, 206] on button "Save" at bounding box center [292, 206] width 139 height 13
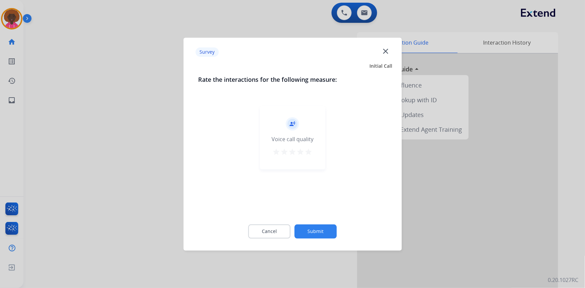
click at [312, 157] on div "record_voice_over Voice call quality star star star star star" at bounding box center [292, 138] width 65 height 64
click at [308, 154] on mat-icon "star" at bounding box center [309, 152] width 8 height 8
click at [317, 226] on button "Submit" at bounding box center [316, 231] width 42 height 14
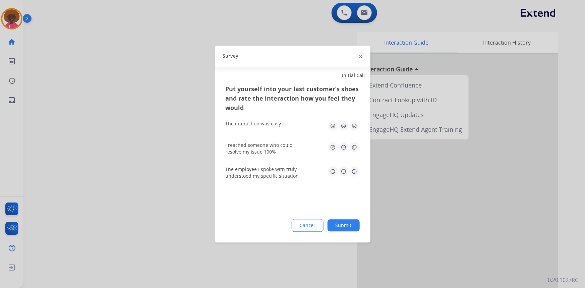
click at [355, 123] on div "The interaction was easy" at bounding box center [293, 125] width 134 height 21
drag, startPoint x: 355, startPoint y: 124, endPoint x: 361, endPoint y: 138, distance: 14.4
click at [355, 125] on img at bounding box center [354, 125] width 11 height 11
click at [351, 152] on img at bounding box center [354, 147] width 11 height 11
click at [352, 147] on img at bounding box center [354, 147] width 11 height 11
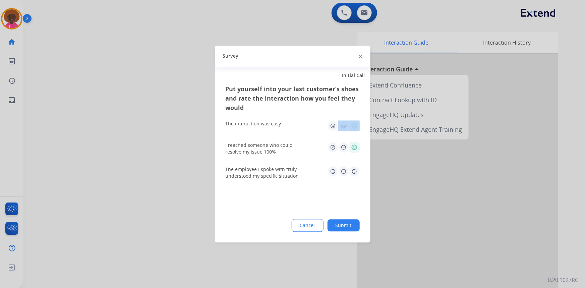
drag, startPoint x: 354, startPoint y: 170, endPoint x: 359, endPoint y: 167, distance: 5.9
click at [353, 170] on img at bounding box center [354, 171] width 11 height 11
click at [359, 135] on div "The interaction was easy" at bounding box center [293, 125] width 134 height 21
click at [356, 126] on img at bounding box center [354, 125] width 11 height 11
click at [362, 235] on div "Put yourself into your last customer’s shoes and rate the interaction how you f…" at bounding box center [293, 163] width 156 height 158
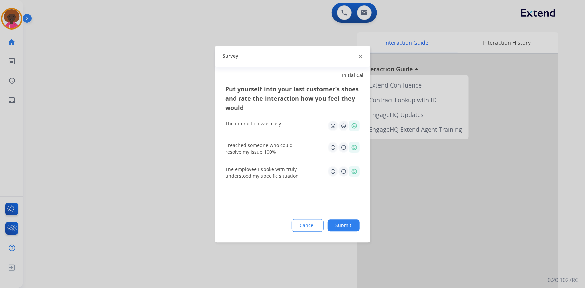
click at [347, 225] on button "Submit" at bounding box center [344, 225] width 32 height 12
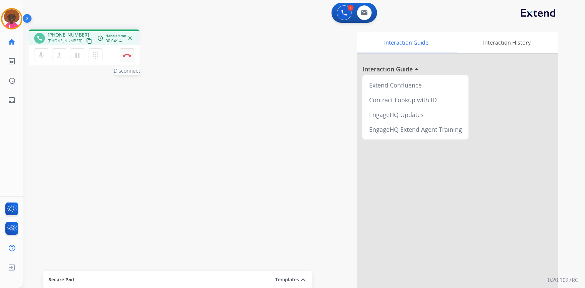
click at [127, 54] on img at bounding box center [127, 55] width 8 height 3
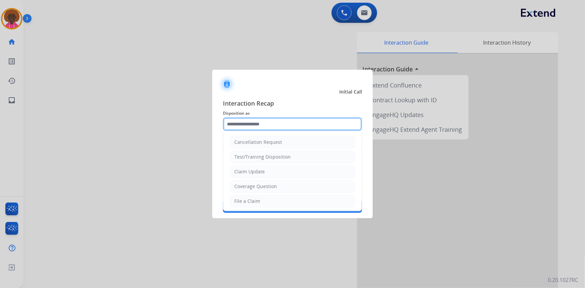
click at [272, 126] on input "text" at bounding box center [292, 123] width 139 height 13
click at [221, 198] on div "Interaction Recap Disposition as Cancellation Request Test/Training Disposition…" at bounding box center [292, 155] width 161 height 125
click at [232, 199] on li "File a Claim" at bounding box center [292, 201] width 125 height 13
type input "**********"
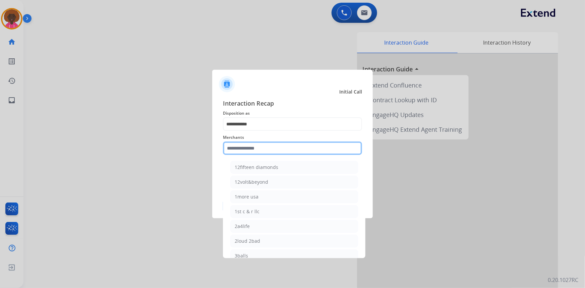
click at [236, 145] on input "text" at bounding box center [292, 148] width 139 height 13
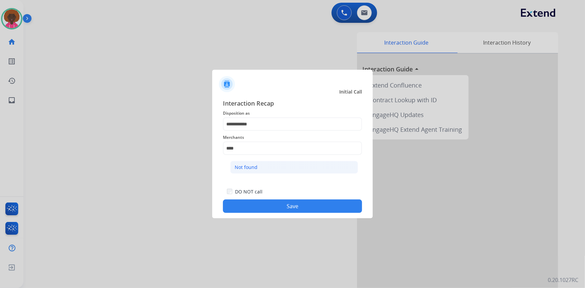
click at [273, 164] on li "Not found" at bounding box center [294, 167] width 128 height 13
type input "*********"
click at [277, 208] on button "Save" at bounding box center [292, 206] width 139 height 13
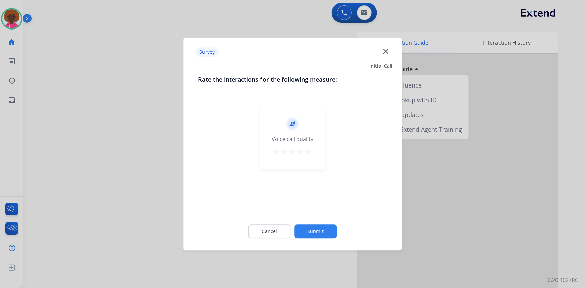
click at [310, 153] on mat-icon "star" at bounding box center [309, 152] width 8 height 8
click at [328, 229] on button "Submit" at bounding box center [316, 231] width 42 height 14
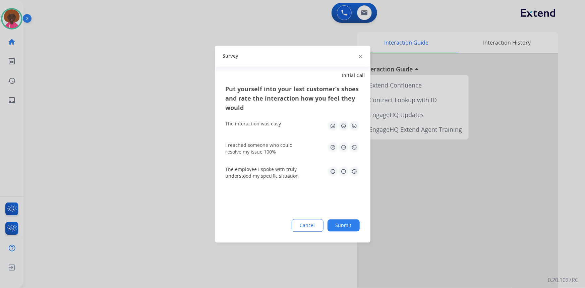
drag, startPoint x: 353, startPoint y: 121, endPoint x: 348, endPoint y: 143, distance: 22.3
click at [352, 122] on img at bounding box center [354, 125] width 11 height 11
click at [350, 144] on img at bounding box center [354, 147] width 11 height 11
drag, startPoint x: 354, startPoint y: 164, endPoint x: 347, endPoint y: 174, distance: 12.4
click at [354, 164] on div "The employee I spoke with truly understood my specific situation" at bounding box center [293, 173] width 134 height 24
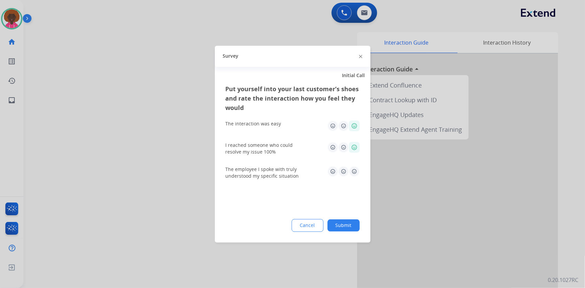
click at [351, 173] on img at bounding box center [354, 171] width 11 height 11
click at [351, 213] on div "Put yourself into your last customer’s shoes and rate the interaction how you f…" at bounding box center [293, 163] width 156 height 158
click at [351, 221] on button "Submit" at bounding box center [344, 225] width 32 height 12
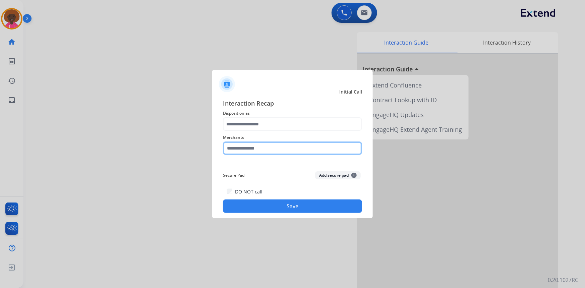
click at [261, 144] on input "text" at bounding box center [292, 148] width 139 height 13
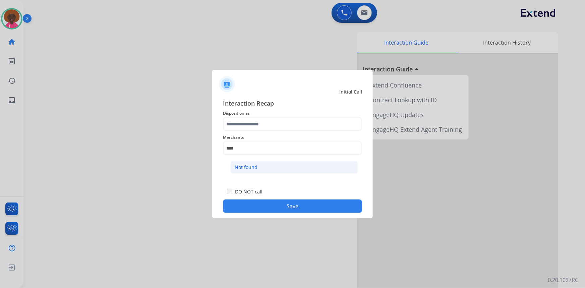
click at [252, 170] on div "Not found" at bounding box center [246, 167] width 23 height 7
type input "*********"
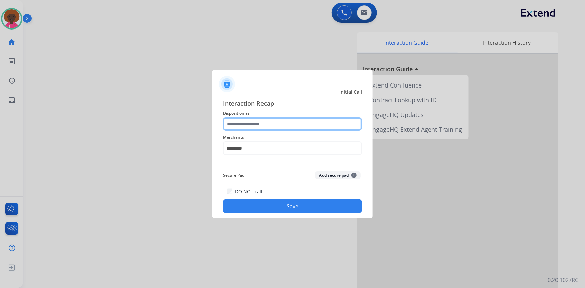
click at [255, 122] on input "text" at bounding box center [292, 123] width 139 height 13
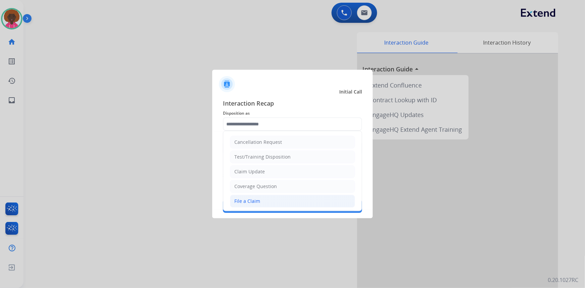
click at [266, 199] on li "File a Claim" at bounding box center [292, 201] width 125 height 13
type input "**********"
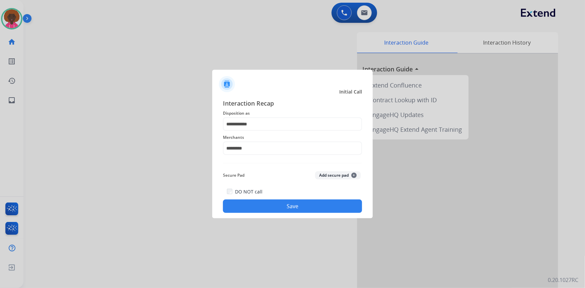
drag, startPoint x: 279, startPoint y: 210, endPoint x: 278, endPoint y: 216, distance: 6.5
click at [278, 216] on div "**********" at bounding box center [292, 155] width 161 height 125
click at [277, 218] on div "**********" at bounding box center [292, 155] width 161 height 125
click at [285, 207] on button "Save" at bounding box center [292, 206] width 139 height 13
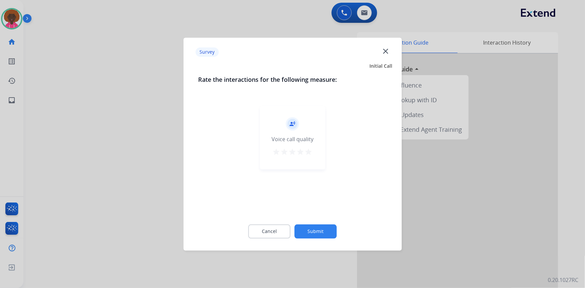
click at [301, 149] on mat-icon "star" at bounding box center [301, 152] width 8 height 8
drag, startPoint x: 311, startPoint y: 144, endPoint x: 310, endPoint y: 150, distance: 6.5
click at [310, 146] on div "record_voice_over Voice call quality star star star star star" at bounding box center [292, 138] width 65 height 64
click at [309, 153] on mat-icon "star" at bounding box center [309, 152] width 8 height 8
click at [332, 233] on button "Submit" at bounding box center [316, 231] width 42 height 14
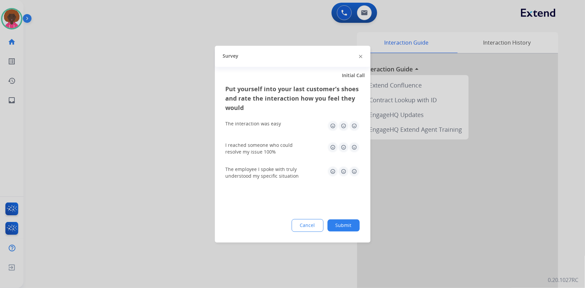
click at [354, 125] on img at bounding box center [354, 125] width 11 height 11
click at [352, 149] on img at bounding box center [354, 147] width 11 height 11
drag, startPoint x: 351, startPoint y: 166, endPoint x: 348, endPoint y: 175, distance: 9.3
click at [350, 167] on div "The employee I spoke with truly understood my specific situation" at bounding box center [293, 173] width 134 height 24
click at [348, 175] on img at bounding box center [343, 171] width 11 height 11
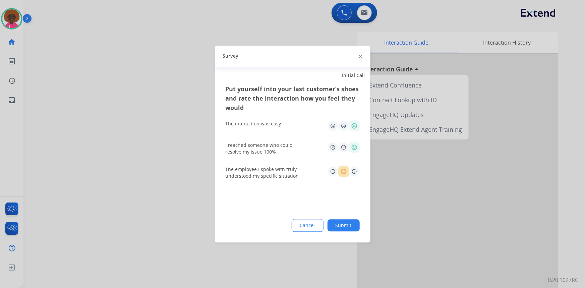
click at [352, 172] on img at bounding box center [354, 171] width 11 height 11
drag, startPoint x: 353, startPoint y: 216, endPoint x: 354, endPoint y: 228, distance: 12.2
click at [354, 228] on div "Put yourself into your last customer’s shoes and rate the interaction how you f…" at bounding box center [293, 163] width 156 height 158
click at [354, 226] on button "Submit" at bounding box center [344, 225] width 32 height 12
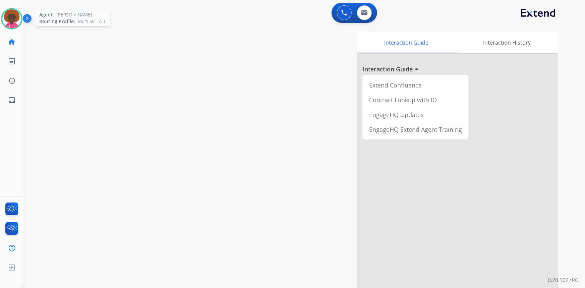
click at [15, 21] on img at bounding box center [11, 18] width 19 height 19
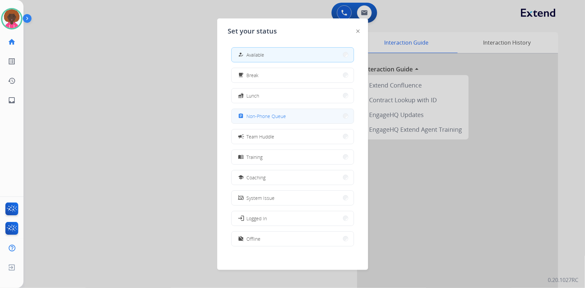
click at [288, 119] on button "assignment Non-Phone Queue" at bounding box center [293, 116] width 122 height 14
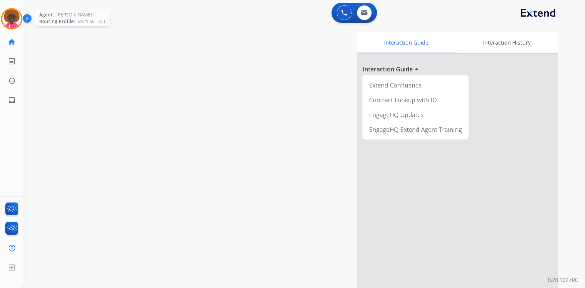
click at [12, 24] on img at bounding box center [11, 18] width 19 height 19
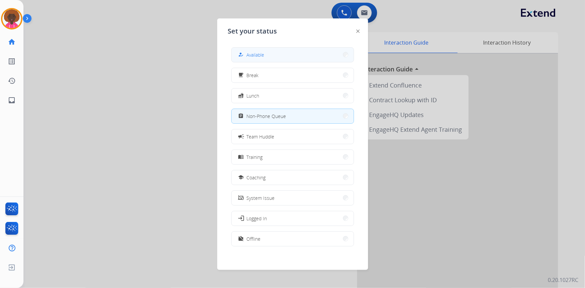
click at [271, 54] on button "how_to_reg Available" at bounding box center [293, 55] width 122 height 14
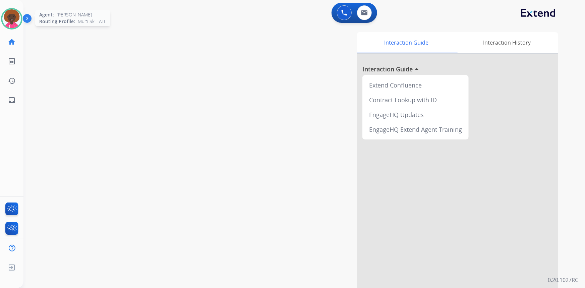
click at [13, 22] on img at bounding box center [11, 18] width 19 height 19
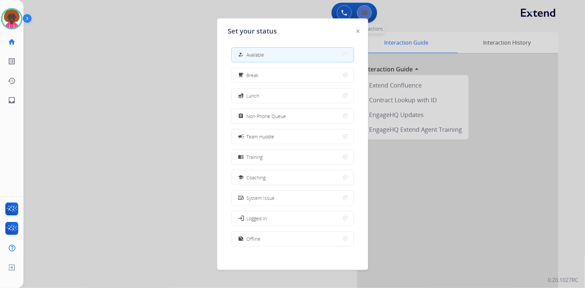
click at [367, 13] on div at bounding box center [292, 144] width 585 height 288
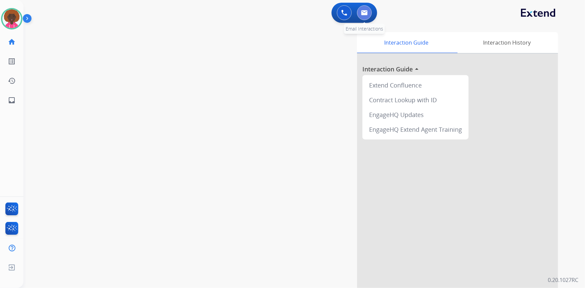
click at [361, 16] on button at bounding box center [364, 12] width 15 height 15
select select "**********"
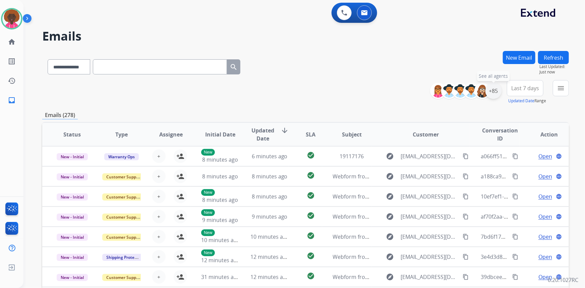
click at [493, 91] on div "+85" at bounding box center [494, 91] width 16 height 16
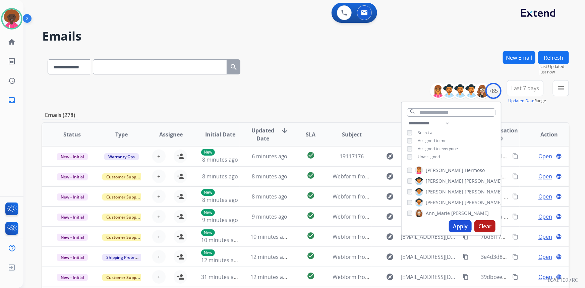
click at [455, 227] on button "Apply" at bounding box center [460, 226] width 23 height 12
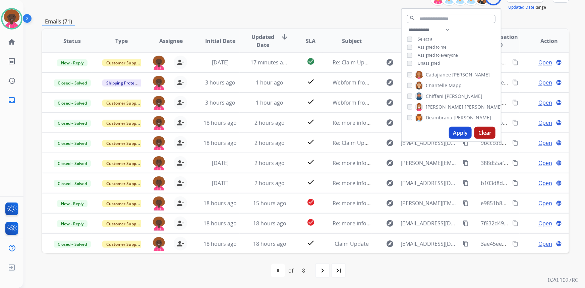
scroll to position [33, 0]
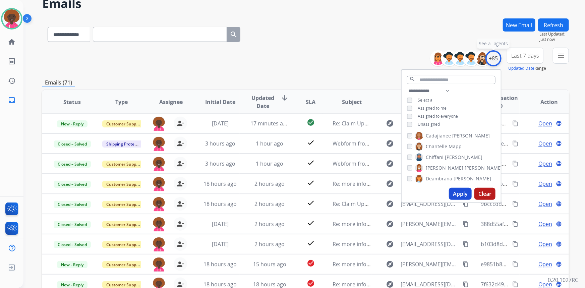
click at [493, 57] on div "+85" at bounding box center [494, 58] width 16 height 16
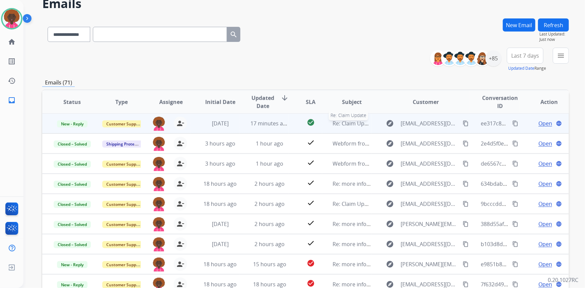
click at [351, 126] on span "Re: Claim Update" at bounding box center [354, 123] width 43 height 7
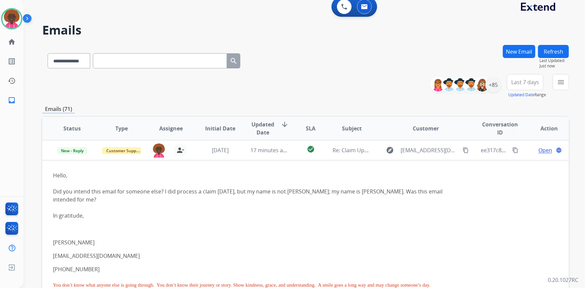
scroll to position [0, 0]
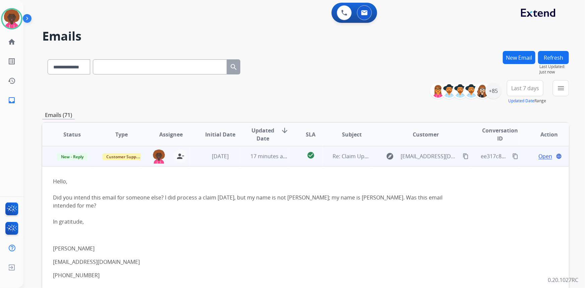
click at [540, 155] on span "Open" at bounding box center [546, 156] width 14 height 8
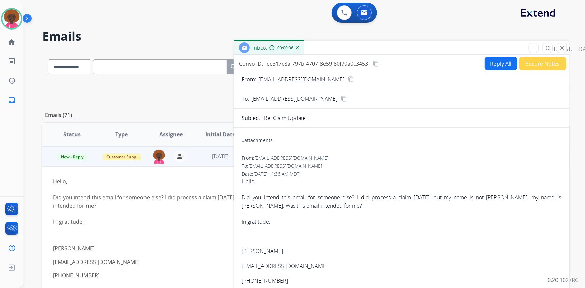
click at [348, 78] on mat-icon "content_copy" at bounding box center [351, 79] width 6 height 6
click at [534, 59] on button "Secure Notes" at bounding box center [542, 63] width 47 height 13
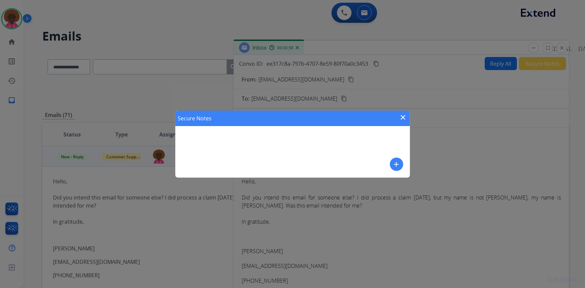
click at [404, 166] on div "Secure Notes close add" at bounding box center [292, 144] width 235 height 67
click at [400, 165] on mat-icon "add" at bounding box center [397, 164] width 8 height 8
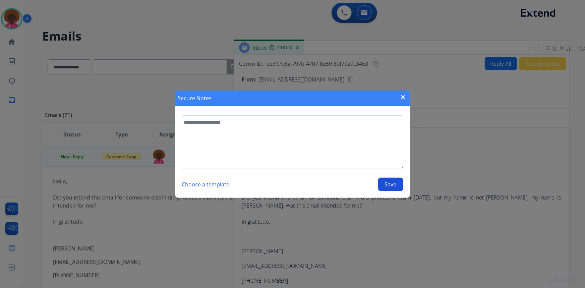
click at [409, 122] on section "Choose a template Save" at bounding box center [292, 153] width 235 height 89
drag, startPoint x: 406, startPoint y: 98, endPoint x: 418, endPoint y: 93, distance: 12.9
click at [406, 98] on mat-icon "close" at bounding box center [403, 97] width 8 height 8
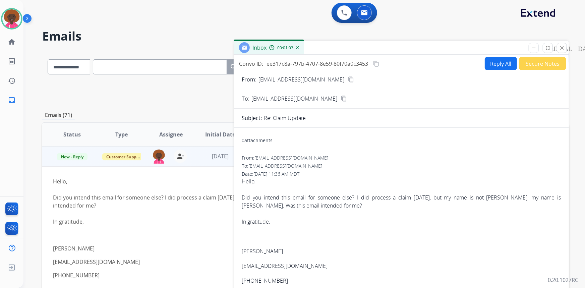
click at [497, 59] on button "Reply All" at bounding box center [501, 63] width 32 height 13
select select "**********"
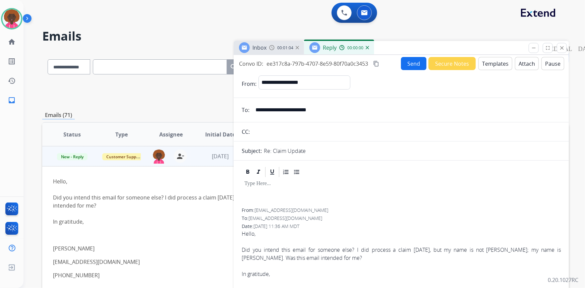
click at [493, 62] on button "Templates" at bounding box center [496, 63] width 34 height 13
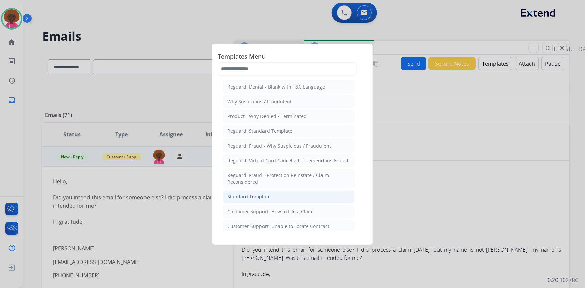
click at [282, 196] on li "Standard Template" at bounding box center [289, 197] width 132 height 13
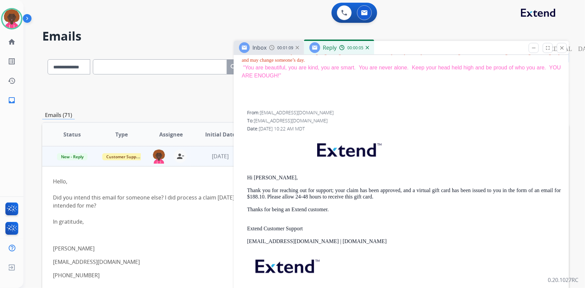
scroll to position [549, 0]
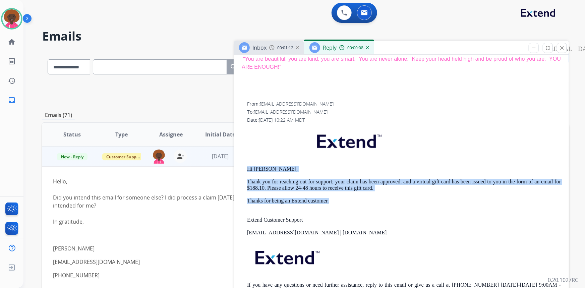
drag, startPoint x: 341, startPoint y: 201, endPoint x: 239, endPoint y: 167, distance: 106.8
copy div "Hi [PERSON_NAME], Thank you for reaching out for support; your claim has been a…"
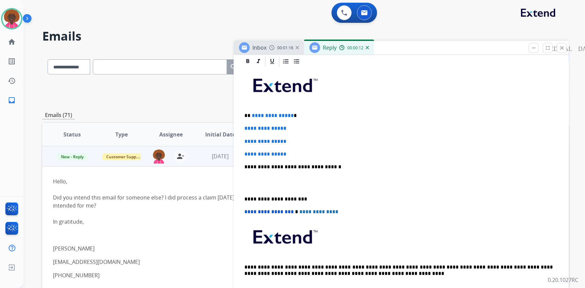
scroll to position [122, 0]
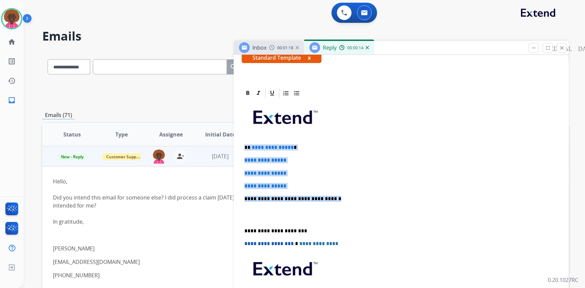
drag, startPoint x: 340, startPoint y: 197, endPoint x: 201, endPoint y: 139, distance: 151.1
click at [201, 139] on div "**********" at bounding box center [305, 216] width 527 height 331
paste div
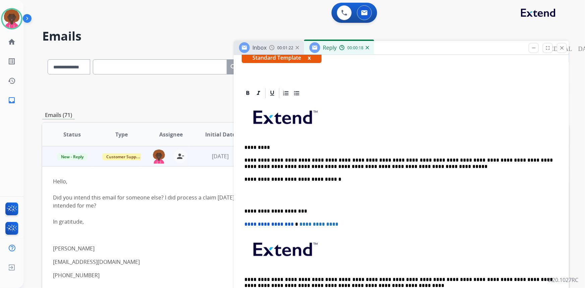
click at [264, 147] on p "*********" at bounding box center [399, 148] width 309 height 6
drag, startPoint x: 262, startPoint y: 165, endPoint x: 248, endPoint y: 165, distance: 14.1
click at [248, 165] on p "**********" at bounding box center [399, 163] width 309 height 12
click at [287, 145] on p "**********" at bounding box center [399, 148] width 309 height 6
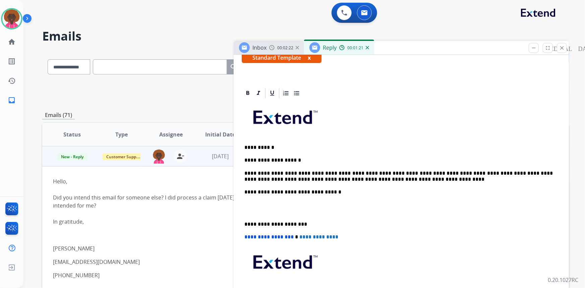
click at [304, 159] on p "**********" at bounding box center [399, 160] width 309 height 6
click at [297, 157] on p "**********" at bounding box center [399, 160] width 309 height 6
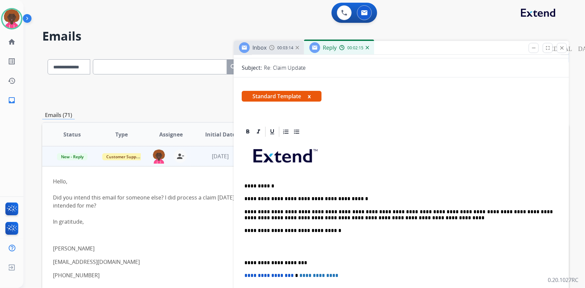
scroll to position [0, 0]
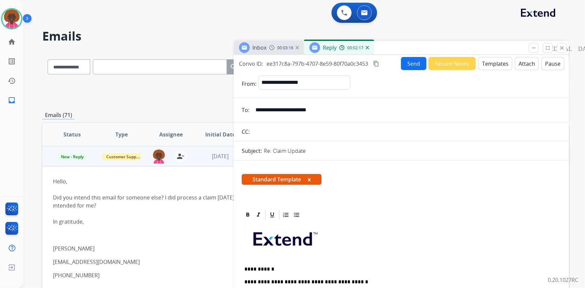
click at [408, 66] on button "Send" at bounding box center [413, 63] width 25 height 13
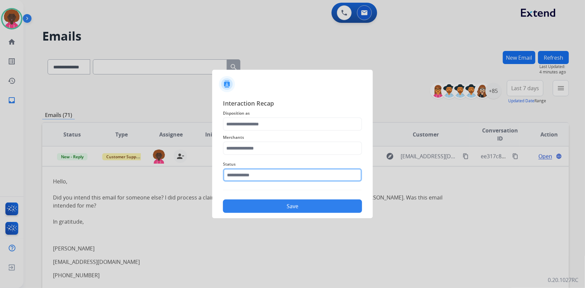
click at [267, 178] on input "text" at bounding box center [292, 174] width 139 height 13
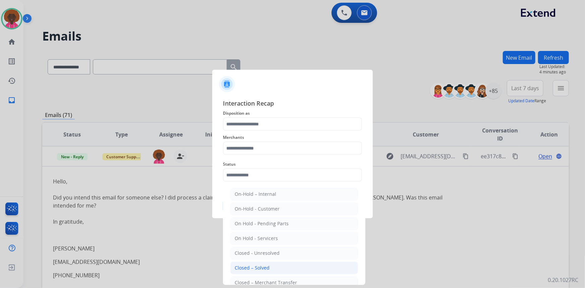
click at [264, 271] on li "Closed – Solved" at bounding box center [294, 268] width 128 height 13
type input "**********"
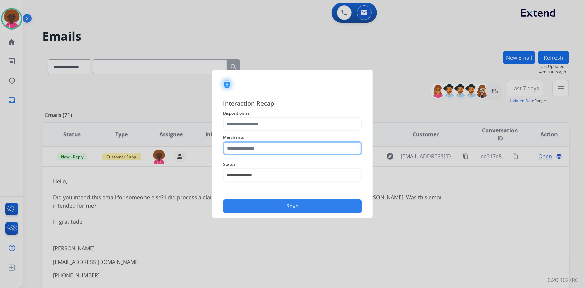
click at [249, 143] on input "text" at bounding box center [292, 148] width 139 height 13
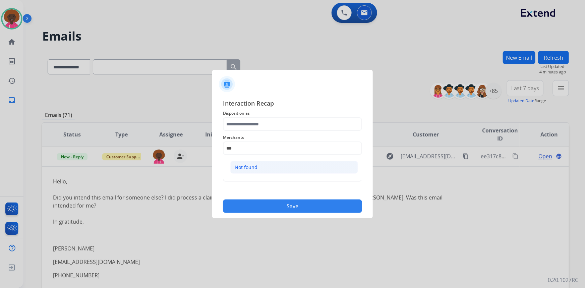
click at [248, 163] on li "Not found" at bounding box center [294, 167] width 128 height 13
type input "*********"
click at [238, 133] on span "Merchants" at bounding box center [292, 137] width 139 height 8
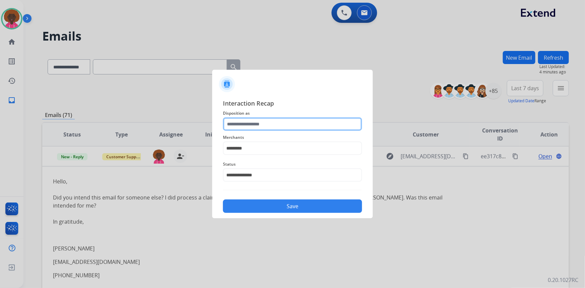
click at [248, 126] on input "text" at bounding box center [292, 123] width 139 height 13
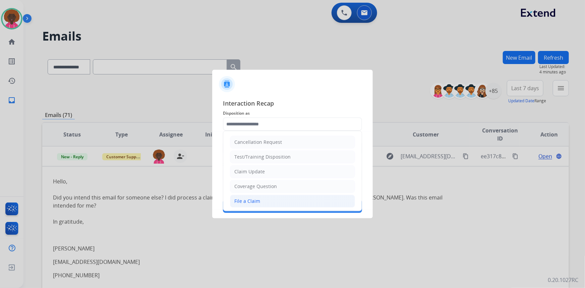
click at [239, 196] on li "File a Claim" at bounding box center [292, 201] width 125 height 13
type input "**********"
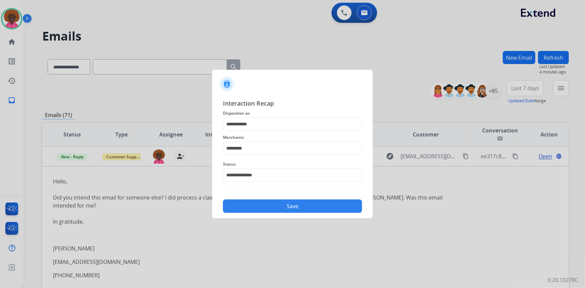
click at [283, 201] on button "Save" at bounding box center [292, 206] width 139 height 13
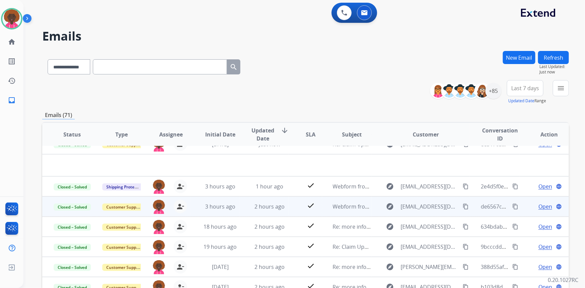
scroll to position [22, 0]
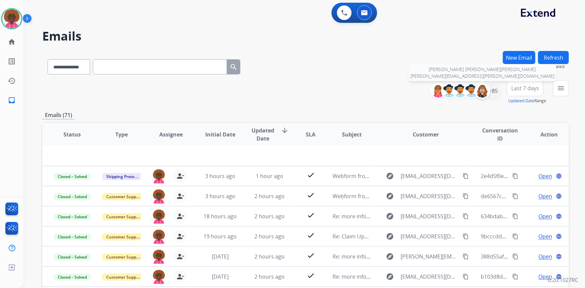
click at [488, 91] on img at bounding box center [482, 90] width 13 height 13
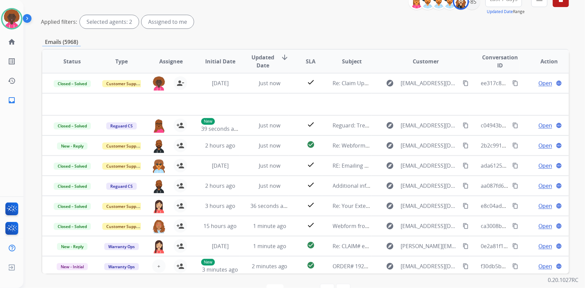
scroll to position [0, 0]
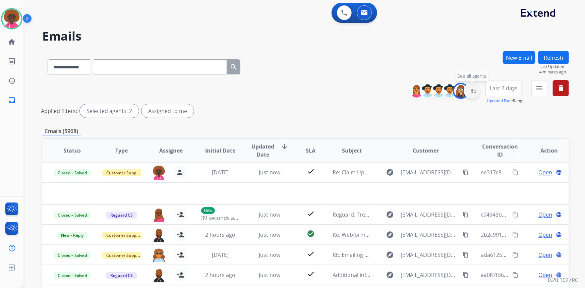
click at [476, 96] on div "+85" at bounding box center [472, 91] width 16 height 16
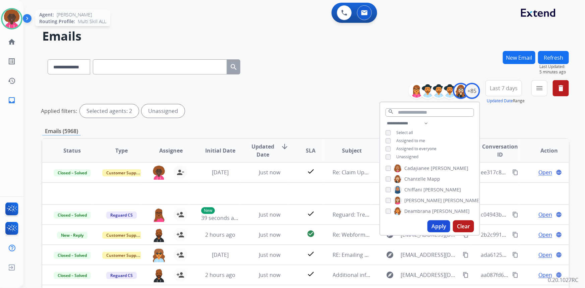
click at [13, 13] on img at bounding box center [11, 18] width 19 height 19
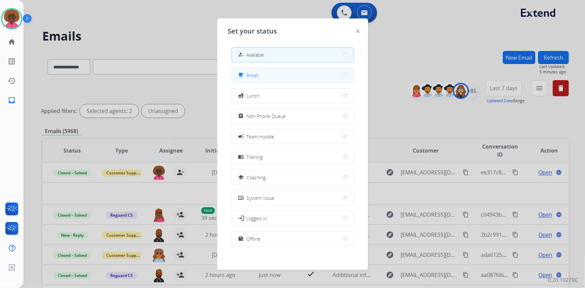
click at [253, 76] on span "Break" at bounding box center [253, 75] width 12 height 7
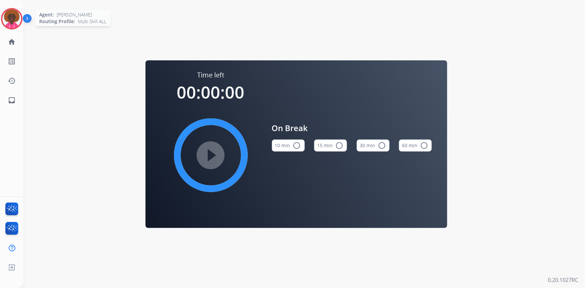
click at [11, 14] on img at bounding box center [11, 18] width 19 height 19
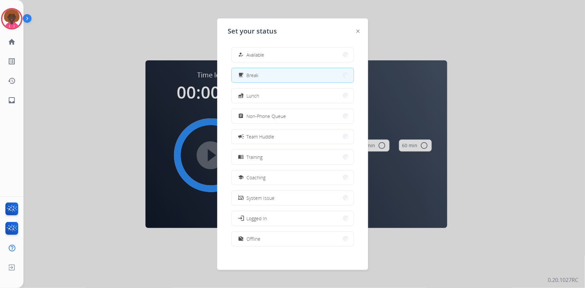
click at [233, 46] on div "how_to_reg Available free_breakfast Break fastfood Lunch assignment Non-Phone Q…" at bounding box center [292, 147] width 129 height 211
click at [243, 51] on div "how_to_reg" at bounding box center [242, 55] width 10 height 8
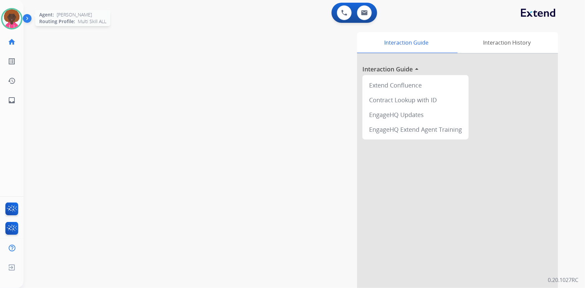
click at [8, 21] on img at bounding box center [11, 18] width 19 height 19
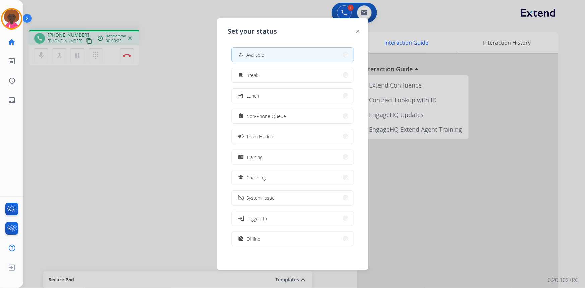
click at [355, 30] on div "Set your status how_to_reg Available free_breakfast Break fastfood Lunch assign…" at bounding box center [292, 144] width 151 height 252
click at [357, 30] on img at bounding box center [358, 31] width 3 height 3
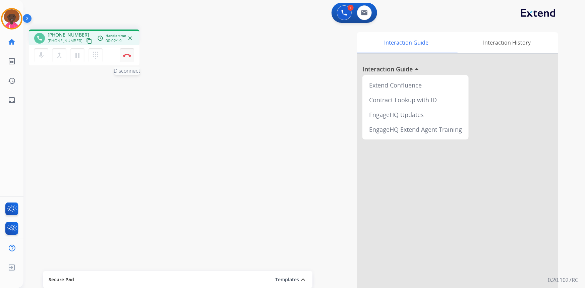
click at [126, 56] on img at bounding box center [127, 55] width 8 height 3
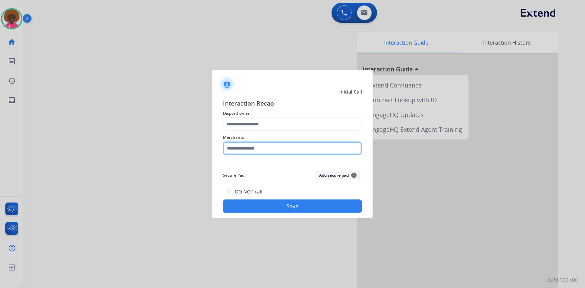
click at [305, 154] on input "text" at bounding box center [292, 148] width 139 height 13
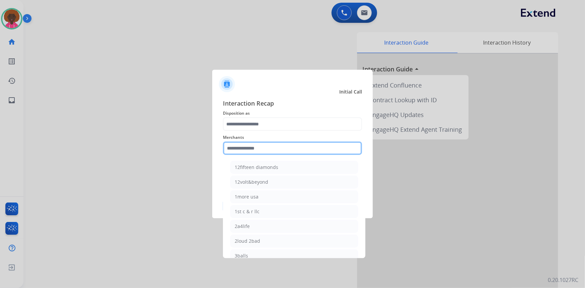
click at [305, 154] on input "text" at bounding box center [292, 148] width 139 height 13
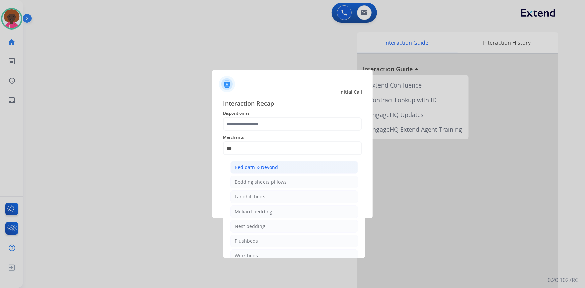
click at [278, 166] on li "Bed bath & beyond" at bounding box center [294, 167] width 128 height 13
type input "**********"
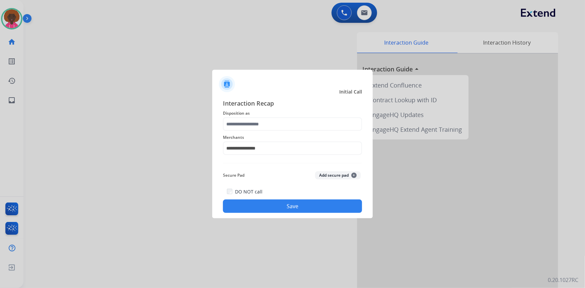
click at [249, 131] on div "**********" at bounding box center [292, 144] width 139 height 27
click at [249, 126] on input "text" at bounding box center [292, 123] width 139 height 13
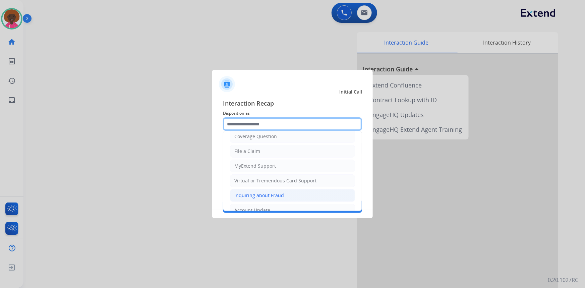
scroll to position [61, 0]
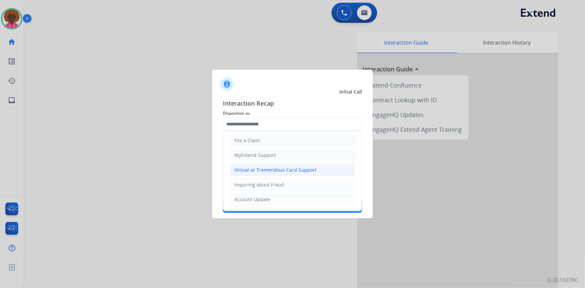
click at [283, 170] on div "Virtual or Tremendous Card Support" at bounding box center [275, 170] width 82 height 7
type input "**********"
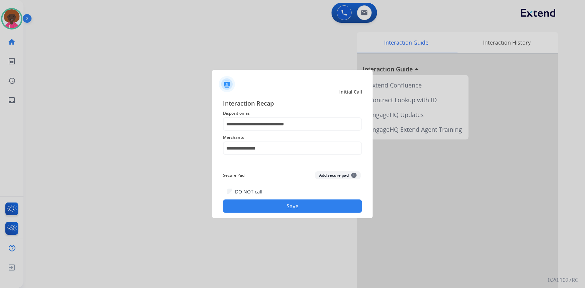
click at [265, 194] on div "DO NOT call Save" at bounding box center [292, 199] width 139 height 25
click at [261, 205] on button "Save" at bounding box center [292, 206] width 139 height 13
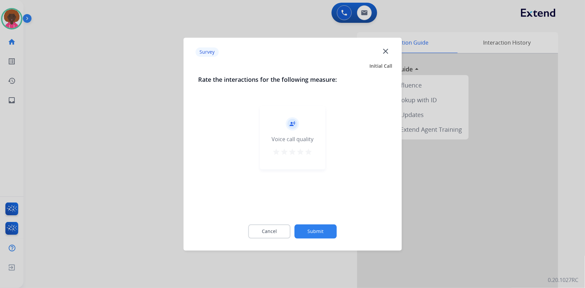
click at [306, 151] on mat-icon "star" at bounding box center [309, 152] width 8 height 8
drag, startPoint x: 316, startPoint y: 244, endPoint x: 316, endPoint y: 236, distance: 7.7
click at [316, 239] on div "Cancel Submit" at bounding box center [292, 231] width 189 height 30
click at [316, 234] on button "Submit" at bounding box center [316, 231] width 42 height 14
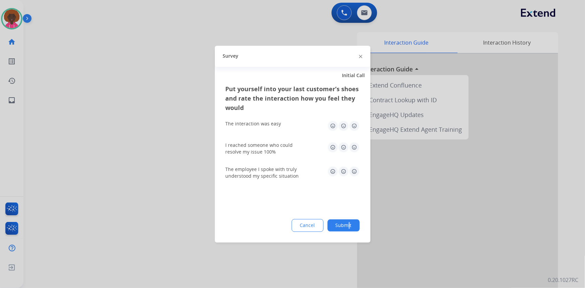
click at [350, 218] on div "Put yourself into your last customer’s shoes and rate the interaction how you f…" at bounding box center [293, 163] width 156 height 158
click at [348, 222] on button "Submit" at bounding box center [344, 225] width 32 height 12
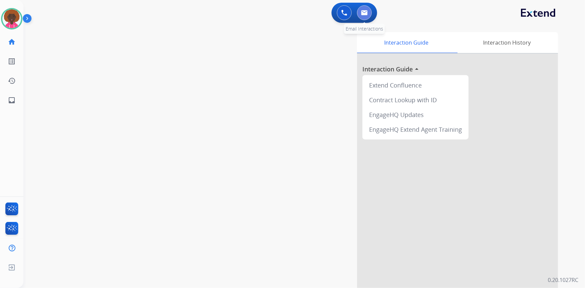
click at [364, 13] on img at bounding box center [364, 12] width 7 height 5
select select "**********"
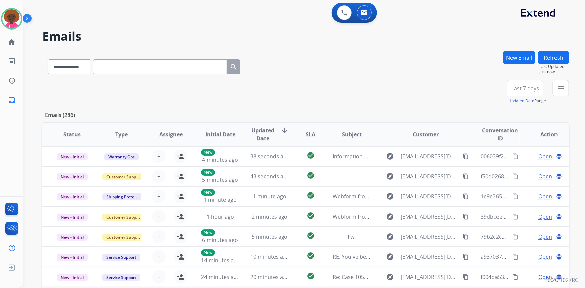
scroll to position [0, 0]
click at [494, 94] on div "+85" at bounding box center [494, 91] width 16 height 16
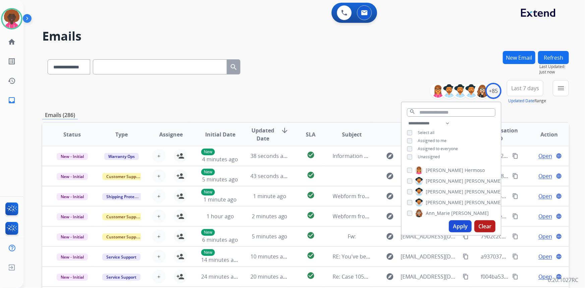
click at [460, 222] on button "Apply" at bounding box center [460, 226] width 23 height 12
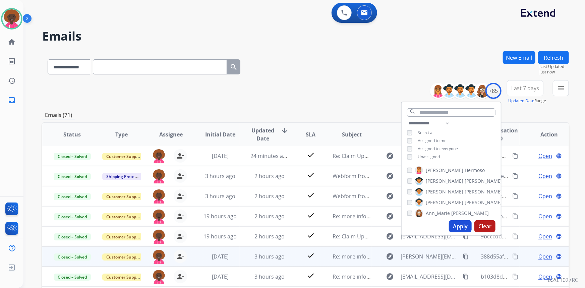
scroll to position [94, 0]
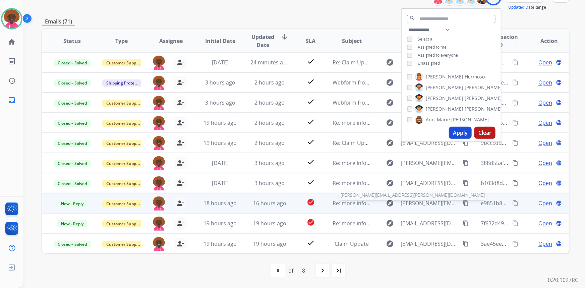
click at [436, 203] on span "[PERSON_NAME][EMAIL_ADDRESS][PERSON_NAME][DOMAIN_NAME]" at bounding box center [430, 203] width 58 height 8
type input "**********"
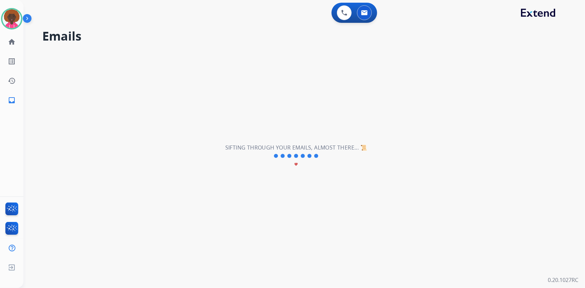
scroll to position [0, 0]
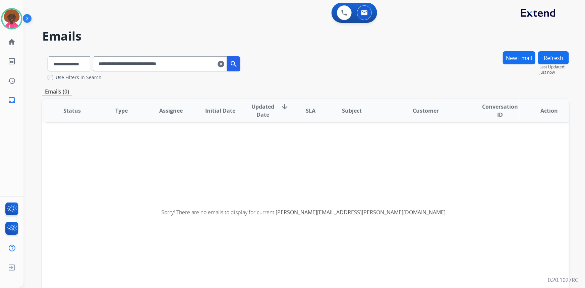
click at [224, 64] on mat-icon "clear" at bounding box center [221, 64] width 7 height 8
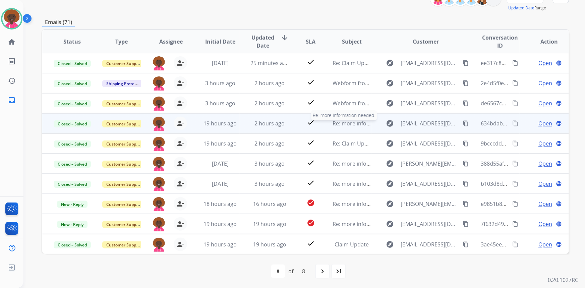
scroll to position [94, 0]
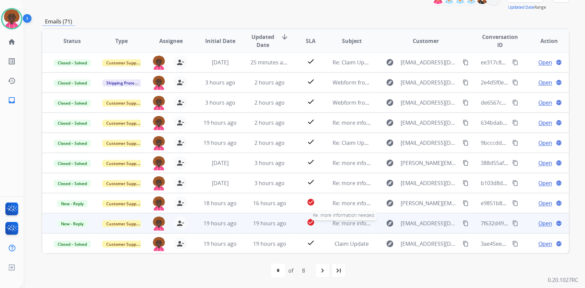
click at [350, 222] on span "Re: more information needed." at bounding box center [371, 223] width 76 height 7
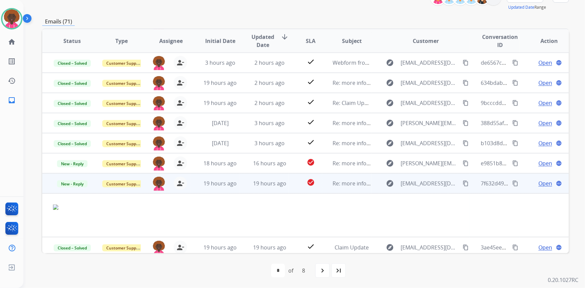
scroll to position [44, 0]
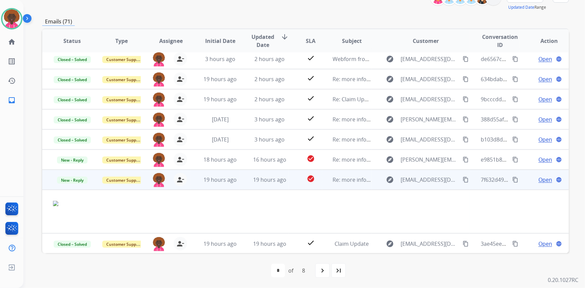
click at [539, 179] on span "Open" at bounding box center [546, 180] width 14 height 8
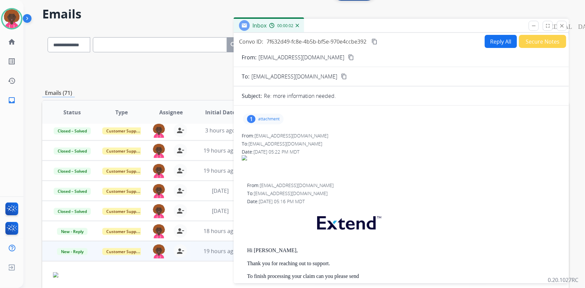
scroll to position [0, 0]
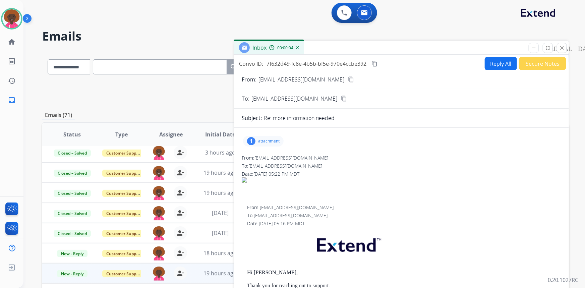
click at [348, 76] on mat-icon "content_copy" at bounding box center [351, 79] width 6 height 6
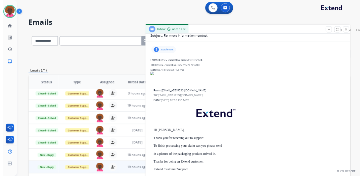
scroll to position [36, 0]
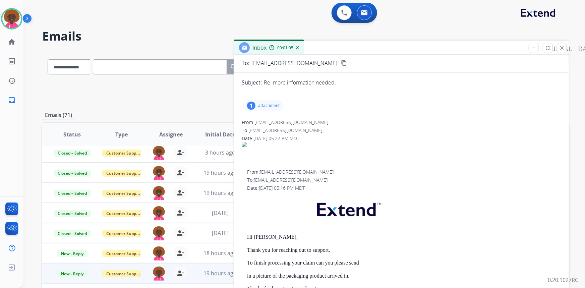
click at [257, 104] on div "1 attachment" at bounding box center [263, 105] width 41 height 11
click at [312, 122] on p "IMG_7072.png" at bounding box center [300, 123] width 36 height 8
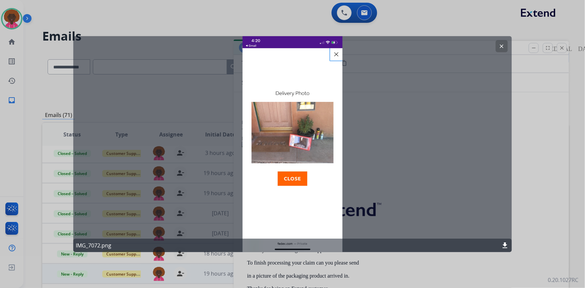
scroll to position [36, 0]
click at [291, 147] on div "clear IMG_7072.png download" at bounding box center [292, 144] width 439 height 216
click at [297, 172] on div "clear IMG_7072.png download" at bounding box center [292, 144] width 439 height 216
click at [503, 245] on mat-icon "download" at bounding box center [505, 245] width 8 height 8
click at [178, 19] on div at bounding box center [292, 144] width 585 height 288
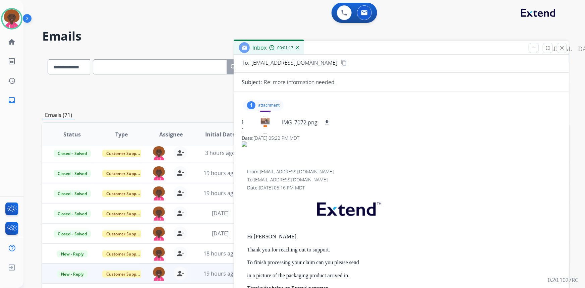
scroll to position [44, 0]
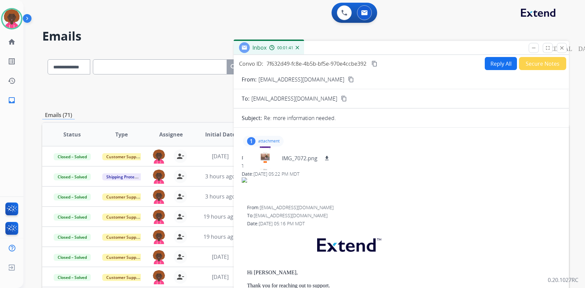
select select "**********"
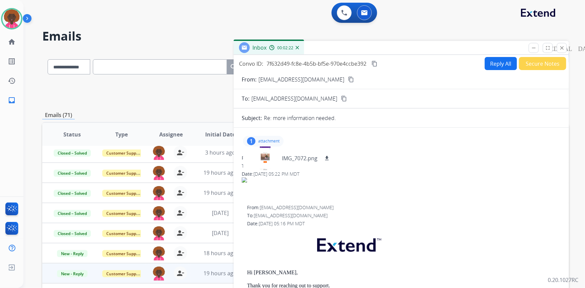
scroll to position [36, 0]
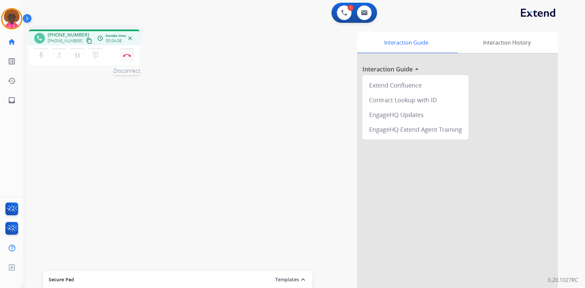
click at [131, 57] on img at bounding box center [127, 55] width 8 height 3
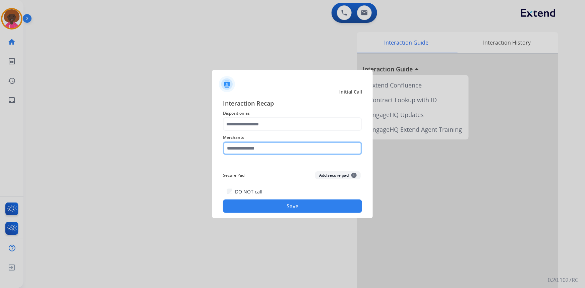
click at [252, 151] on input "text" at bounding box center [292, 148] width 139 height 13
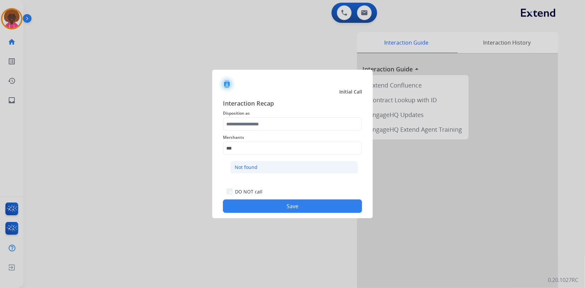
click at [262, 170] on li "Not found" at bounding box center [294, 167] width 128 height 13
type input "*********"
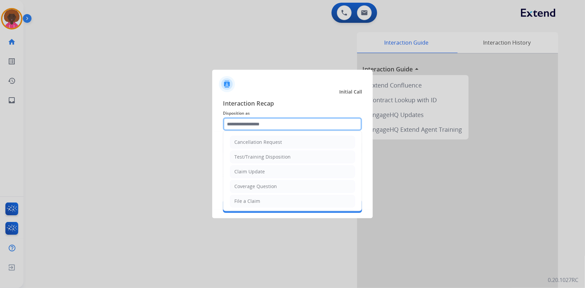
click at [258, 129] on input "text" at bounding box center [292, 123] width 139 height 13
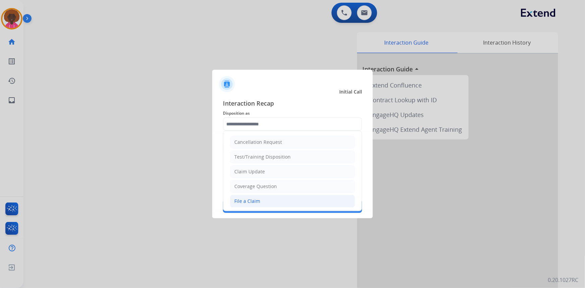
click at [258, 201] on div "File a Claim" at bounding box center [247, 201] width 26 height 7
type input "**********"
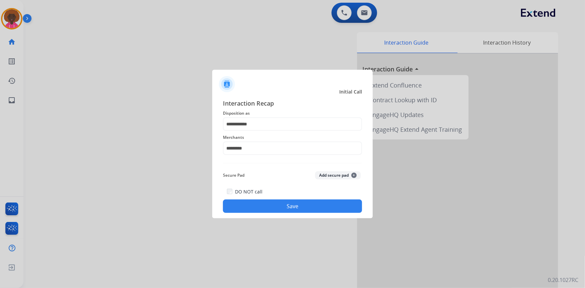
click at [320, 215] on div "**********" at bounding box center [292, 155] width 161 height 125
click at [317, 205] on button "Save" at bounding box center [292, 206] width 139 height 13
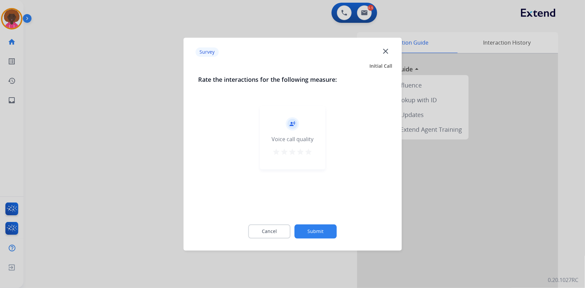
click at [312, 153] on mat-icon "star" at bounding box center [309, 152] width 8 height 8
drag, startPoint x: 312, startPoint y: 217, endPoint x: 313, endPoint y: 236, distance: 19.2
click at [311, 218] on div "Cancel Submit" at bounding box center [292, 231] width 189 height 30
click at [313, 234] on button "Submit" at bounding box center [316, 231] width 42 height 14
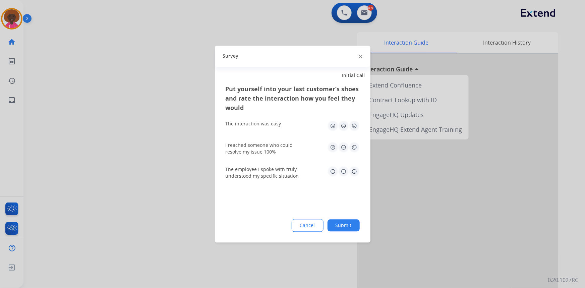
click at [354, 122] on img at bounding box center [354, 125] width 11 height 11
click at [352, 145] on img at bounding box center [354, 147] width 11 height 11
click at [351, 161] on div "The employee I spoke with truly understood my specific situation" at bounding box center [293, 173] width 134 height 24
click at [352, 174] on img at bounding box center [354, 171] width 11 height 11
click at [342, 218] on div "Put yourself into your last customer’s shoes and rate the interaction how you f…" at bounding box center [293, 163] width 156 height 158
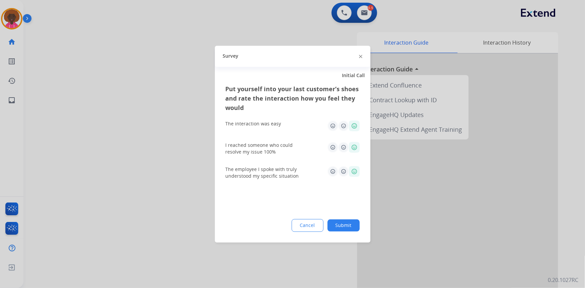
click at [341, 224] on button "Submit" at bounding box center [344, 225] width 32 height 12
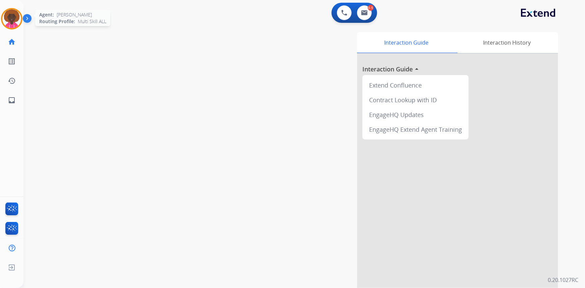
click at [16, 12] on img at bounding box center [11, 18] width 19 height 19
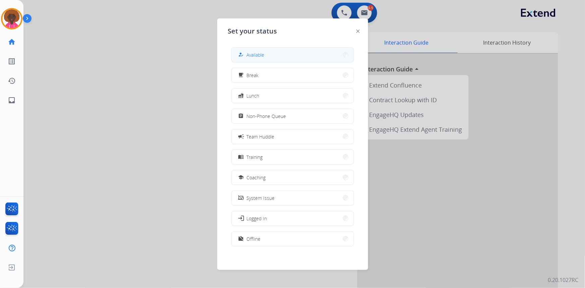
click at [294, 54] on button "how_to_reg Available" at bounding box center [293, 55] width 122 height 14
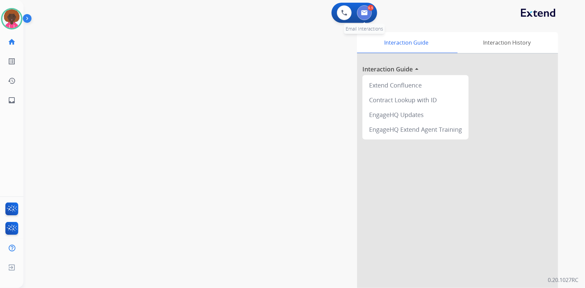
click at [362, 14] on img at bounding box center [364, 12] width 7 height 5
select select "**********"
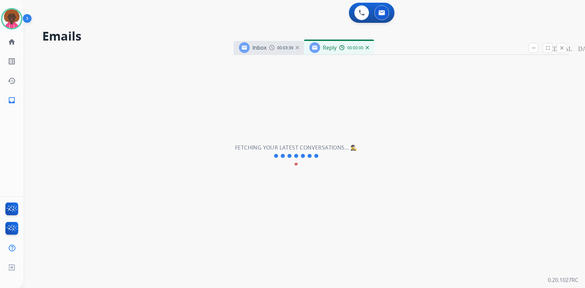
select select "**********"
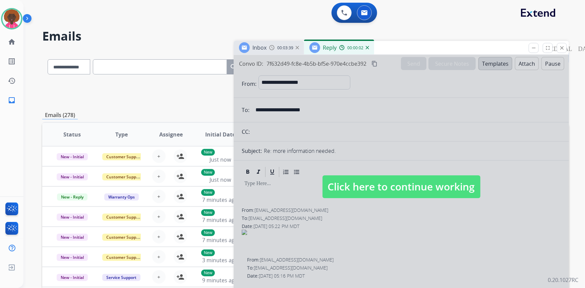
click at [393, 192] on span "Click here to continue working" at bounding box center [402, 186] width 158 height 23
select select
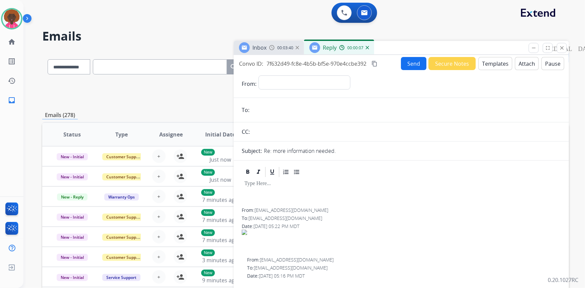
drag, startPoint x: 426, startPoint y: 51, endPoint x: 429, endPoint y: 56, distance: 6.0
click at [426, 52] on div "Inbox 00:03:40 Reply 00:00:07" at bounding box center [401, 48] width 335 height 14
click at [437, 61] on button "Secure Notes" at bounding box center [452, 63] width 47 height 13
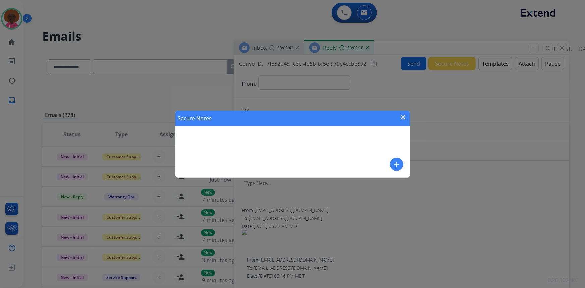
click at [407, 170] on div "Secure Notes close add" at bounding box center [292, 144] width 235 height 67
click at [391, 162] on button "add" at bounding box center [396, 164] width 13 height 13
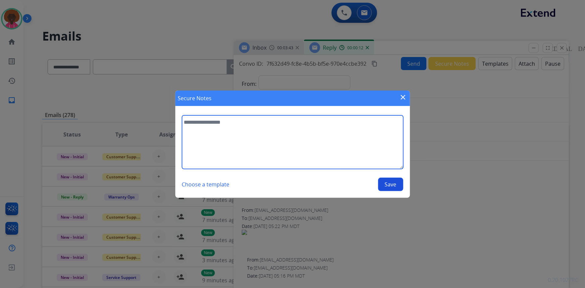
click at [328, 149] on textarea at bounding box center [292, 142] width 221 height 54
type textarea "**********"
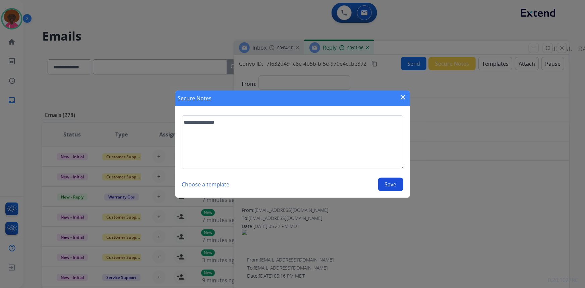
click at [379, 183] on button "Save" at bounding box center [390, 184] width 25 height 13
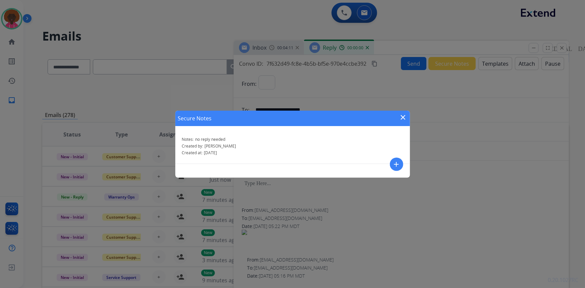
select select "**********"
drag, startPoint x: 508, startPoint y: 149, endPoint x: 439, endPoint y: 123, distance: 74.1
click at [503, 147] on div "Secure Notes close Notes: no reply needed Created by: Stephanie Created at: 08/…" at bounding box center [292, 144] width 585 height 288
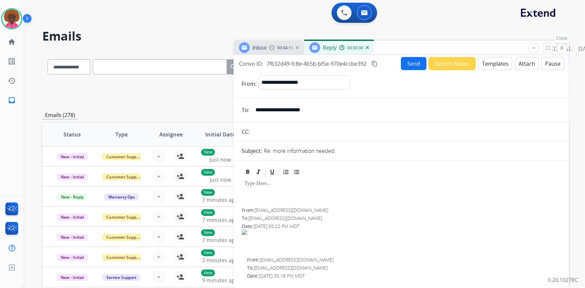
click at [558, 47] on button "close Close" at bounding box center [562, 48] width 10 height 10
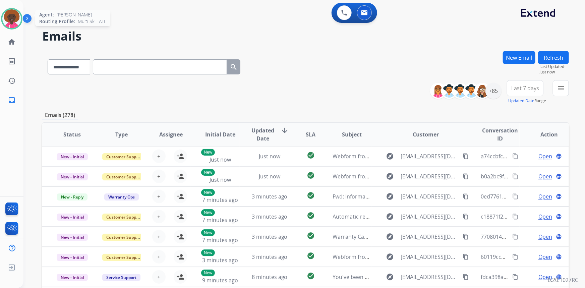
click at [15, 24] on img at bounding box center [11, 18] width 19 height 19
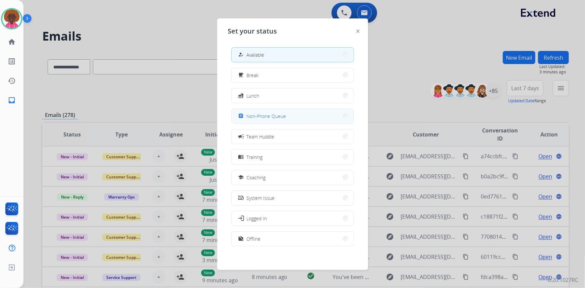
click at [281, 111] on button "assignment Non-Phone Queue" at bounding box center [293, 116] width 122 height 14
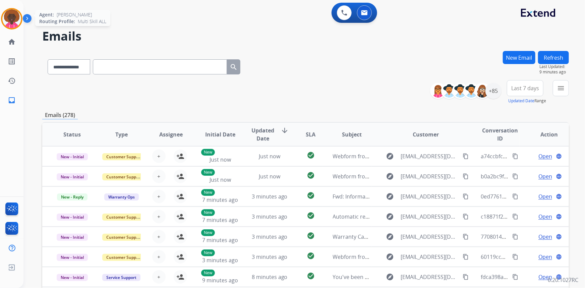
click at [14, 25] on img at bounding box center [11, 18] width 19 height 19
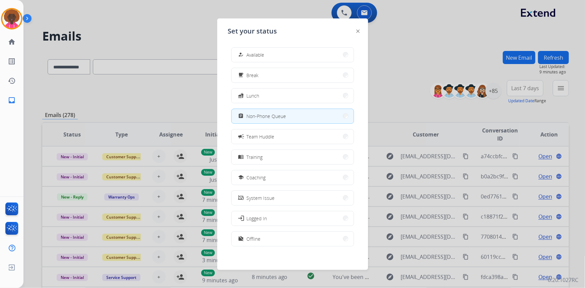
click at [309, 54] on button "how_to_reg Available" at bounding box center [293, 55] width 122 height 14
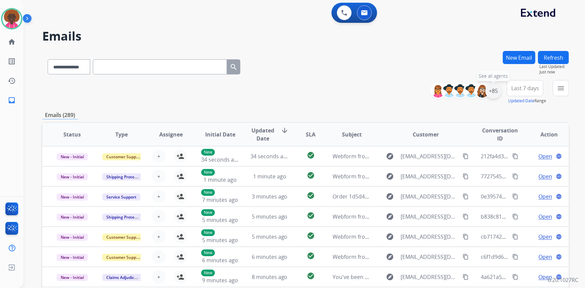
click at [496, 91] on div "+85" at bounding box center [494, 91] width 16 height 16
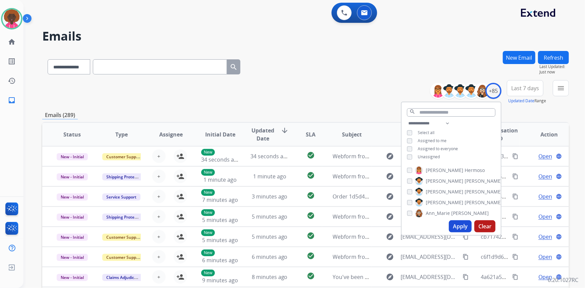
click at [413, 156] on div "Unassigned" at bounding box center [423, 156] width 33 height 5
click at [455, 225] on button "Apply" at bounding box center [460, 226] width 23 height 12
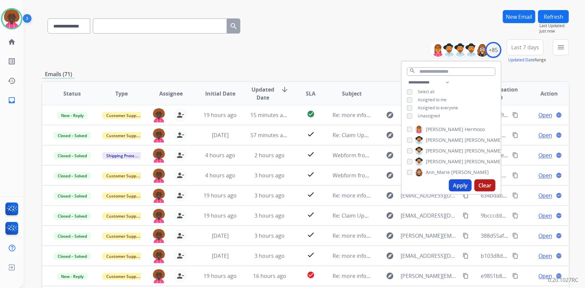
scroll to position [2, 0]
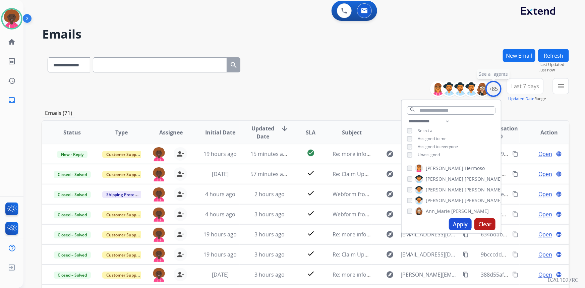
click at [497, 90] on div "+85" at bounding box center [494, 89] width 16 height 16
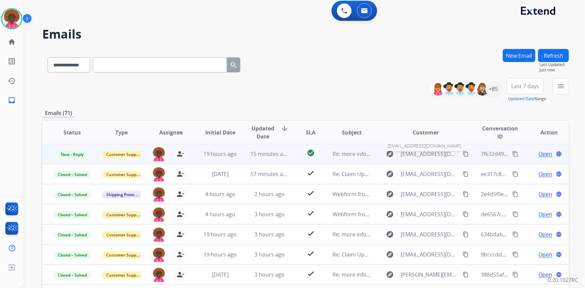
click at [415, 154] on span "[EMAIL_ADDRESS][DOMAIN_NAME]" at bounding box center [430, 154] width 58 height 8
type input "**********"
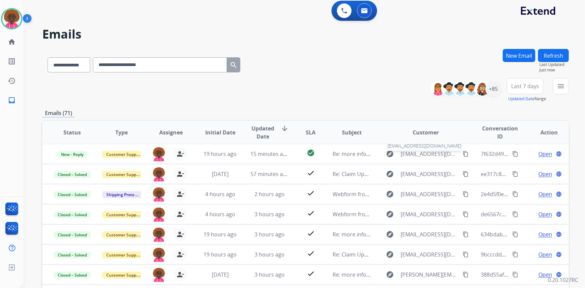
scroll to position [0, 0]
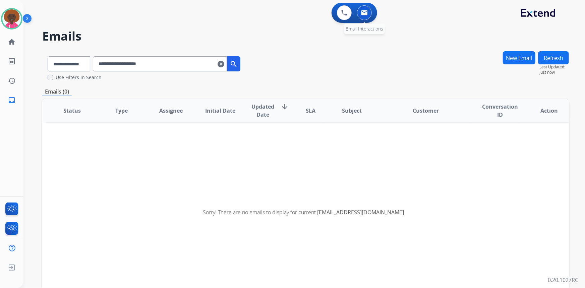
click at [372, 18] on div "0 Email Interactions" at bounding box center [365, 12] width 20 height 15
click at [368, 19] on button at bounding box center [364, 12] width 15 height 15
click at [370, 17] on button at bounding box center [364, 12] width 15 height 15
click at [366, 19] on button at bounding box center [364, 12] width 15 height 15
click at [364, 17] on button at bounding box center [364, 12] width 15 height 15
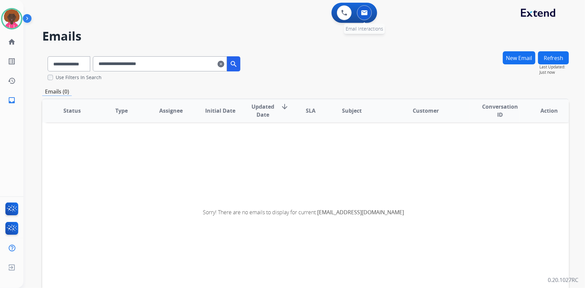
click at [368, 14] on button at bounding box center [364, 12] width 15 height 15
click at [224, 64] on mat-icon "clear" at bounding box center [221, 64] width 7 height 8
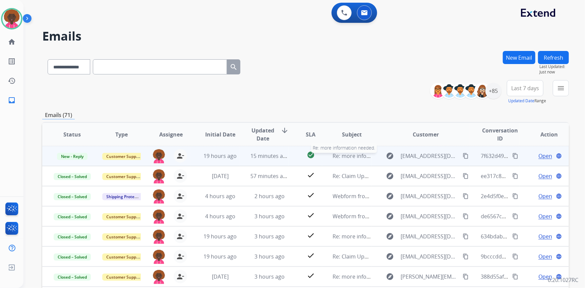
click at [349, 154] on span "Re: more information needed." at bounding box center [371, 155] width 76 height 7
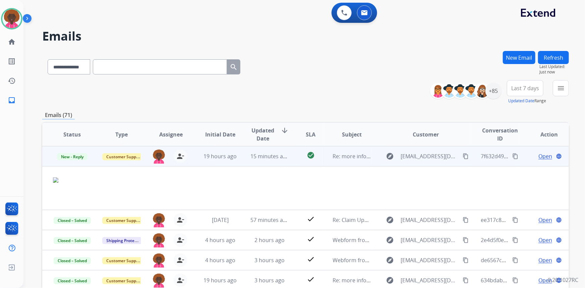
click at [545, 160] on span "Open" at bounding box center [546, 156] width 14 height 8
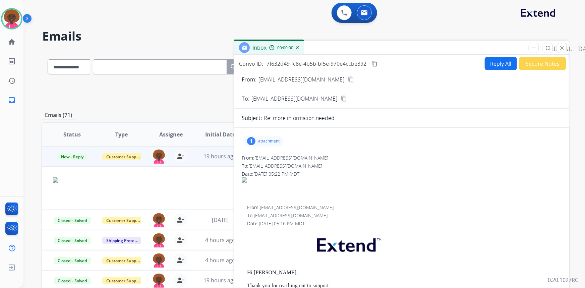
click at [256, 140] on div "1 attachment" at bounding box center [263, 141] width 41 height 11
click at [286, 156] on p "IMG_7072.png" at bounding box center [300, 158] width 36 height 8
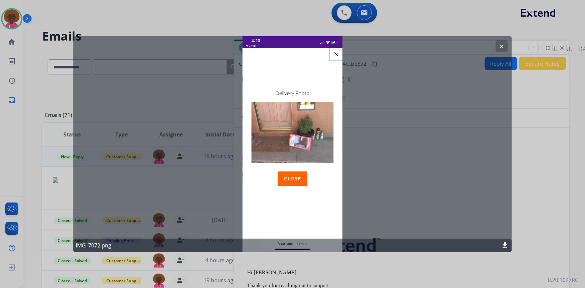
click at [547, 150] on div at bounding box center [292, 144] width 585 height 288
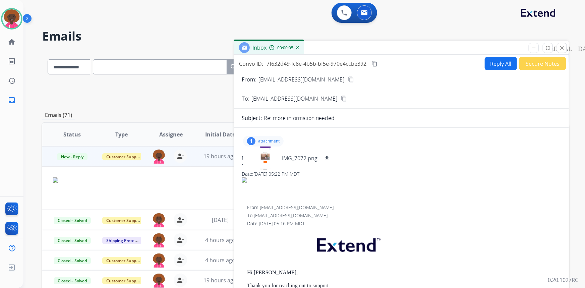
click at [561, 50] on mat-icon "close" at bounding box center [562, 48] width 6 height 6
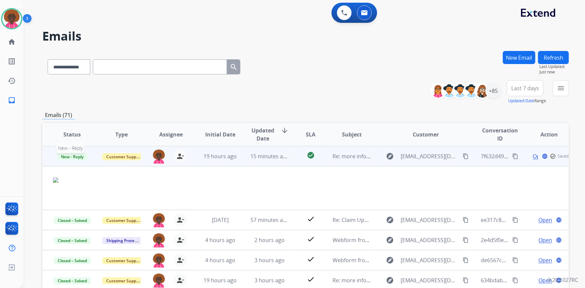
click at [64, 154] on span "New - Reply" at bounding box center [72, 156] width 31 height 7
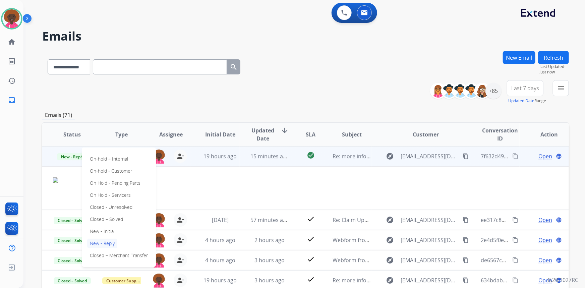
click at [113, 214] on div "On-hold – Internal On-hold - Customer On Hold - Pending Parts On Hold - Service…" at bounding box center [119, 207] width 74 height 119
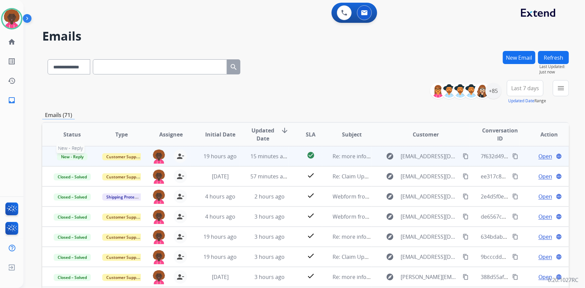
click at [84, 156] on span "New - Reply" at bounding box center [72, 156] width 31 height 7
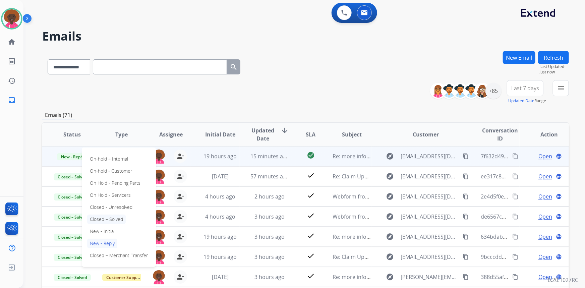
click at [111, 217] on p "Closed – Solved" at bounding box center [106, 219] width 39 height 9
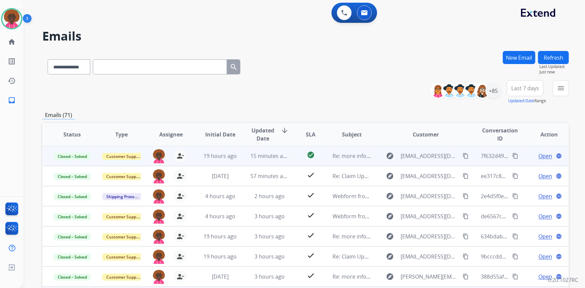
scroll to position [94, 0]
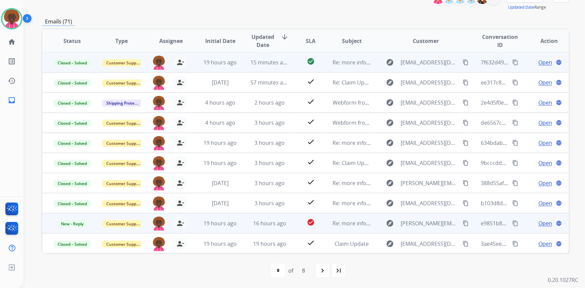
click at [542, 227] on span "Open" at bounding box center [546, 223] width 14 height 8
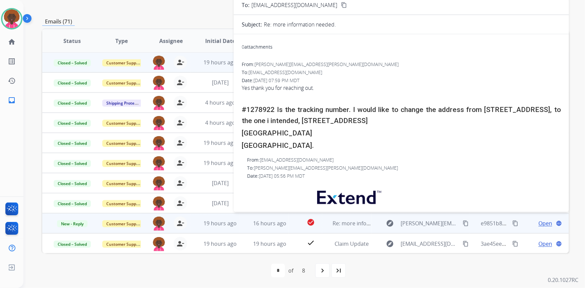
click at [258, 110] on h2 "#1278922 Is the tracking number. I would like to change the address from [STREE…" at bounding box center [401, 115] width 319 height 22
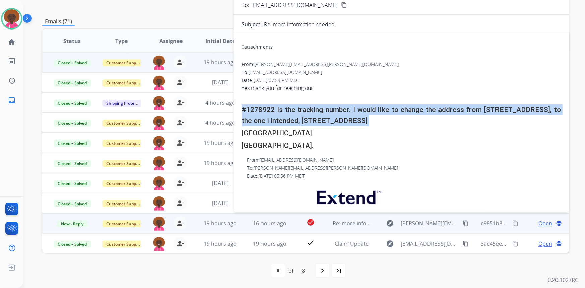
click at [258, 110] on h2 "#1278922 Is the tracking number. I would like to change the address from [STREE…" at bounding box center [401, 115] width 319 height 22
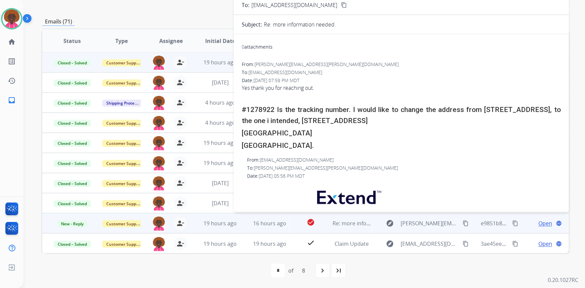
click at [258, 110] on h2 "#1278922 Is the tracking number. I would like to change the address from [STREE…" at bounding box center [401, 115] width 319 height 22
click at [259, 110] on h2 "#1278922 Is the tracking number. I would like to change the address from [STREE…" at bounding box center [401, 115] width 319 height 22
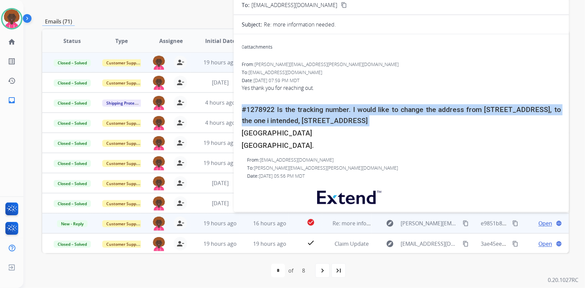
click at [259, 110] on h2 "#1278922 Is the tracking number. I would like to change the address from [STREE…" at bounding box center [401, 115] width 319 height 22
click at [265, 108] on h2 "#1278922 Is the tracking number. I would like to change the address from [STREE…" at bounding box center [401, 115] width 319 height 22
click at [276, 108] on h2 "#1278922 Is the tracking number. I would like to change the address from [STREE…" at bounding box center [401, 115] width 319 height 22
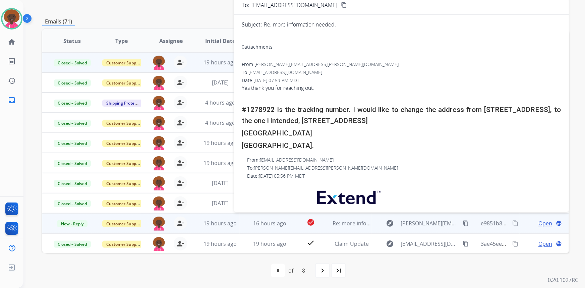
click at [278, 91] on div "﻿ Yes thank you for reaching out. #1278922 Is the tracking number. I would like…" at bounding box center [401, 117] width 319 height 67
drag, startPoint x: 275, startPoint y: 110, endPoint x: 243, endPoint y: 111, distance: 31.9
click at [243, 111] on h2 "#1278922 Is the tracking number. I would like to change the address from [STREE…" at bounding box center [401, 115] width 319 height 22
copy h2 "#1278922"
drag, startPoint x: 129, startPoint y: 19, endPoint x: 191, endPoint y: 44, distance: 67.0
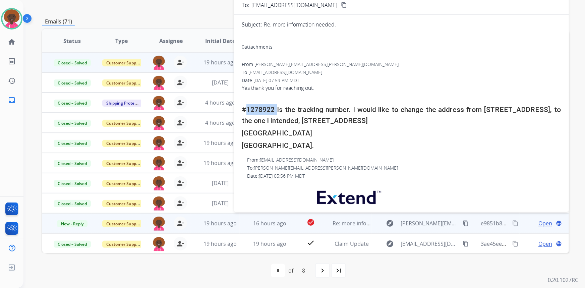
click at [129, 19] on div "Emails (71)" at bounding box center [305, 21] width 527 height 8
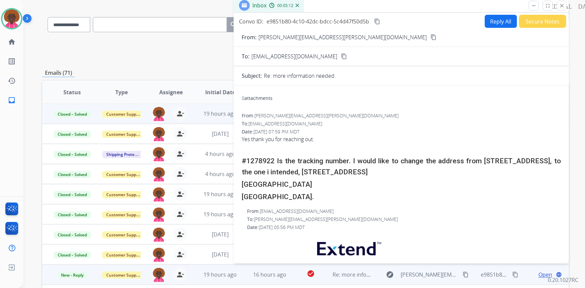
scroll to position [0, 0]
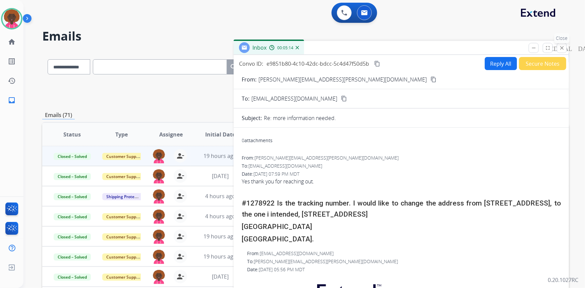
click at [564, 45] on button "close Close" at bounding box center [562, 48] width 10 height 10
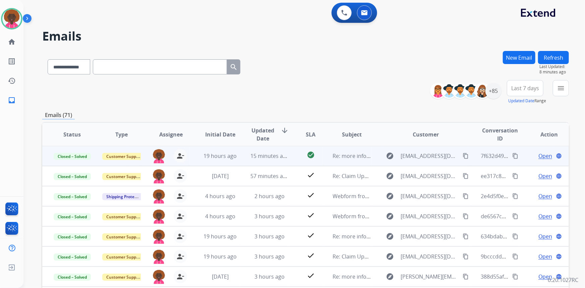
click at [542, 155] on span "Open" at bounding box center [546, 156] width 14 height 8
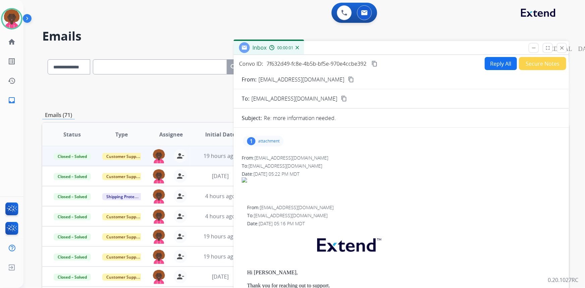
click at [256, 133] on div "1 attachment" at bounding box center [401, 141] width 319 height 16
click at [267, 144] on p "attachment" at bounding box center [268, 141] width 21 height 5
click at [558, 49] on button "close Close" at bounding box center [562, 48] width 10 height 10
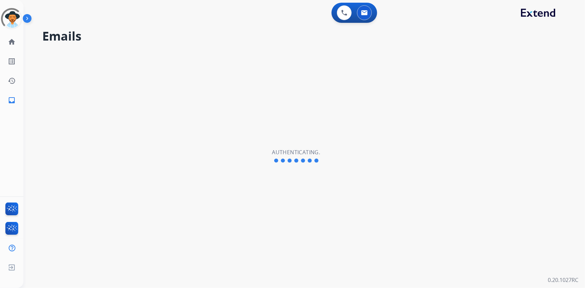
select select "**********"
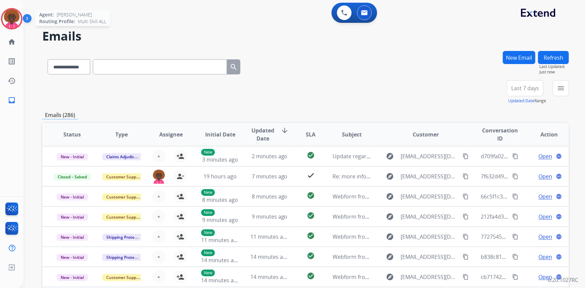
click at [15, 22] on img at bounding box center [11, 18] width 19 height 19
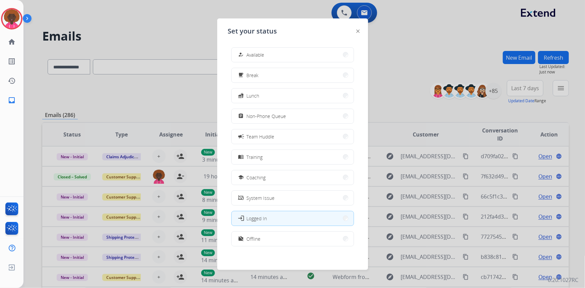
click at [291, 50] on button "how_to_reg Available" at bounding box center [293, 55] width 122 height 14
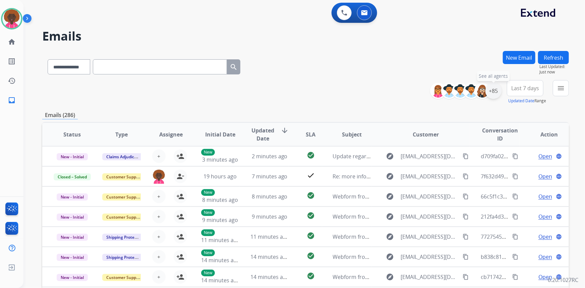
click at [496, 92] on div "+85" at bounding box center [494, 91] width 16 height 16
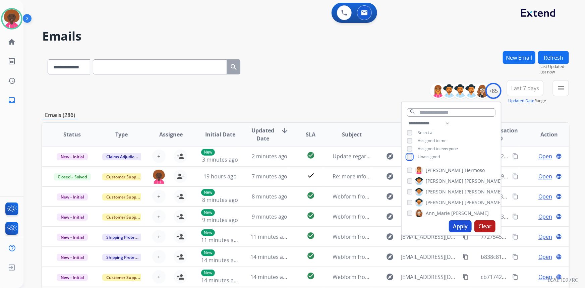
click at [408, 160] on div "**********" at bounding box center [451, 140] width 99 height 43
click at [456, 229] on button "Apply" at bounding box center [460, 226] width 23 height 12
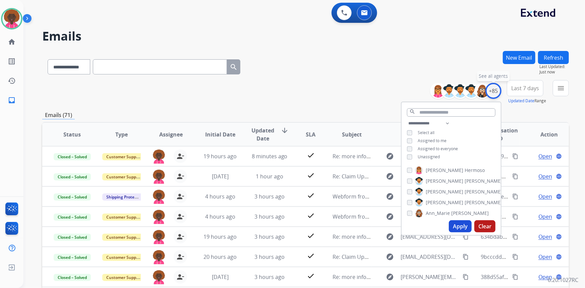
click at [492, 90] on div "+85" at bounding box center [494, 91] width 16 height 16
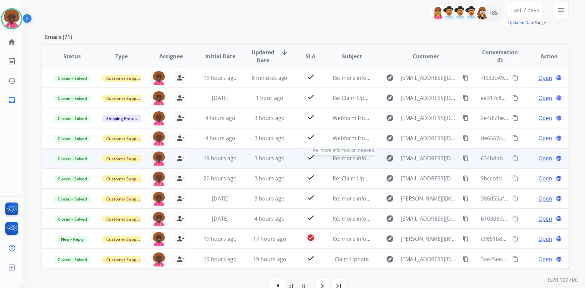
scroll to position [94, 0]
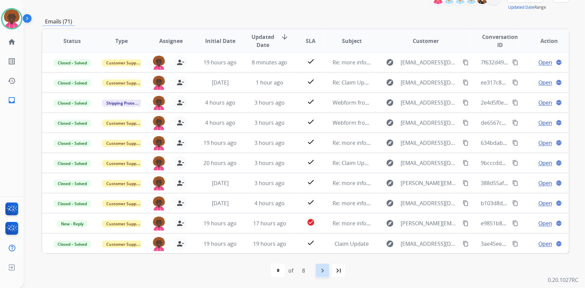
click at [322, 271] on mat-icon "navigate_next" at bounding box center [323, 271] width 8 height 8
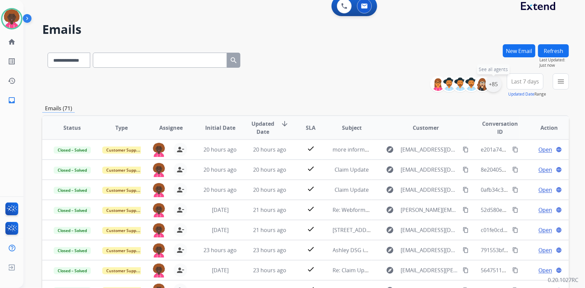
scroll to position [0, 0]
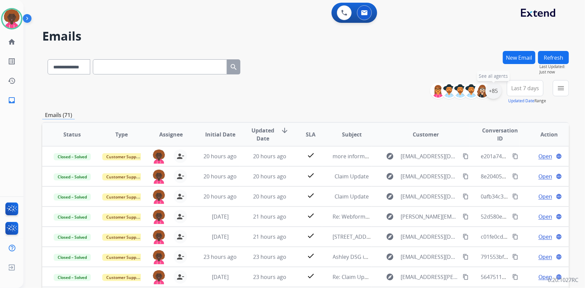
click at [488, 88] on div "+85" at bounding box center [494, 91] width 16 height 16
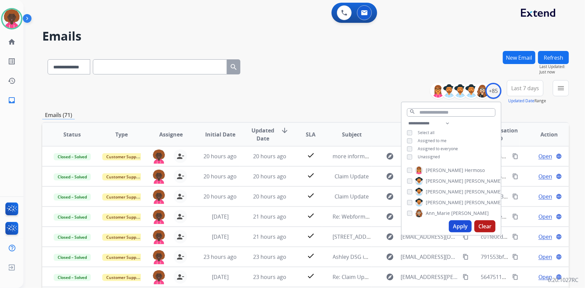
click at [458, 226] on button "Apply" at bounding box center [460, 226] width 23 height 12
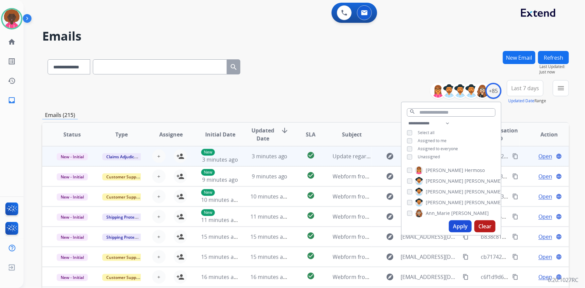
scroll to position [0, 0]
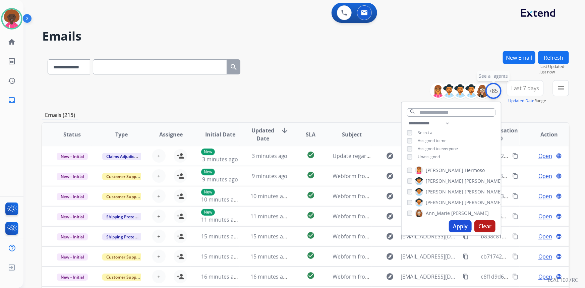
click at [494, 91] on div "+85" at bounding box center [494, 91] width 16 height 16
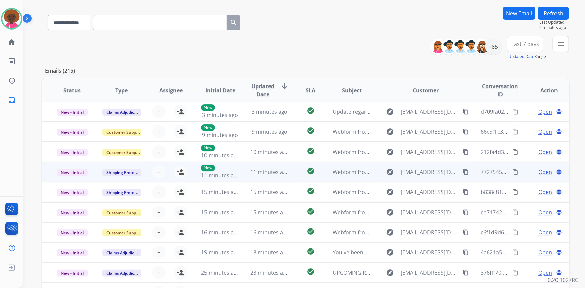
scroll to position [91, 0]
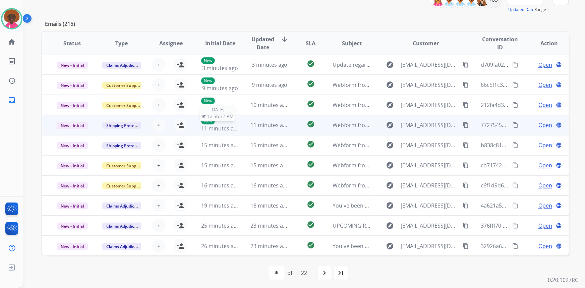
click at [201, 125] on span "11 minutes ago" at bounding box center [220, 128] width 39 height 7
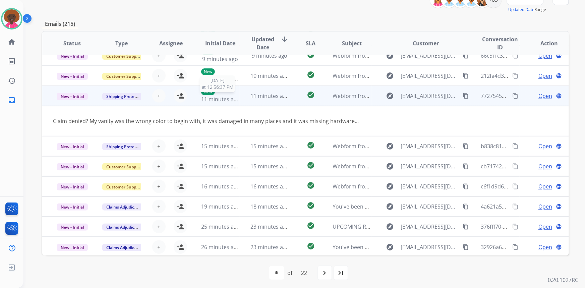
scroll to position [31, 0]
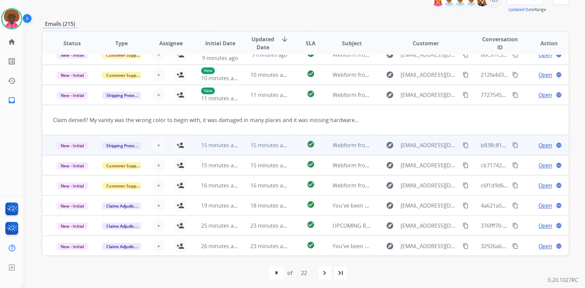
click at [213, 149] on td "15 minutes ago" at bounding box center [215, 145] width 49 height 20
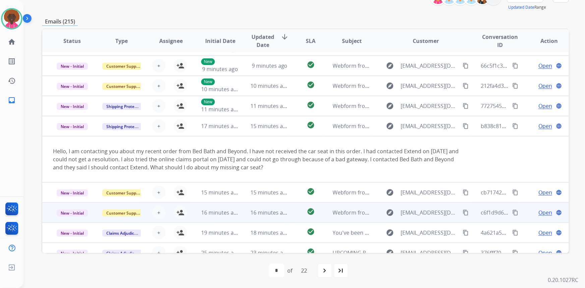
scroll to position [47, 0]
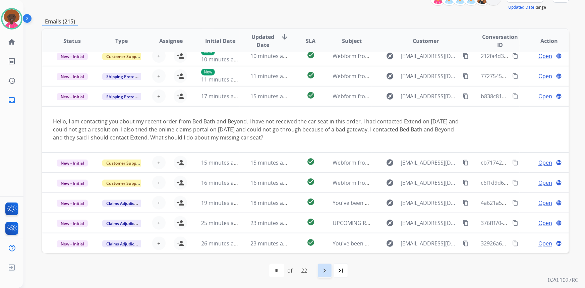
click at [324, 271] on mat-icon "navigate_next" at bounding box center [325, 271] width 8 height 8
select select "*"
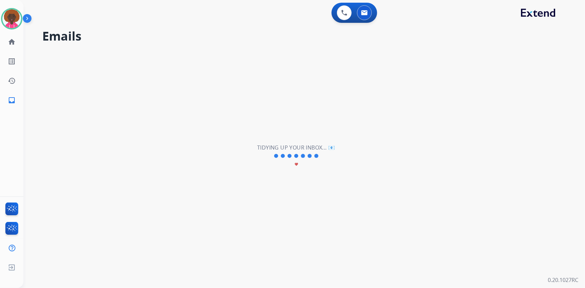
scroll to position [22, 0]
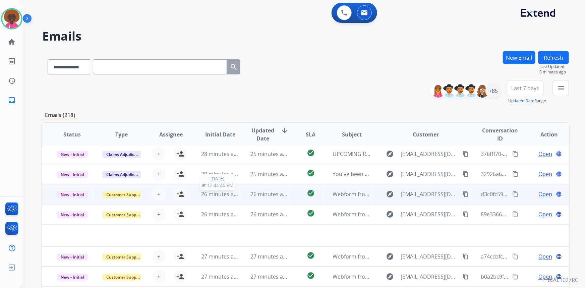
click at [235, 195] on span "26 minutes ago" at bounding box center [220, 194] width 39 height 7
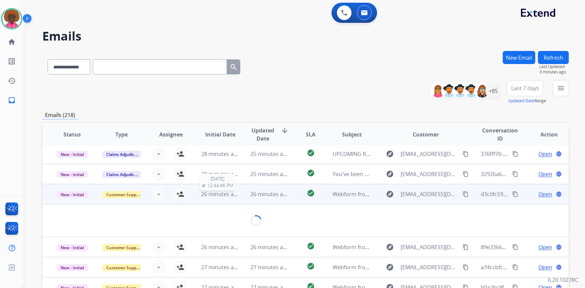
scroll to position [31, 0]
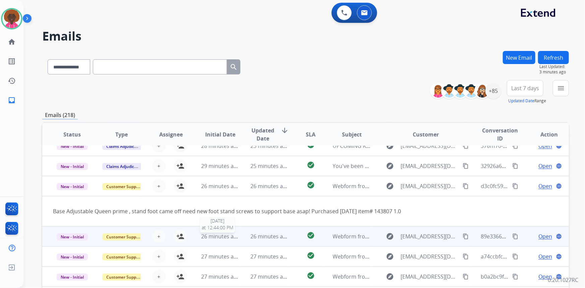
click at [205, 234] on span "26 minutes ago" at bounding box center [220, 236] width 39 height 7
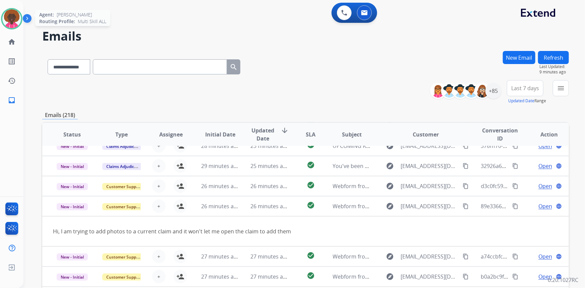
click at [5, 20] on img at bounding box center [11, 18] width 19 height 19
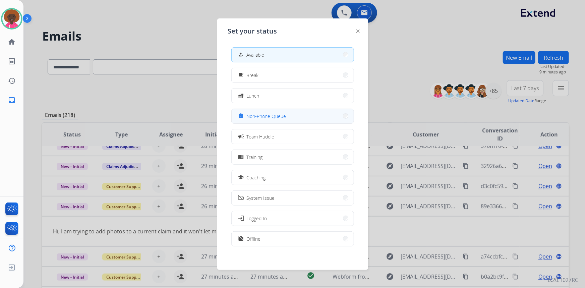
click at [257, 117] on span "Non-Phone Queue" at bounding box center [267, 116] width 40 height 7
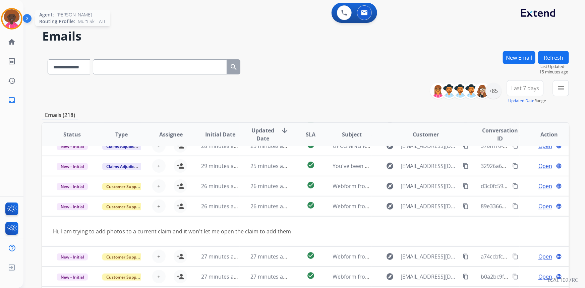
click at [16, 20] on img at bounding box center [11, 18] width 19 height 19
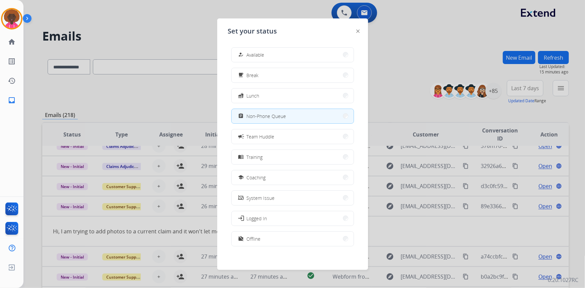
click at [297, 63] on div "how_to_reg Available free_breakfast Break fastfood Lunch assignment Non-Phone Q…" at bounding box center [292, 147] width 129 height 211
click at [296, 57] on button "how_to_reg Available" at bounding box center [293, 55] width 122 height 14
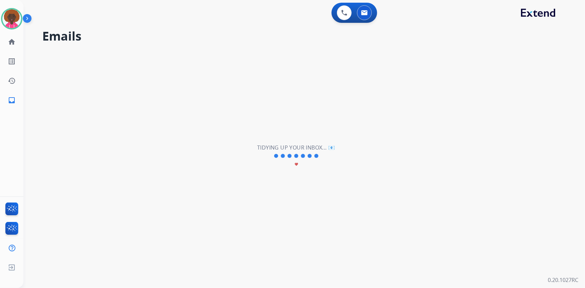
scroll to position [22, 0]
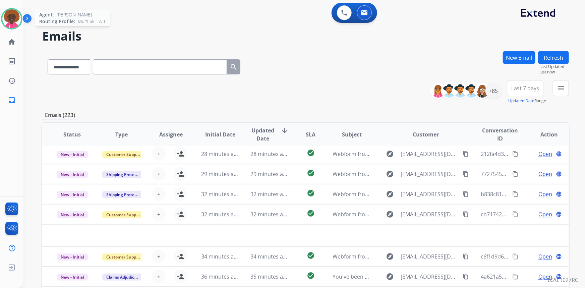
click at [14, 24] on img at bounding box center [11, 18] width 19 height 19
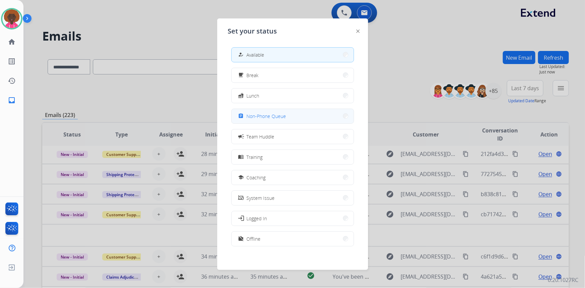
click at [282, 119] on span "Non-Phone Queue" at bounding box center [267, 116] width 40 height 7
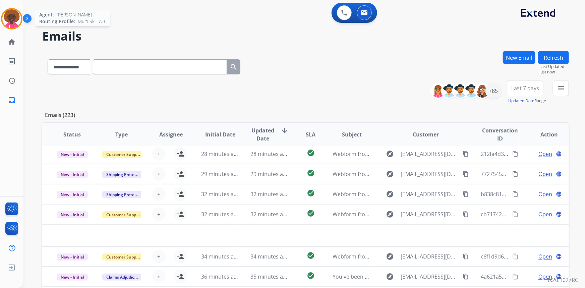
click at [13, 25] on img at bounding box center [11, 18] width 19 height 19
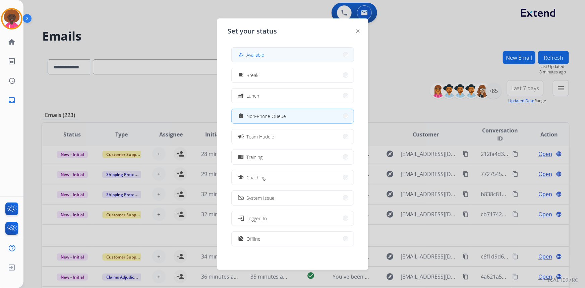
click at [268, 56] on button "how_to_reg Available" at bounding box center [293, 55] width 122 height 14
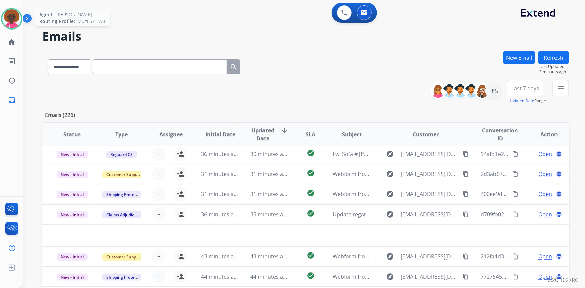
click at [8, 20] on img at bounding box center [11, 18] width 19 height 19
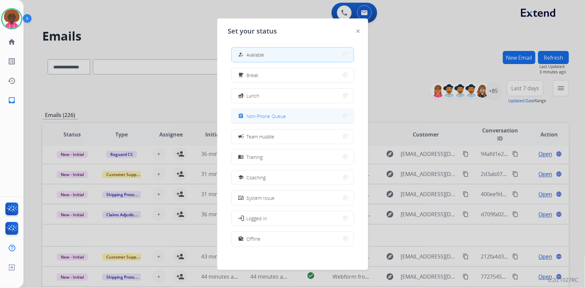
click at [308, 118] on button "assignment Non-Phone Queue" at bounding box center [293, 116] width 122 height 14
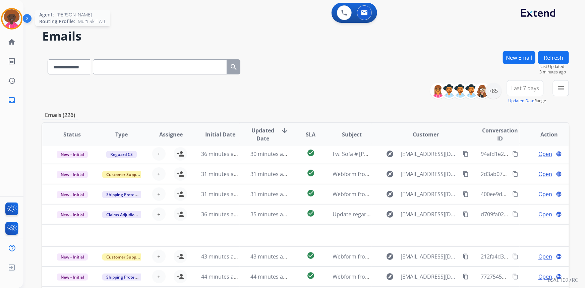
click at [6, 16] on img at bounding box center [11, 18] width 19 height 19
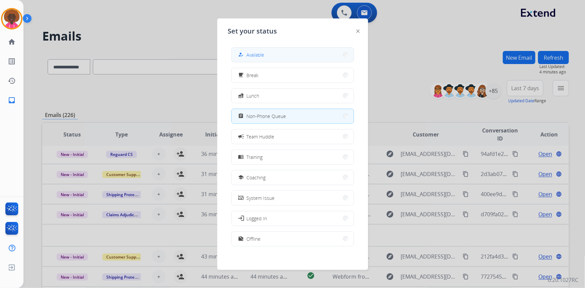
click at [302, 59] on button "how_to_reg Available" at bounding box center [293, 55] width 122 height 14
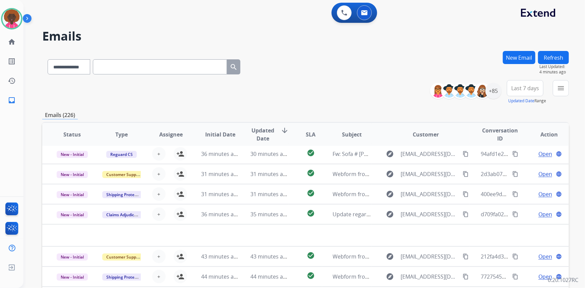
click at [267, 68] on div "**********" at bounding box center [305, 65] width 527 height 29
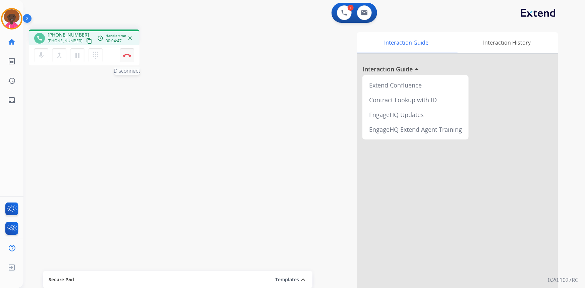
click at [128, 56] on img at bounding box center [127, 55] width 8 height 3
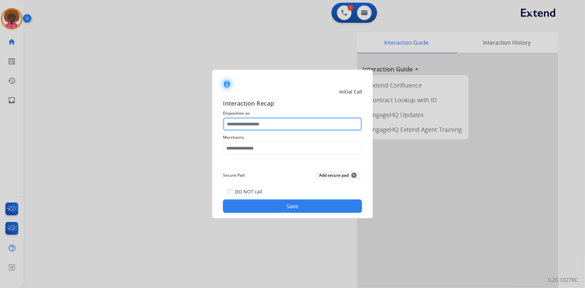
click at [273, 129] on input "text" at bounding box center [292, 123] width 139 height 13
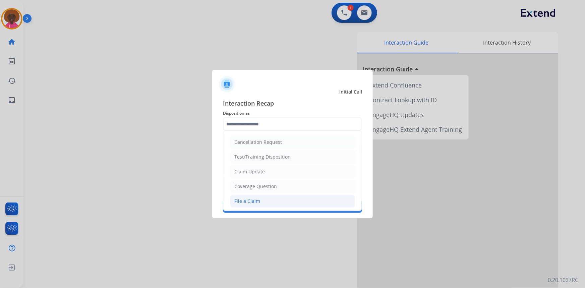
click at [252, 200] on div "File a Claim" at bounding box center [247, 201] width 26 height 7
type input "**********"
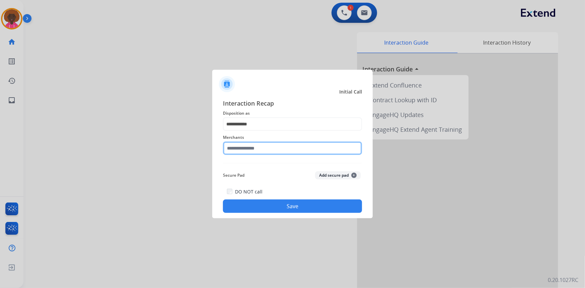
click at [255, 146] on input "text" at bounding box center [292, 148] width 139 height 13
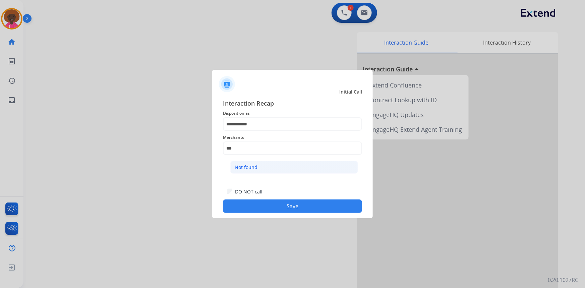
click at [262, 173] on li "Not found" at bounding box center [294, 167] width 128 height 13
type input "*********"
click at [292, 215] on div "**********" at bounding box center [292, 155] width 161 height 125
click at [295, 209] on button "Save" at bounding box center [292, 206] width 139 height 13
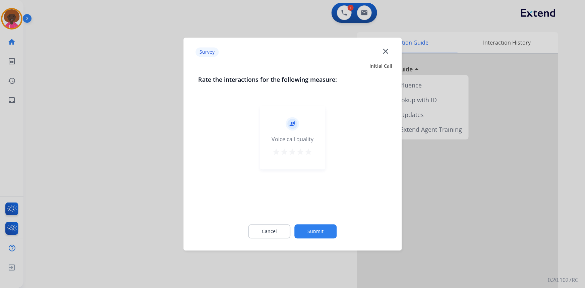
click at [312, 156] on mat-icon "star" at bounding box center [309, 152] width 8 height 8
click at [308, 153] on mat-icon "star" at bounding box center [309, 152] width 8 height 8
click at [319, 223] on div "Cancel Submit" at bounding box center [292, 231] width 189 height 30
click at [320, 228] on button "Submit" at bounding box center [316, 231] width 42 height 14
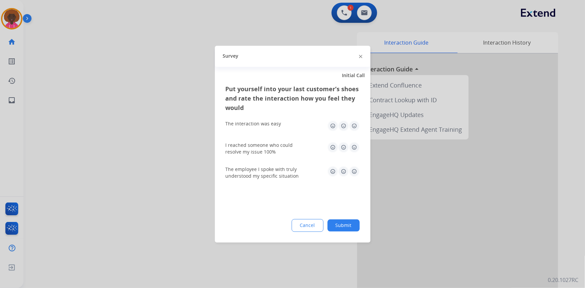
click at [356, 130] on img at bounding box center [354, 125] width 11 height 11
click at [355, 153] on div "I reached someone who could resolve my issue 100%" at bounding box center [293, 148] width 134 height 13
click at [356, 151] on img at bounding box center [354, 147] width 11 height 11
click at [356, 170] on img at bounding box center [354, 171] width 11 height 11
drag, startPoint x: 344, startPoint y: 240, endPoint x: 343, endPoint y: 231, distance: 9.1
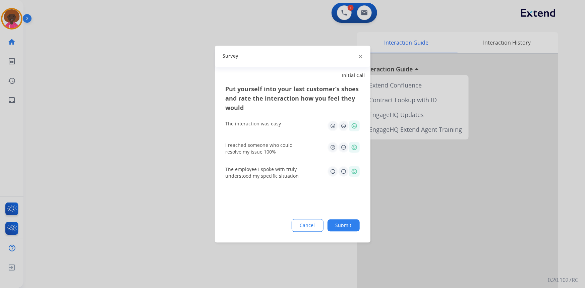
click at [343, 239] on div "Put yourself into your last customer’s shoes and rate the interaction how you f…" at bounding box center [293, 163] width 156 height 158
click at [347, 225] on button "Submit" at bounding box center [344, 225] width 32 height 12
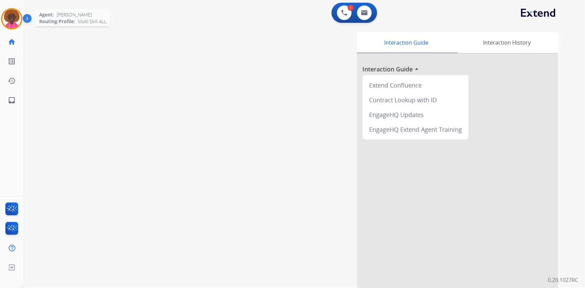
click at [5, 20] on img at bounding box center [11, 18] width 19 height 19
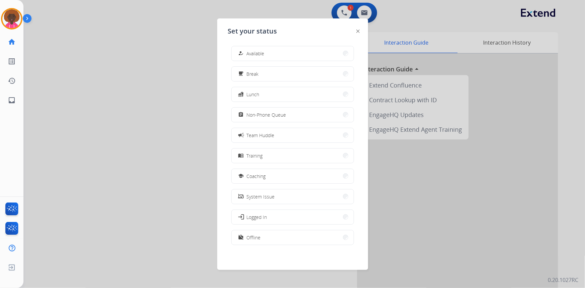
scroll to position [2, 0]
click at [258, 89] on button "fastfood Lunch" at bounding box center [293, 94] width 122 height 14
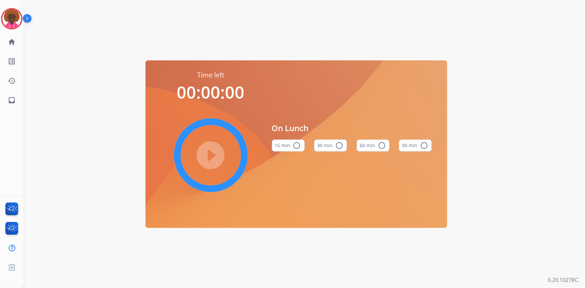
drag, startPoint x: 380, startPoint y: 140, endPoint x: 370, endPoint y: 145, distance: 11.3
click at [381, 140] on button "60 min radio_button_unchecked" at bounding box center [373, 146] width 33 height 12
click at [215, 157] on mat-icon "play_circle_filled" at bounding box center [211, 155] width 8 height 8
